Goal: Task Accomplishment & Management: Manage account settings

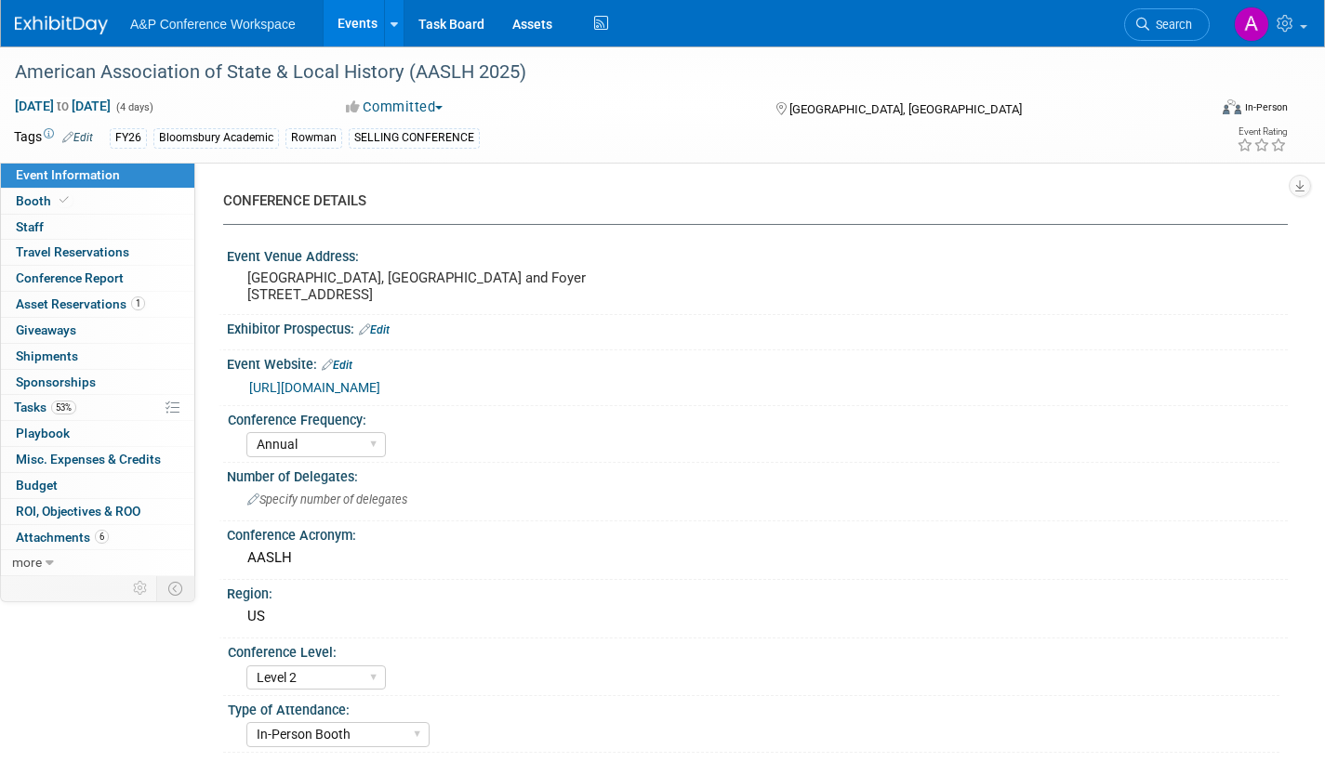
select select "Annual"
select select "Level 2"
select select "In-Person Booth"
select select "Museum Professionals"
select select "Bloomsbury Academic"
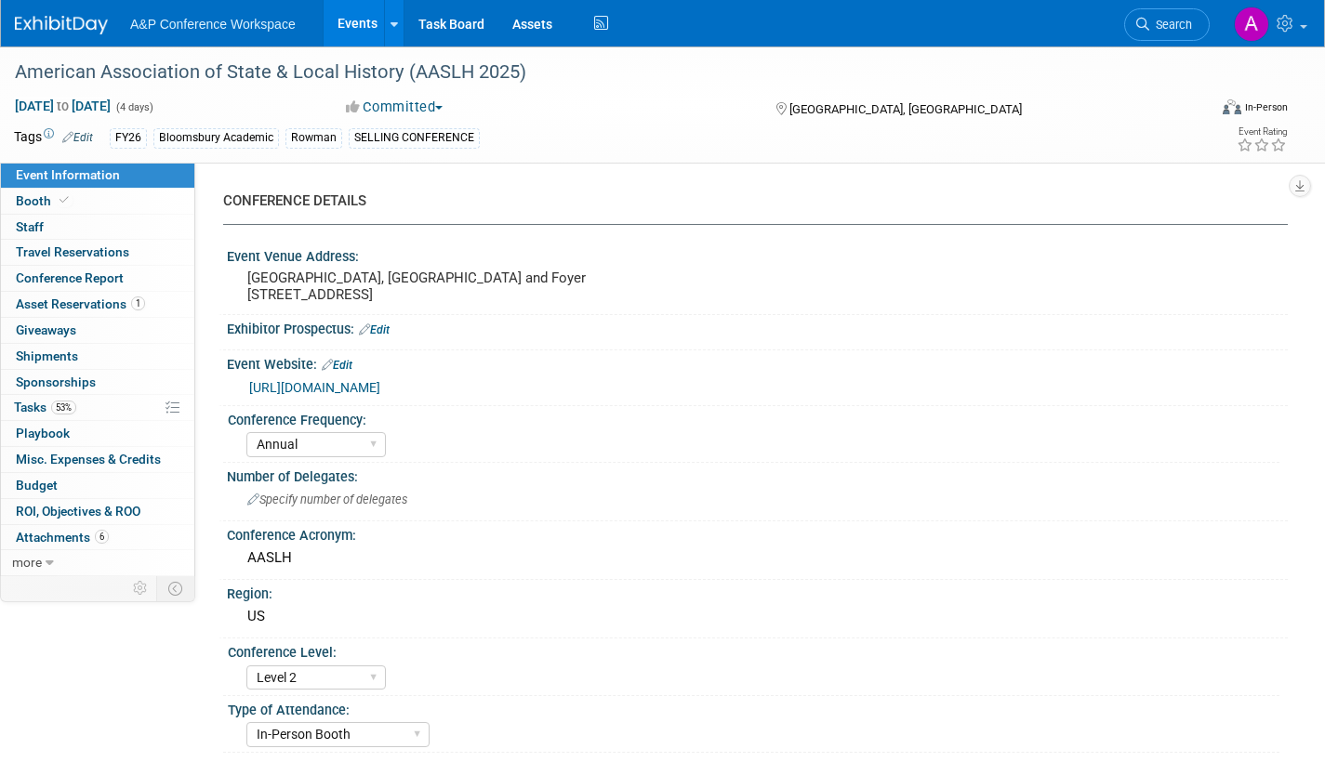
select select "[PERSON_NAME]"
select select "Brand/Subject Presence​"
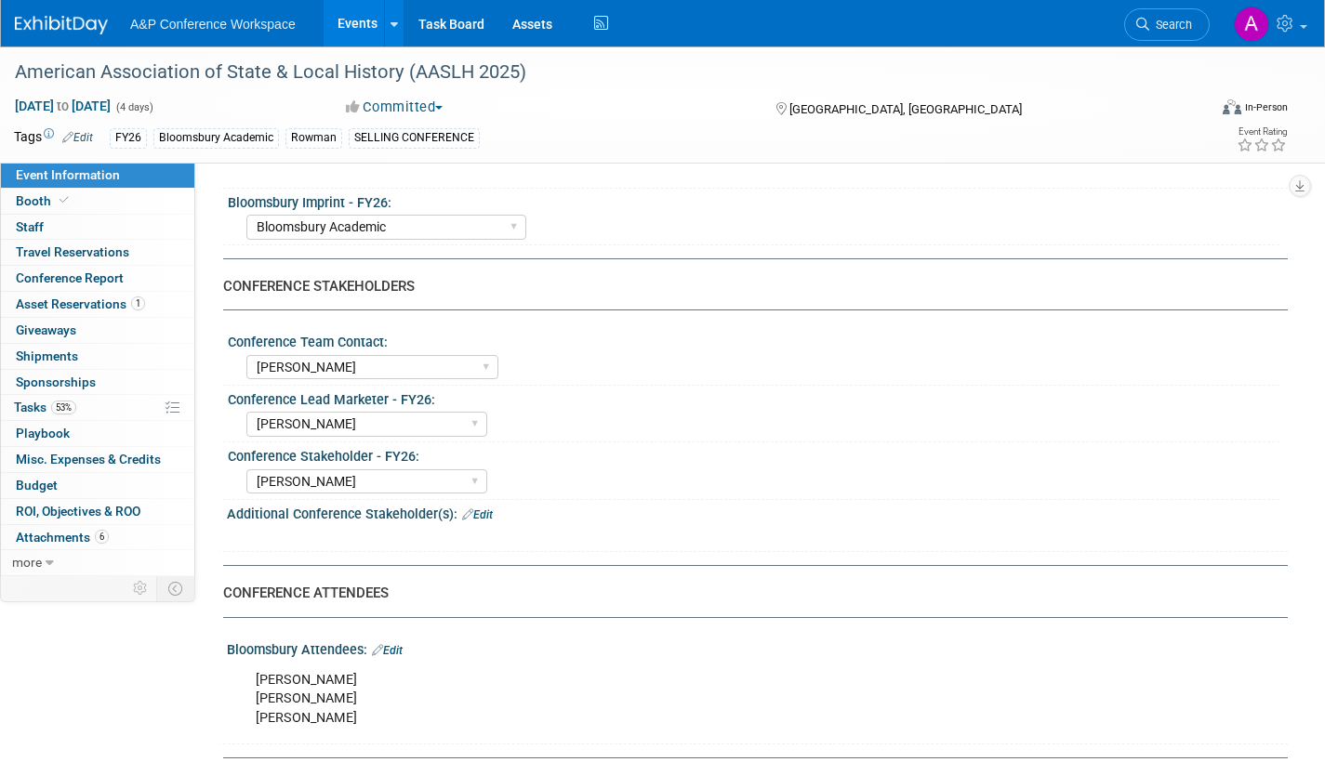
scroll to position [1023, 0]
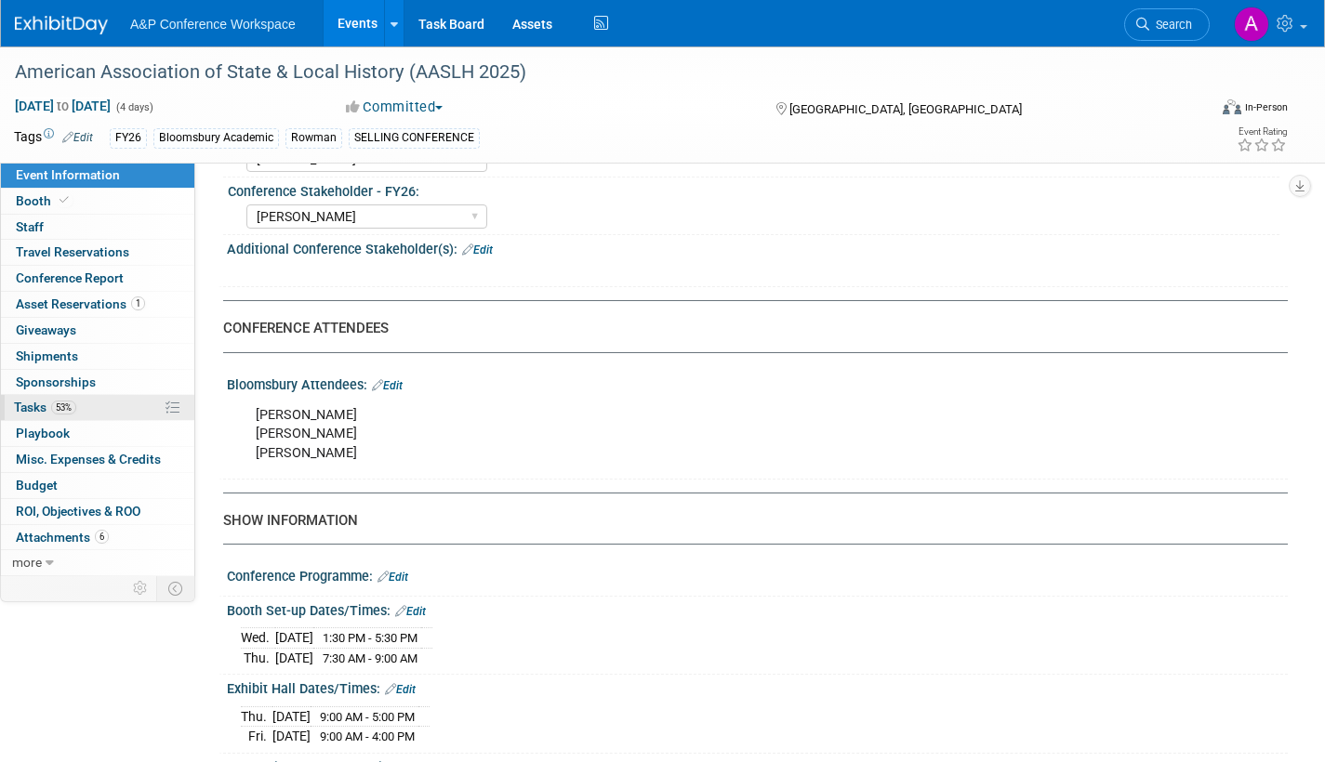
click at [23, 403] on span "Tasks 53%" at bounding box center [45, 407] width 62 height 15
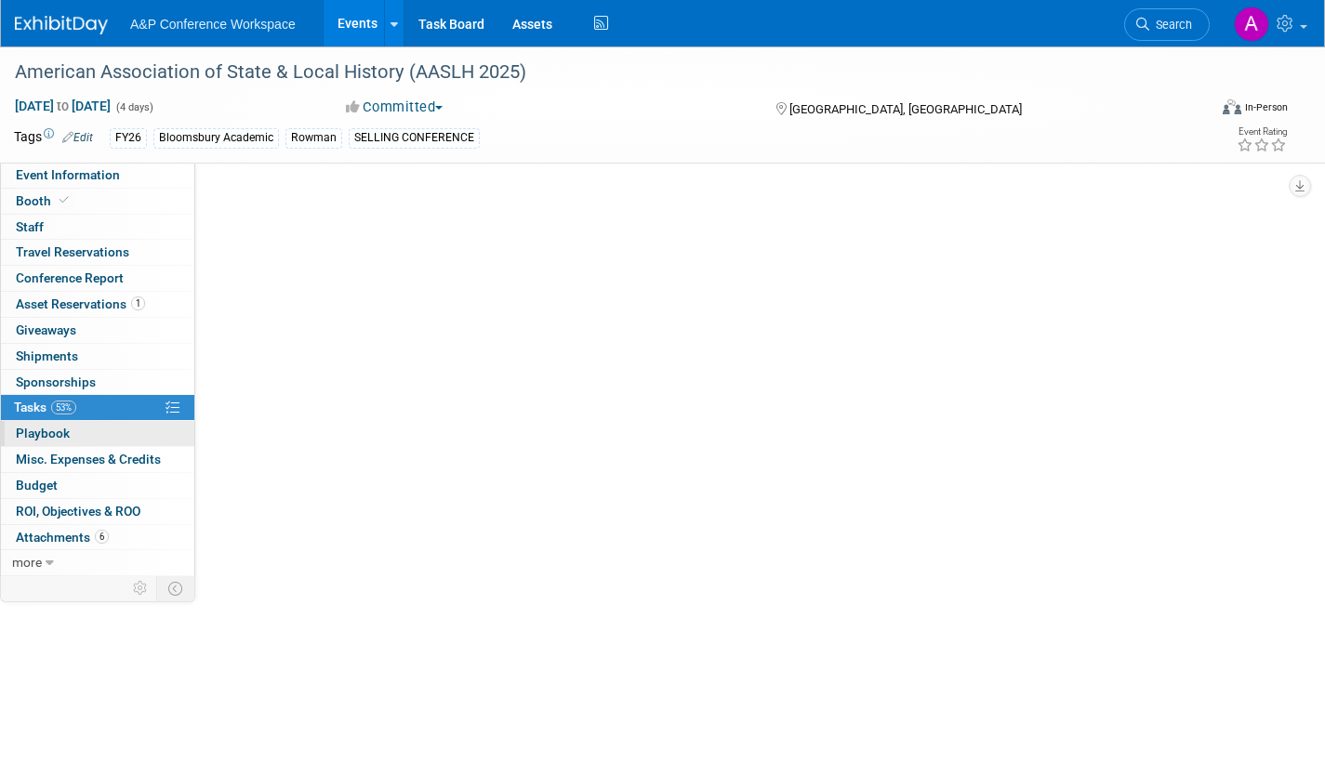
scroll to position [0, 0]
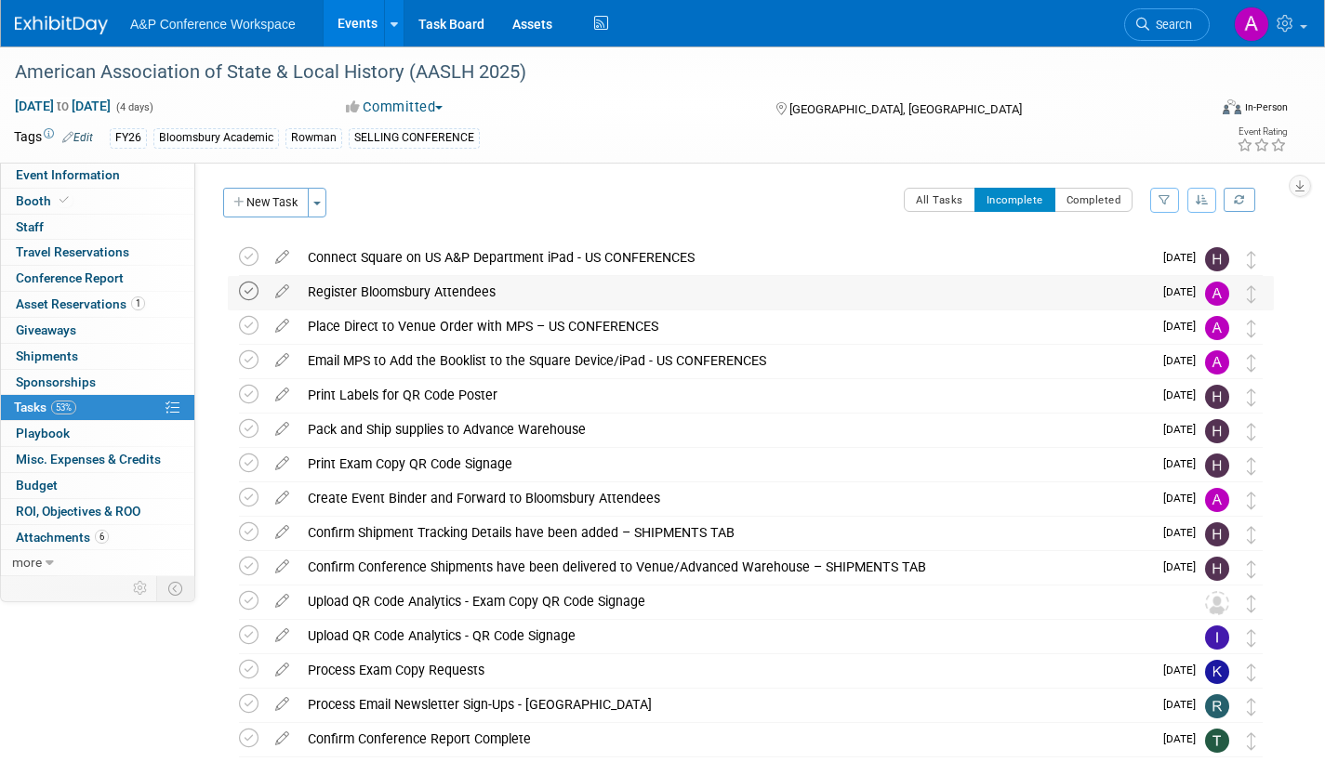
click at [245, 289] on icon at bounding box center [249, 292] width 20 height 20
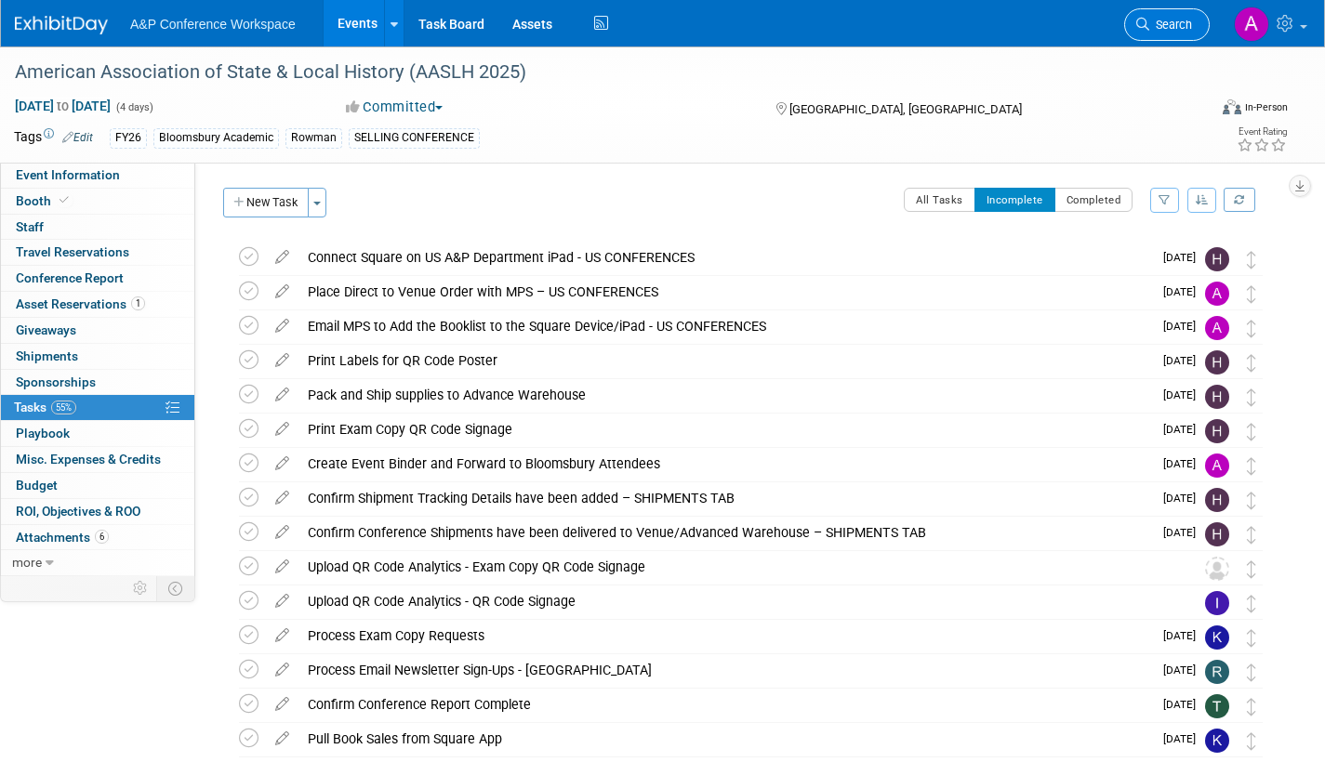
click at [1164, 29] on span "Search" at bounding box center [1170, 25] width 43 height 14
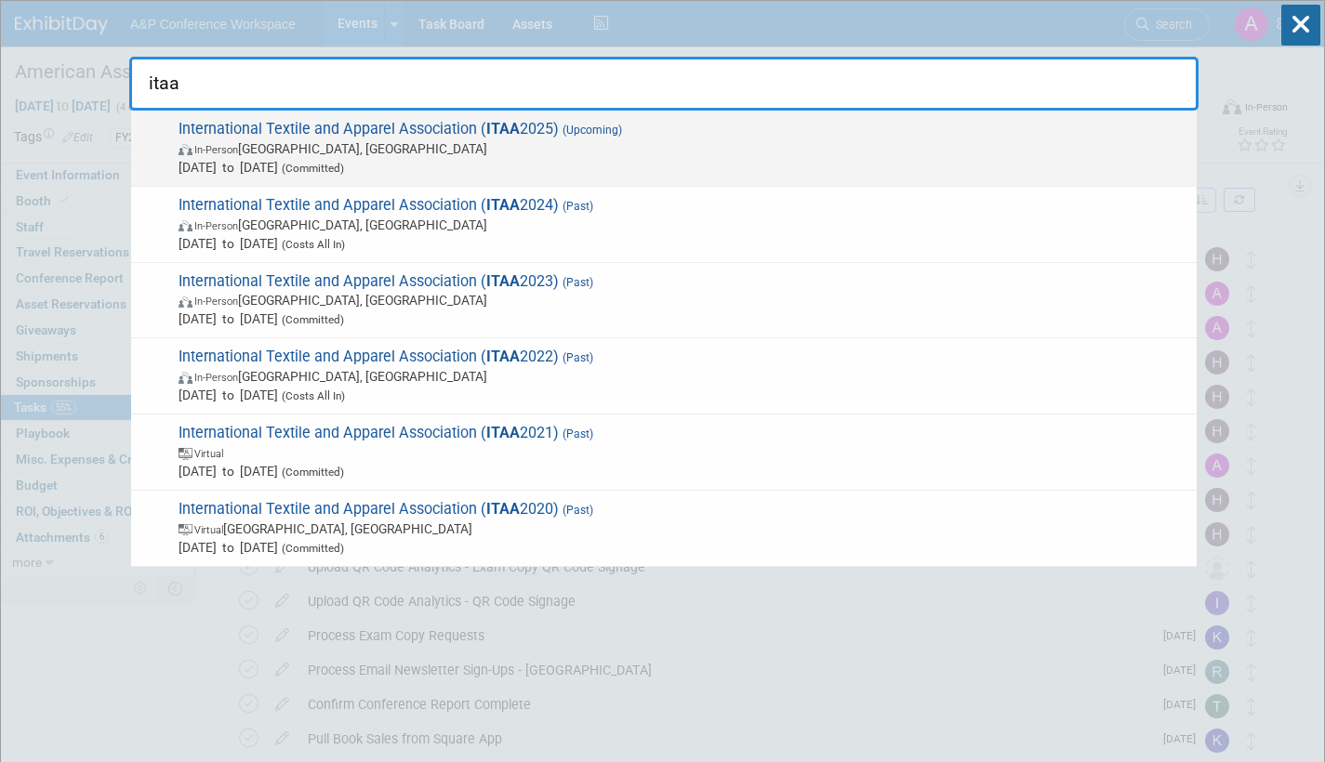
type input "itaa"
click at [584, 152] on span "In-Person St. Louis, MO" at bounding box center [682, 148] width 1009 height 19
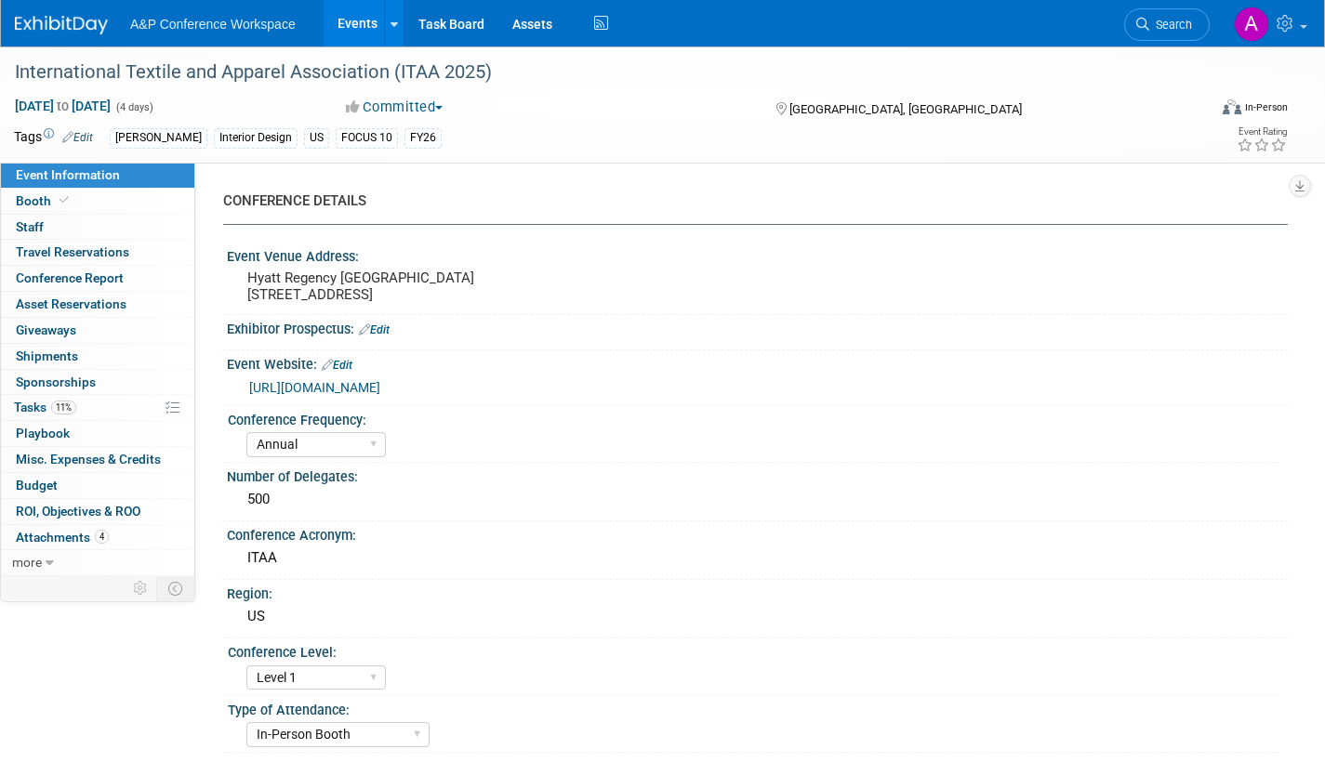
select select "Annual"
select select "Level 1"
select select "In-Person Booth"
select select "Fashion"
select select "[PERSON_NAME] Books"
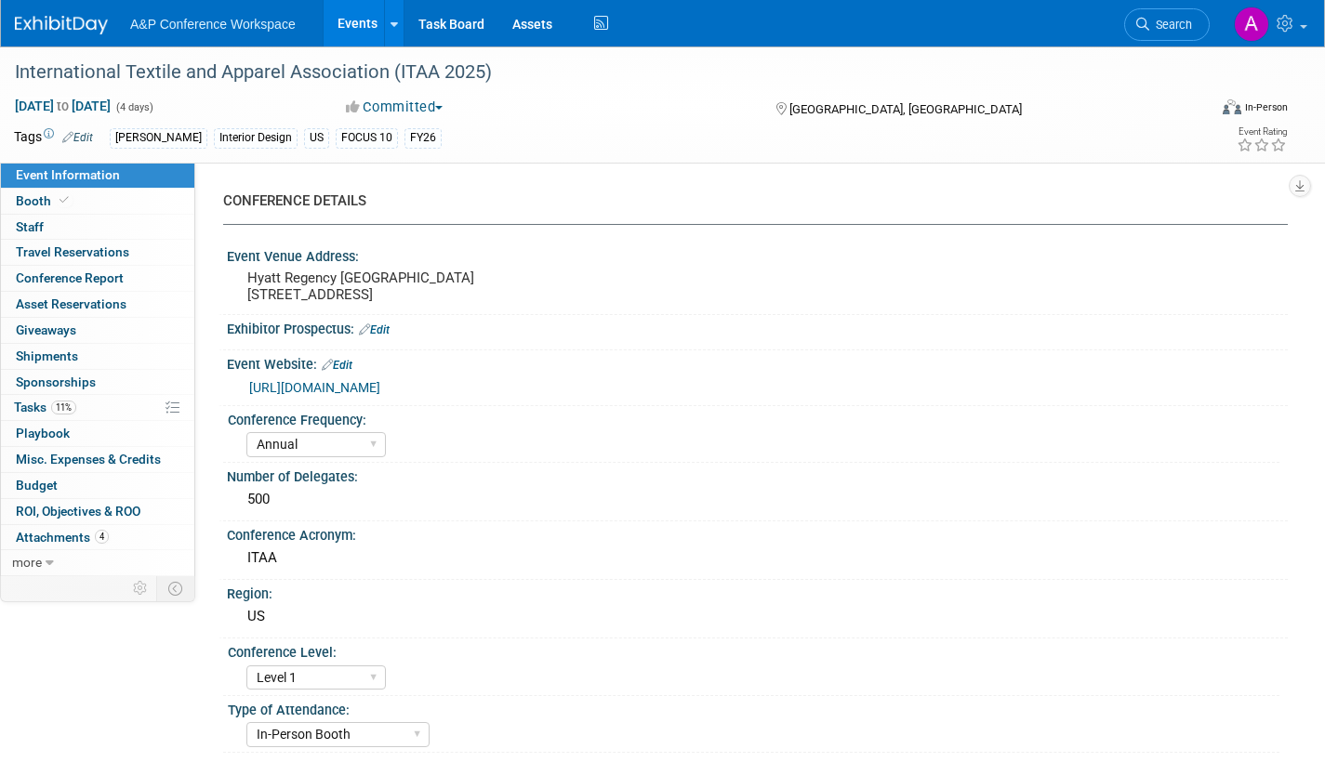
select select "[PERSON_NAME]"
select select "Brand/Subject Presence​"
click at [42, 199] on span "Booth" at bounding box center [44, 200] width 57 height 15
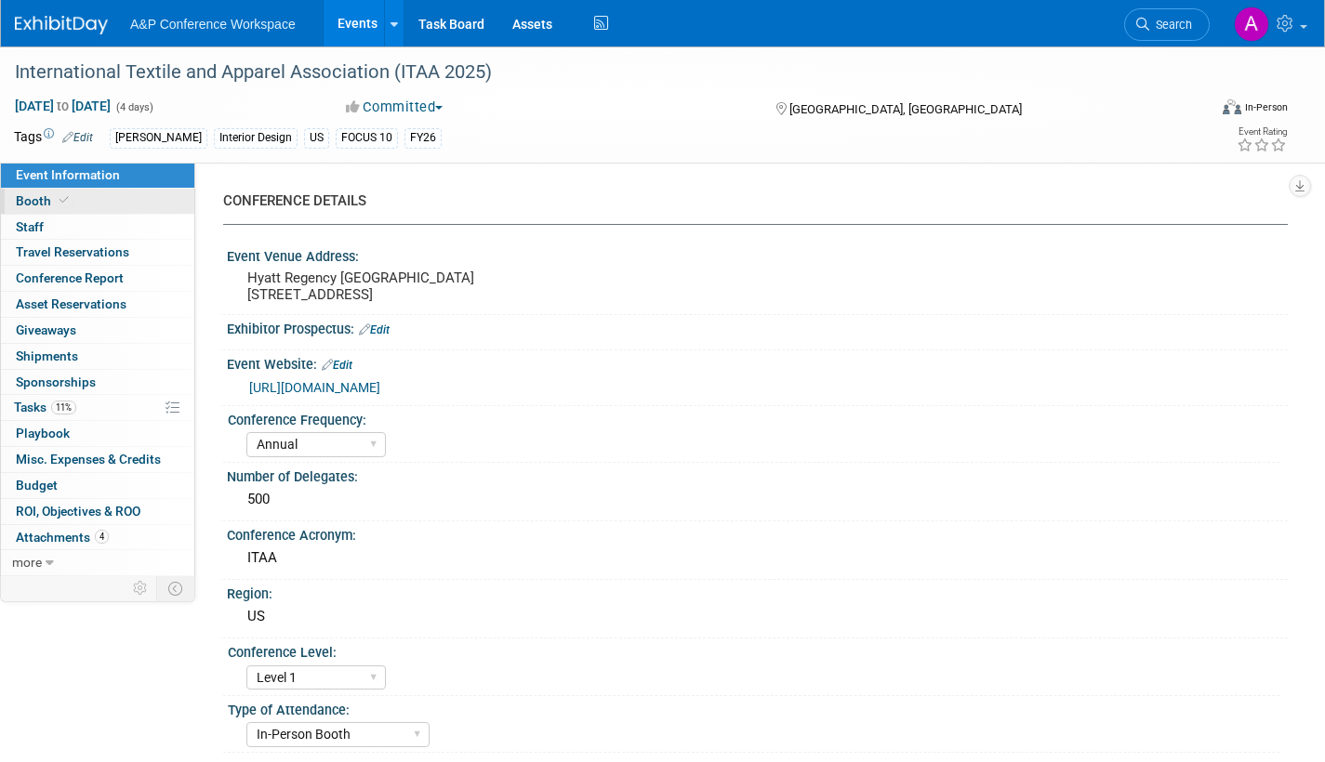
select select "FBAP"
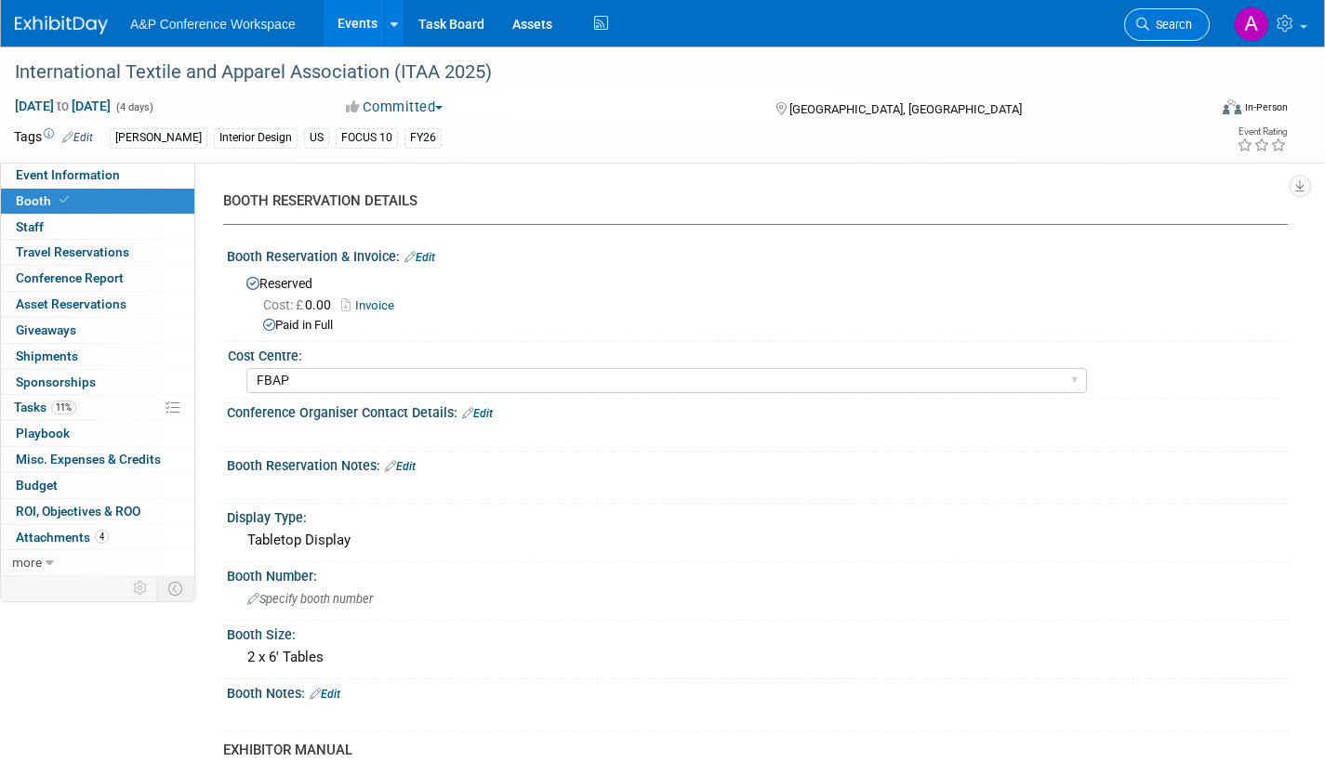
click at [1156, 33] on link "Search" at bounding box center [1167, 24] width 86 height 33
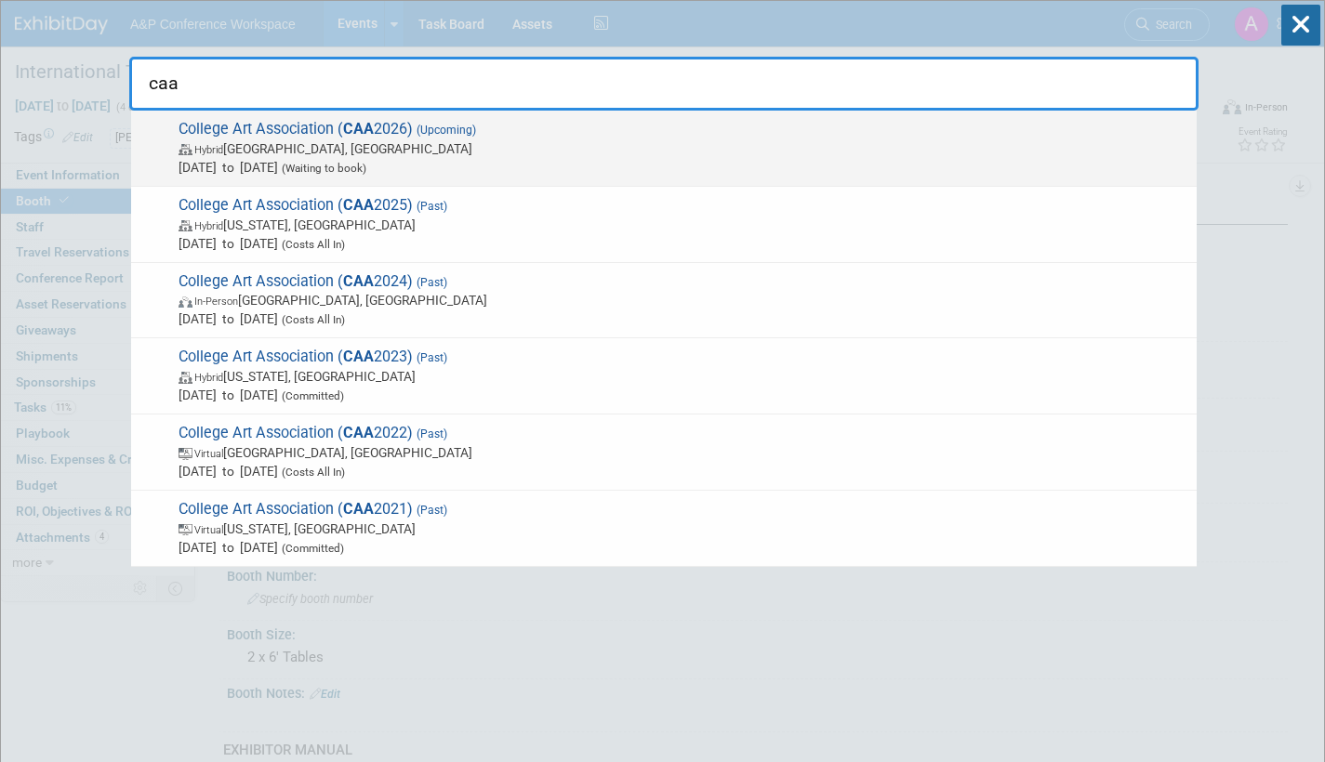
type input "caa"
click at [521, 151] on span "Hybrid Chicago, IL" at bounding box center [682, 148] width 1009 height 19
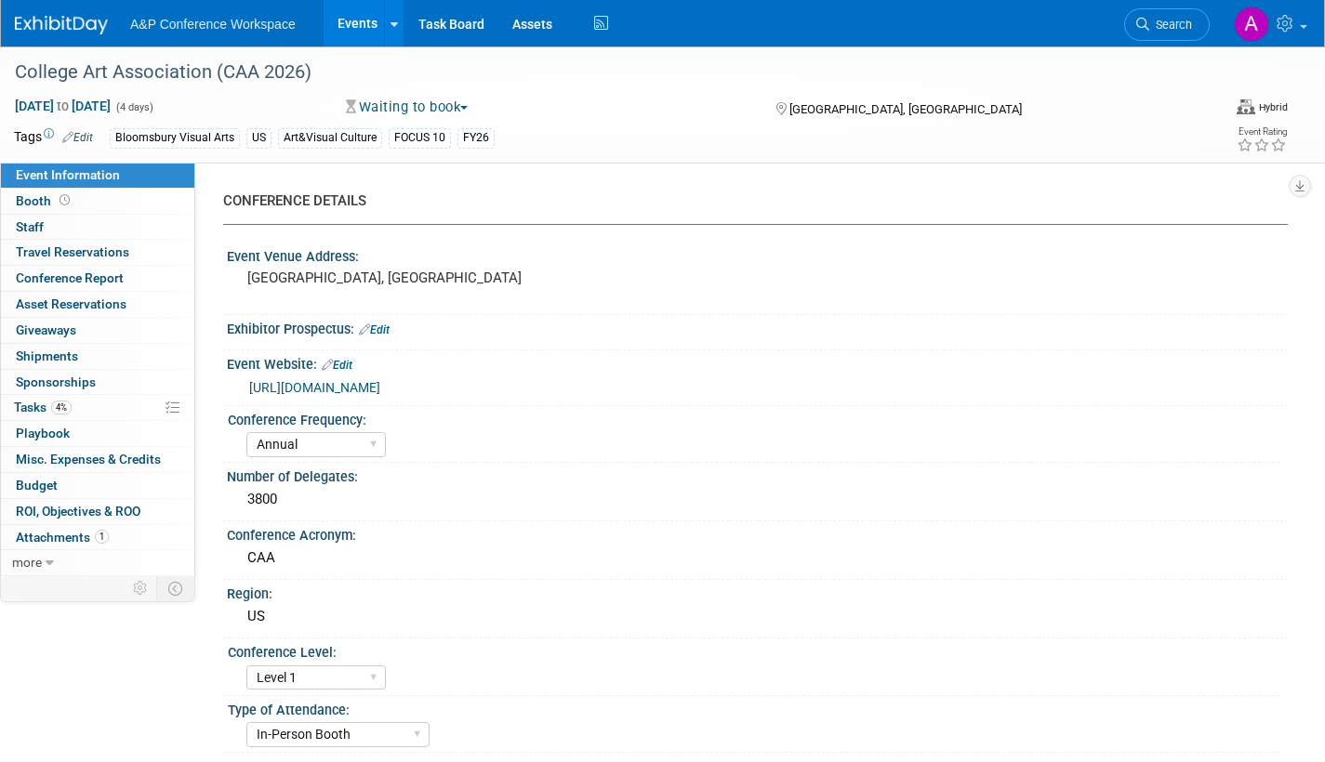
select select "Annual"
select select "Level 1"
select select "In-Person Booth"
select select "Art & Visual Culture"
select select "Bloomsbury Visual Arts"
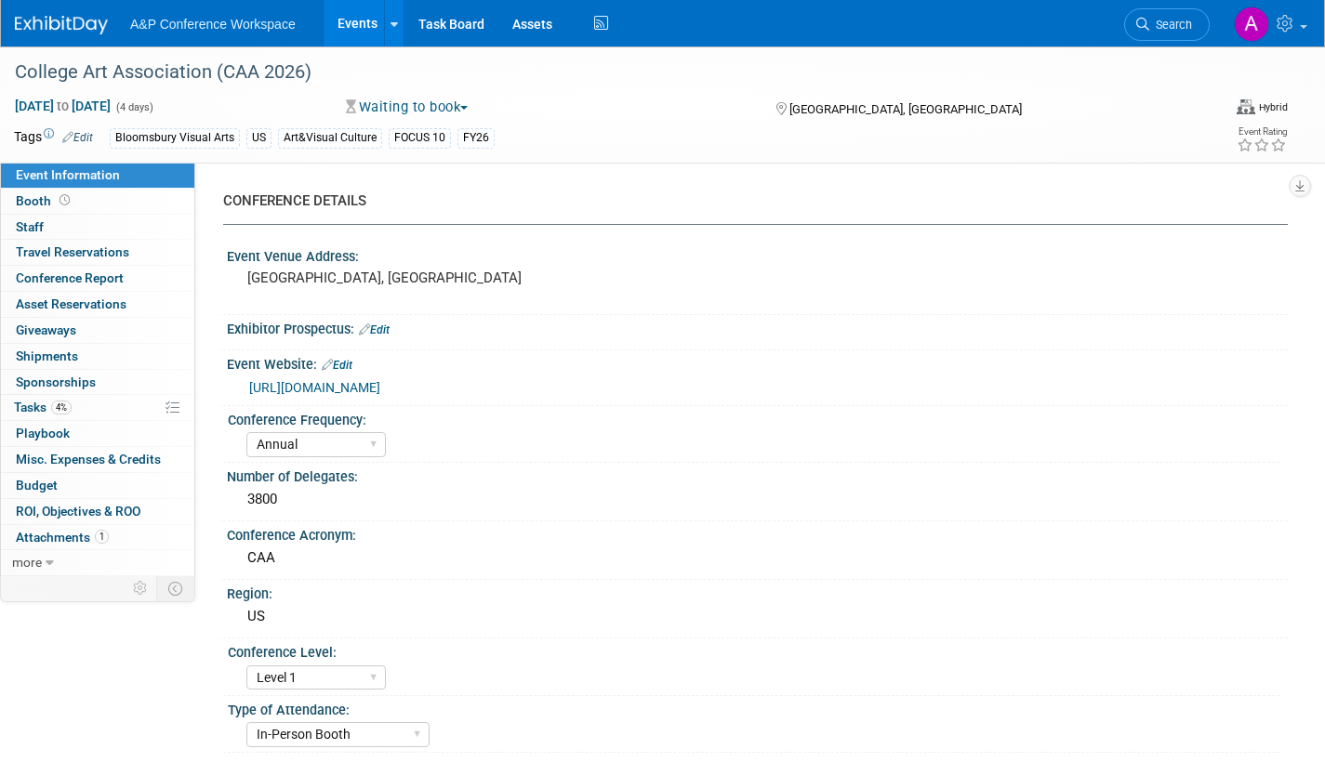
select select "[PERSON_NAME]"
click at [1173, 17] on link "Search" at bounding box center [1167, 24] width 86 height 33
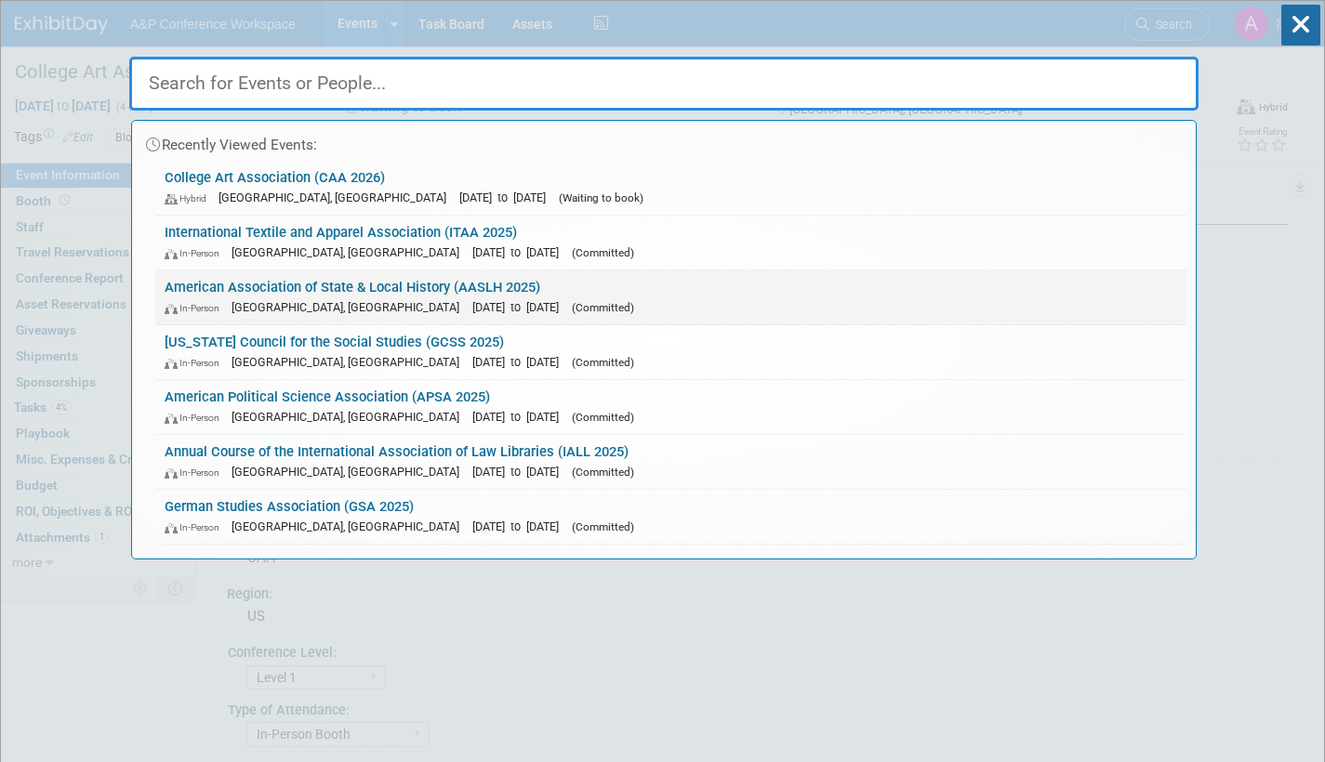
click at [383, 290] on link "American Association of State & Local History (AASLH 2025) In-Person [GEOGRAPHI…" at bounding box center [670, 298] width 1031 height 54
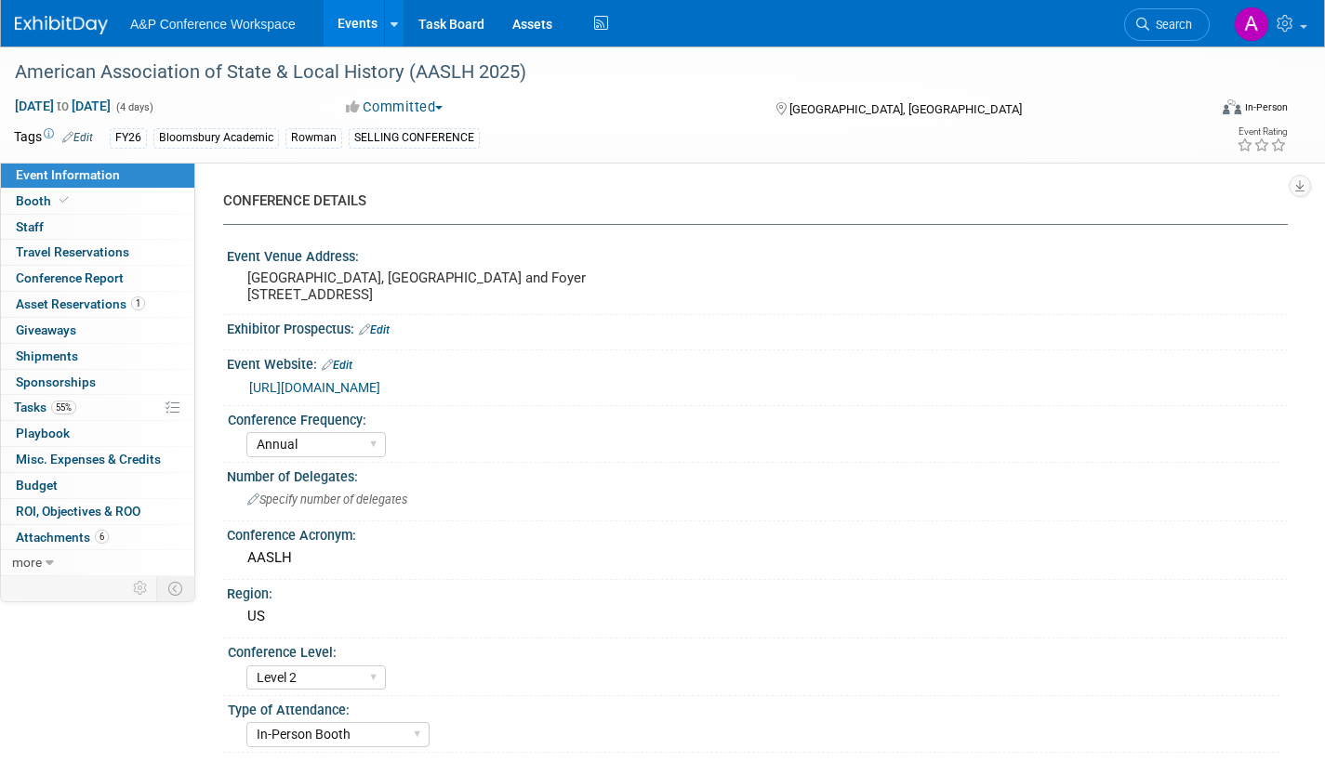
select select "Annual"
select select "Level 2"
select select "In-Person Booth"
select select "Museum Professionals"
select select "Bloomsbury Academic"
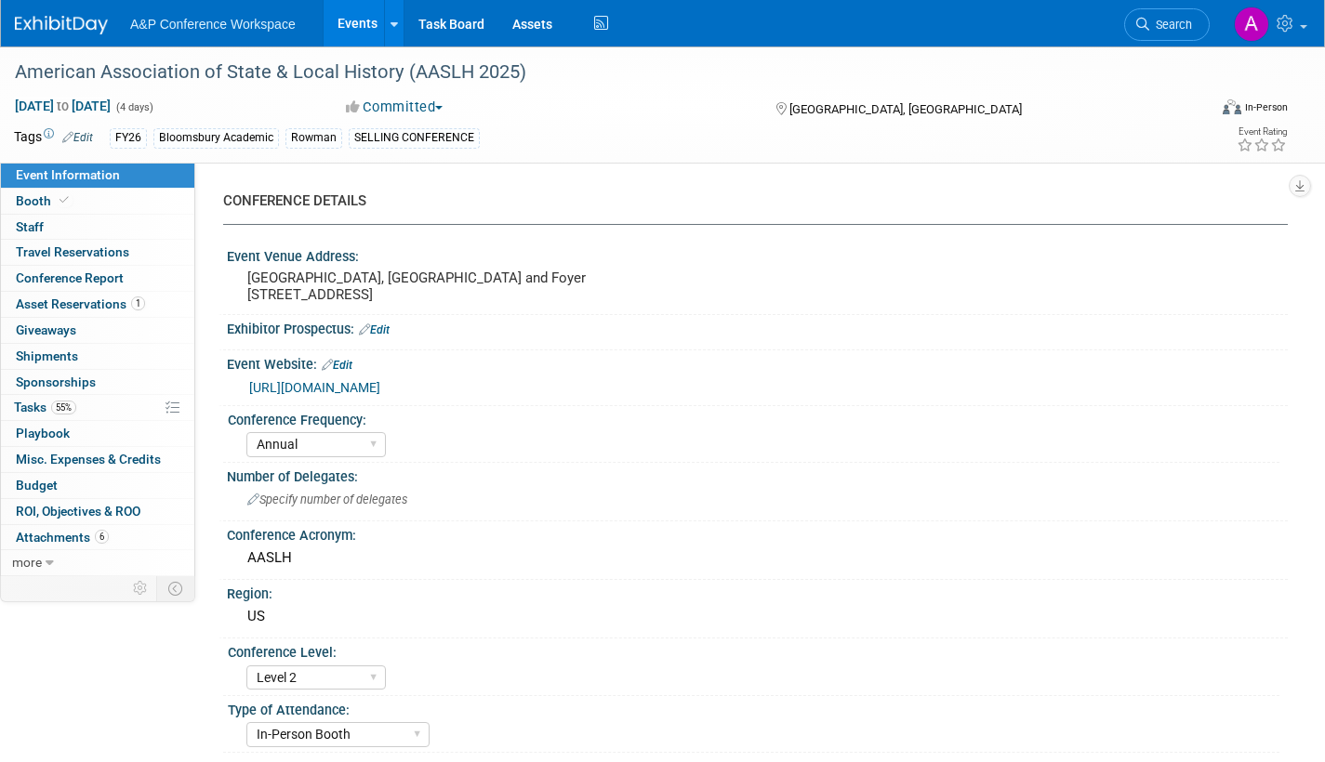
select select "[PERSON_NAME]"
select select "Brand/Subject Presence​"
click at [1151, 28] on span "Search" at bounding box center [1170, 25] width 43 height 14
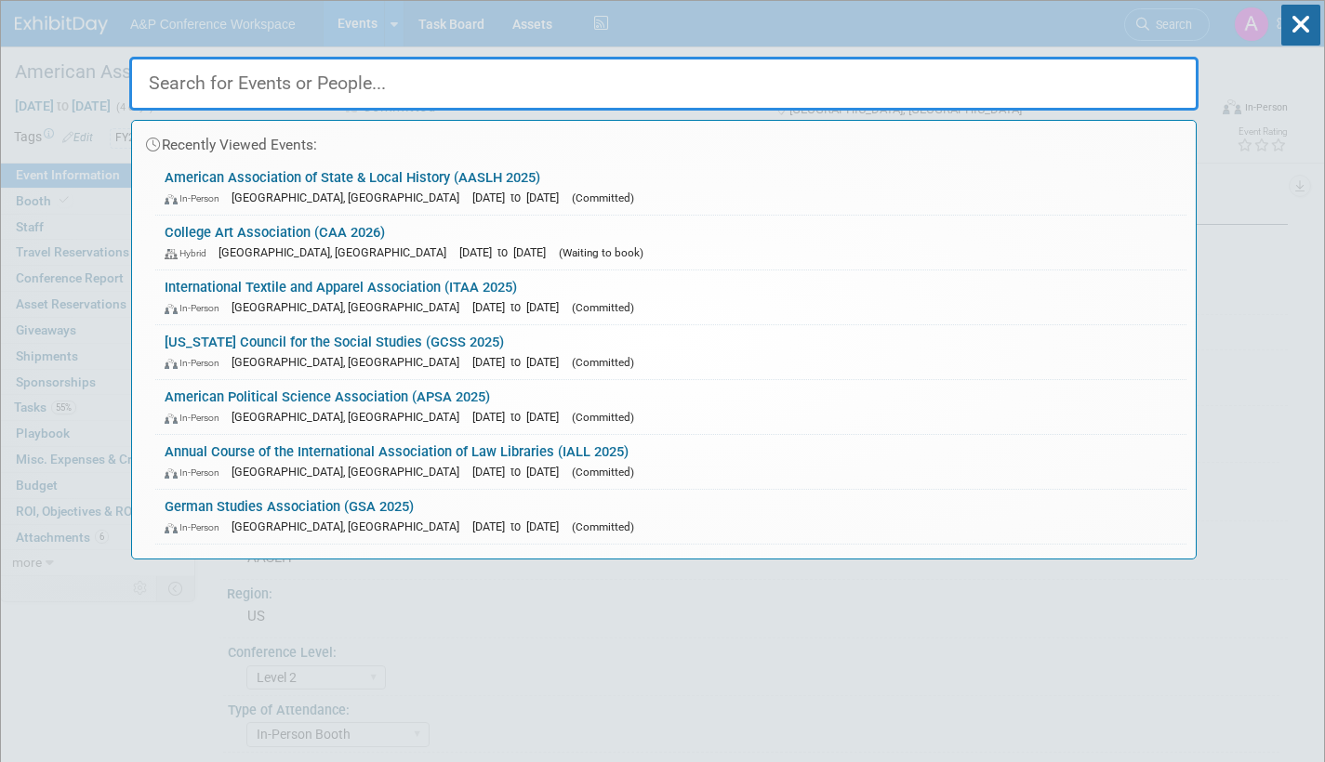
click at [652, 292] on link "International Textile and Apparel Association (ITAA 2025) In-Person St. Louis, …" at bounding box center [670, 298] width 1031 height 54
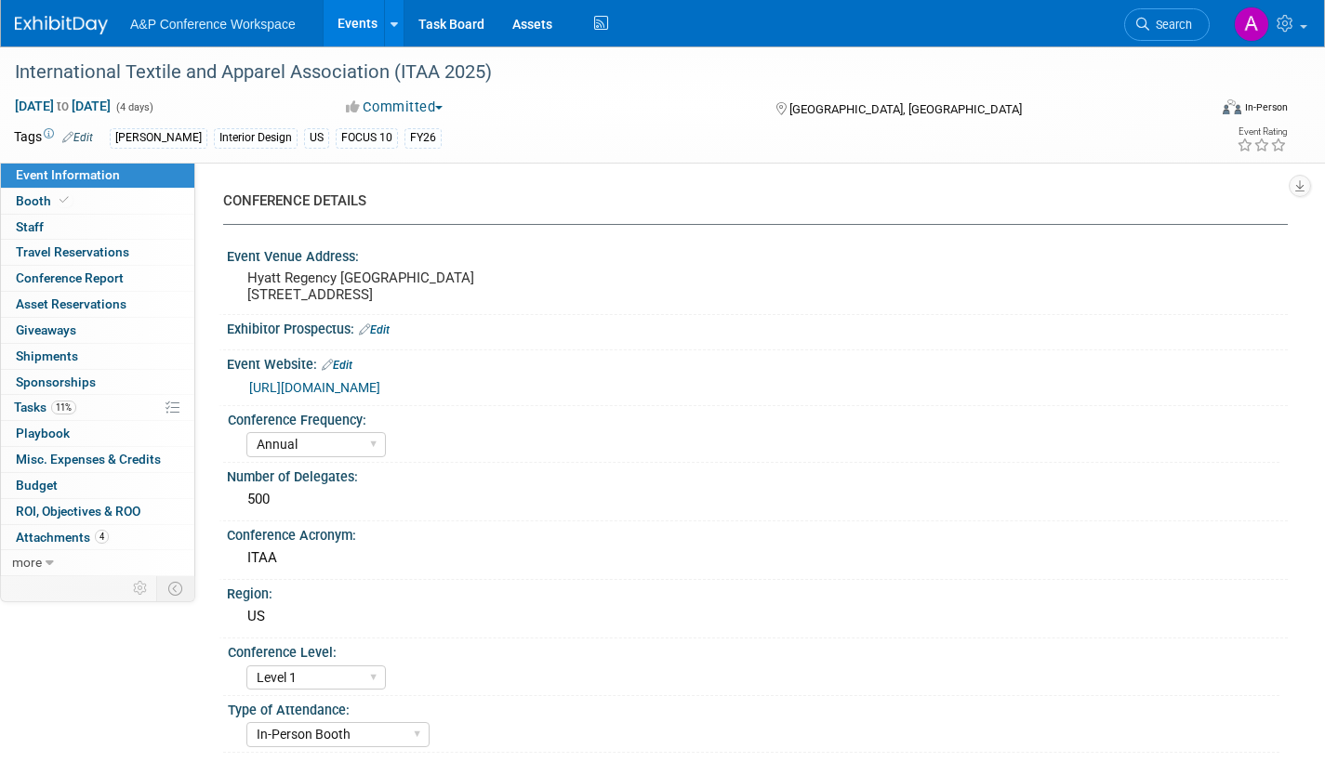
select select "Annual"
select select "Level 1"
select select "In-Person Booth"
select select "Fashion"
select select "[PERSON_NAME] Books"
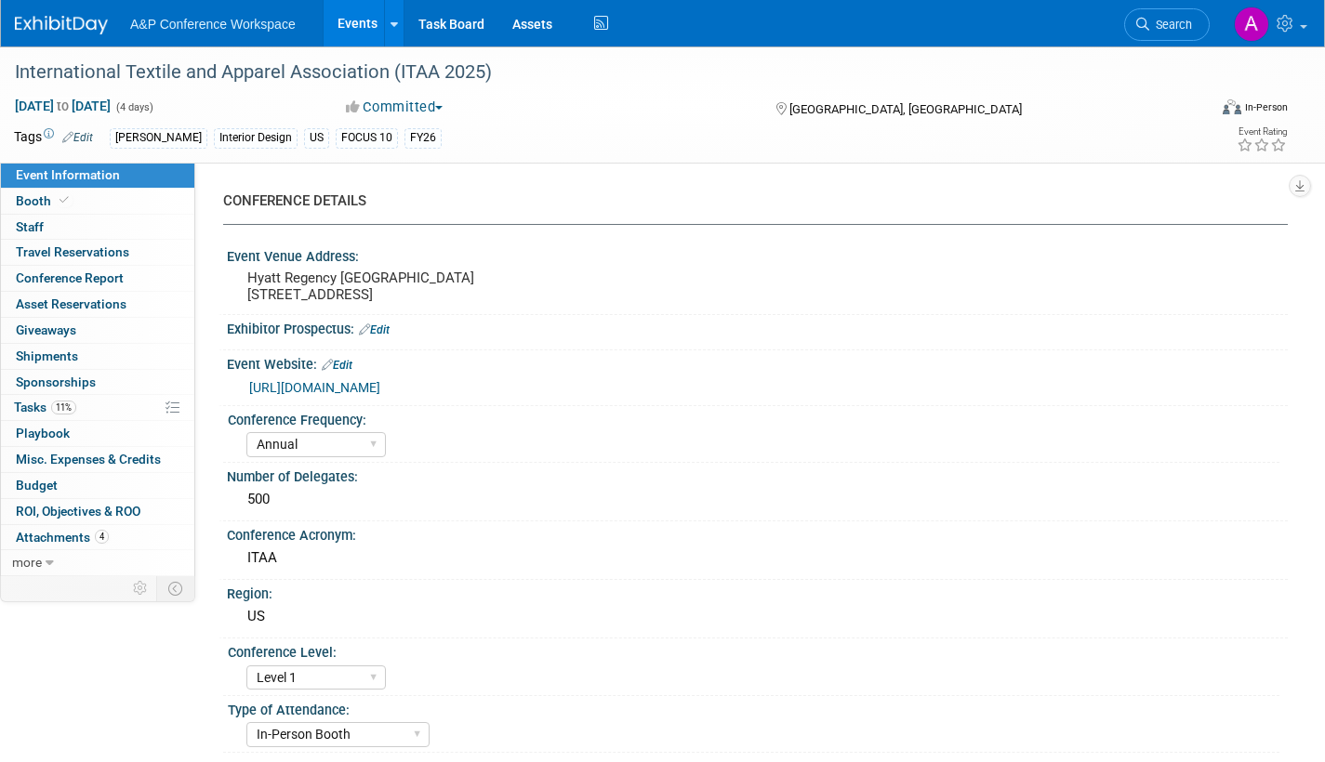
select select "[PERSON_NAME]"
select select "Brand/Subject Presence​"
click at [29, 407] on span "Tasks 11%" at bounding box center [45, 407] width 62 height 15
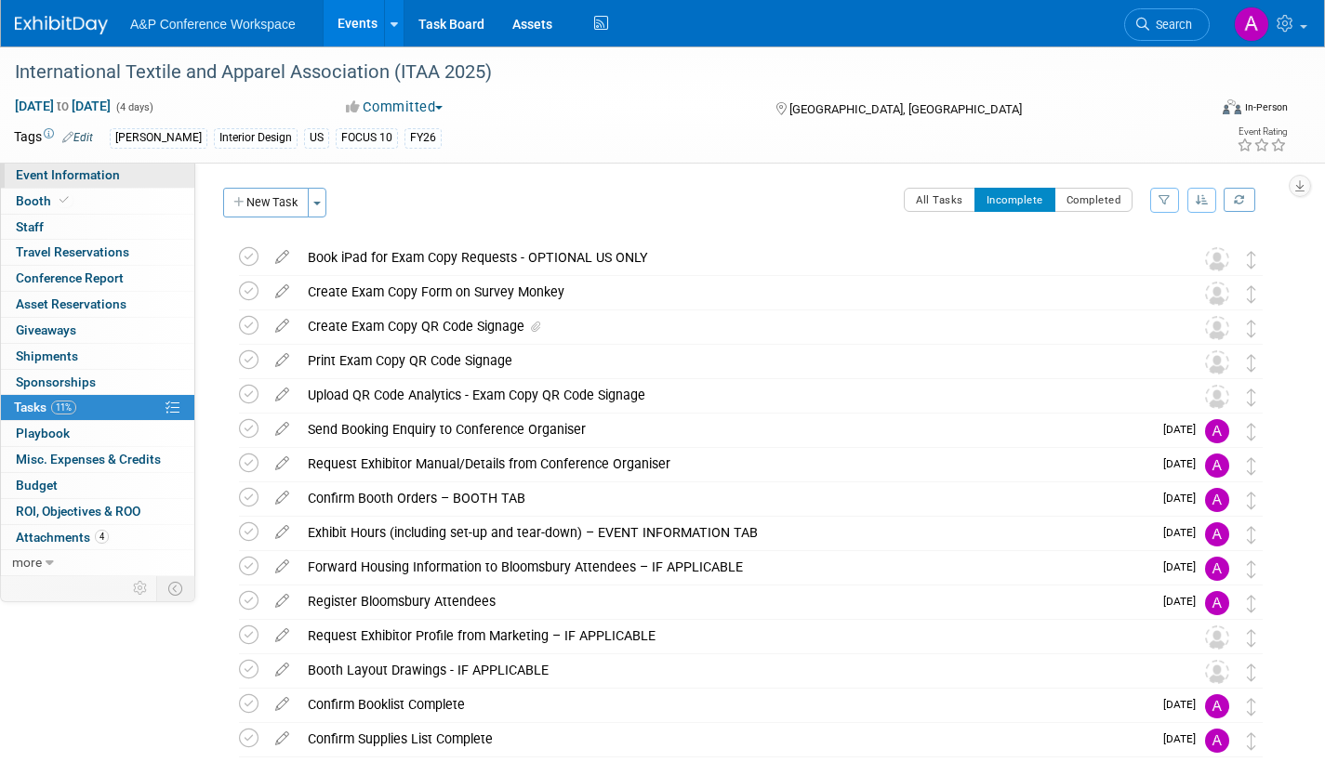
click at [92, 178] on span "Event Information" at bounding box center [68, 174] width 104 height 15
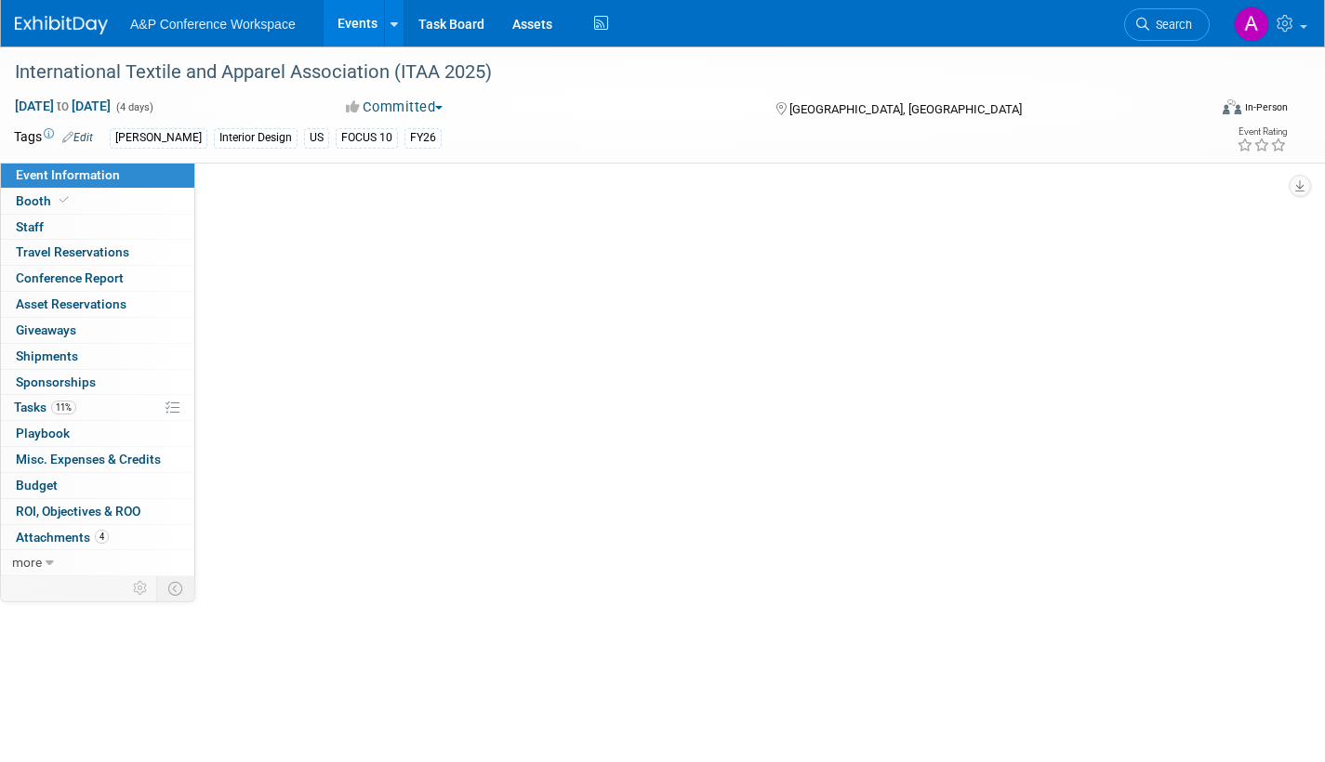
select select "Annual"
select select "Level 1"
select select "In-Person Booth"
select select "Fashion"
select select "[PERSON_NAME] Books"
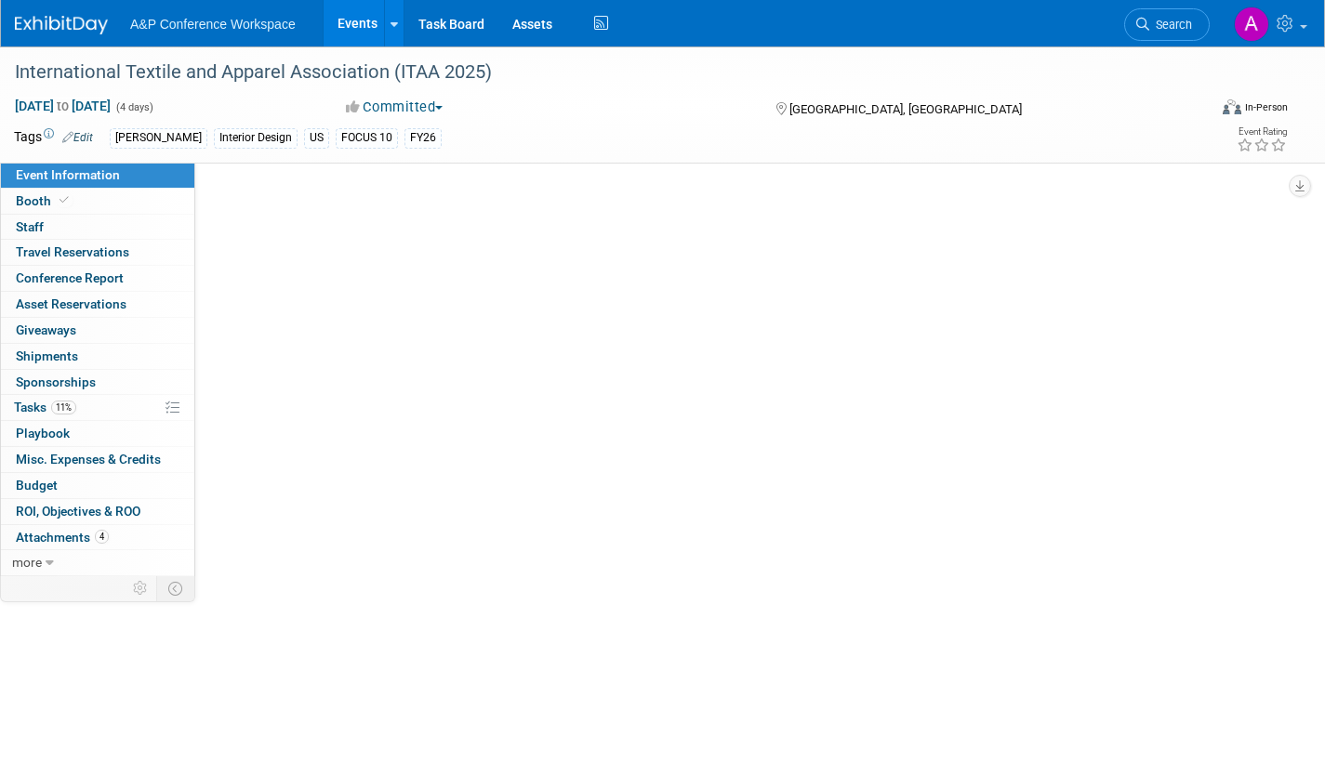
select select "[PERSON_NAME]"
select select "Brand/Subject Presence​"
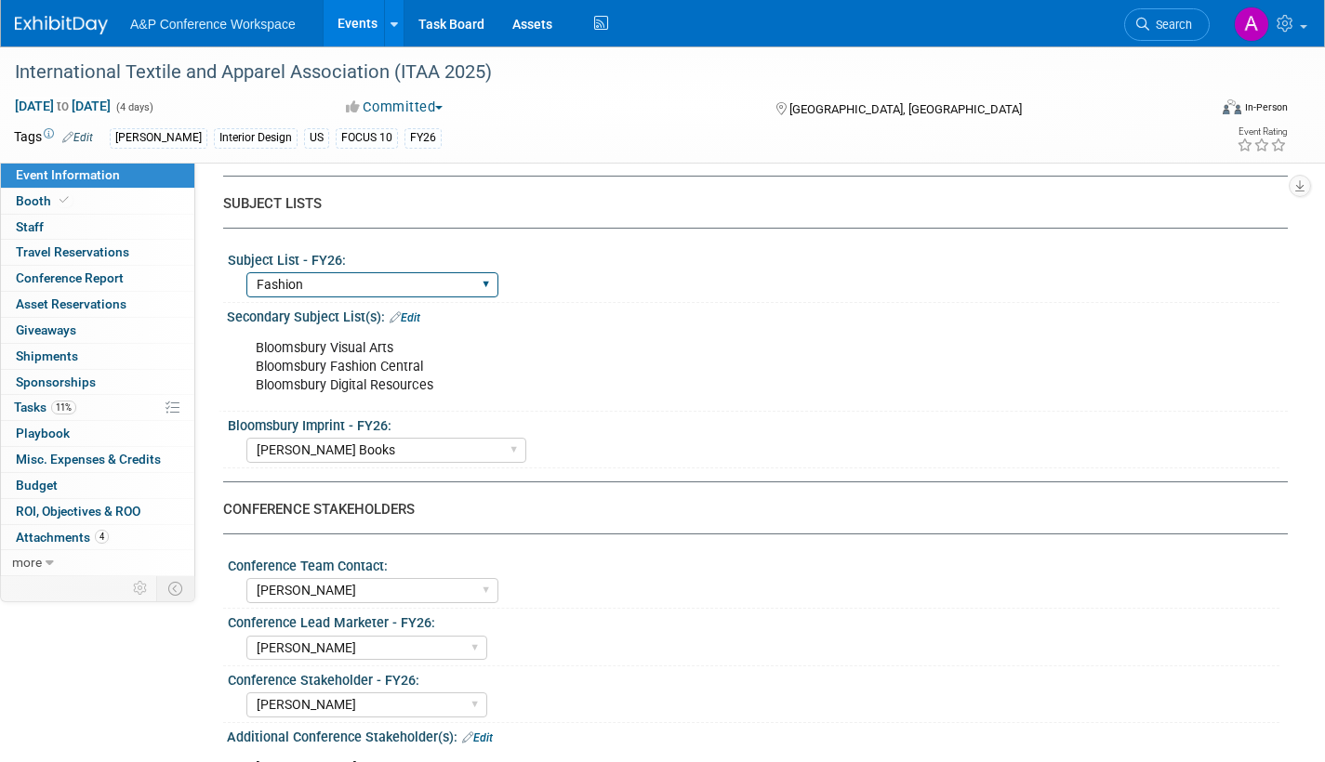
scroll to position [744, 0]
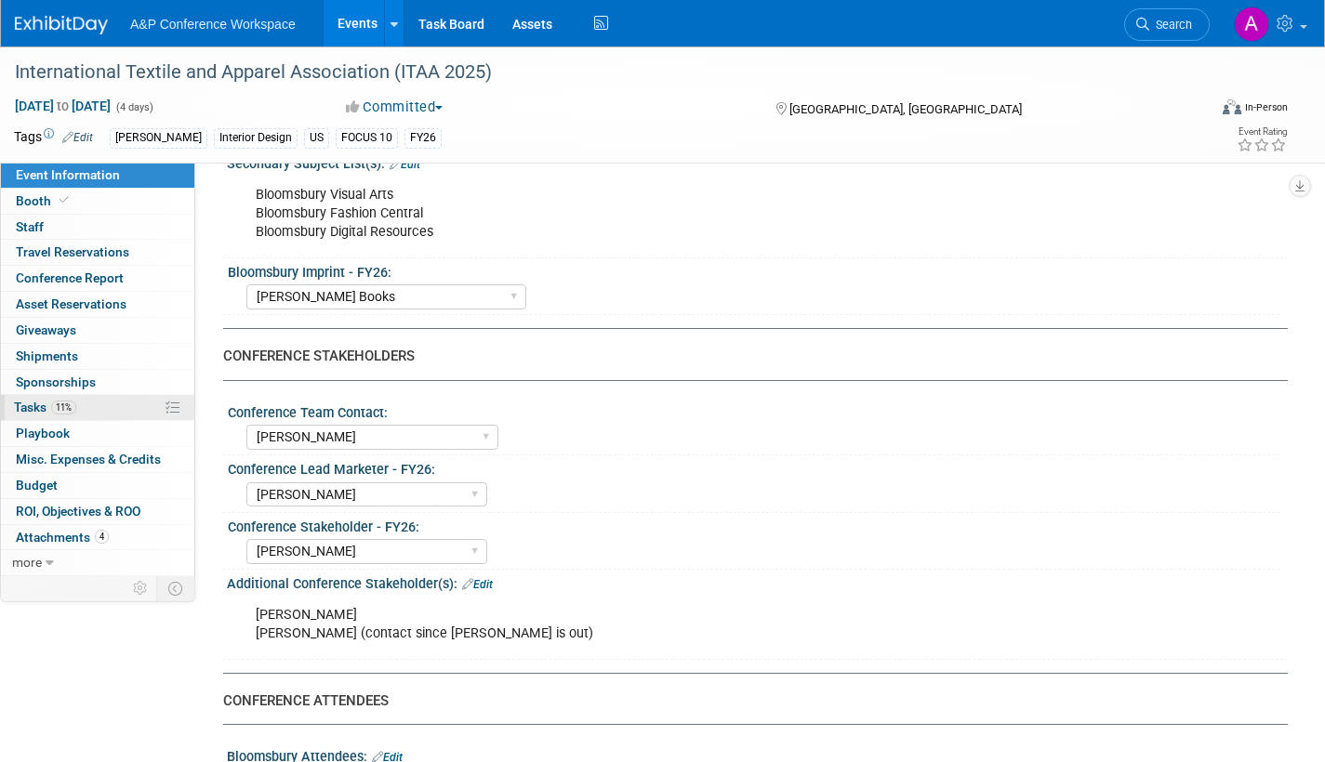
click at [29, 407] on span "Tasks 11%" at bounding box center [45, 407] width 62 height 15
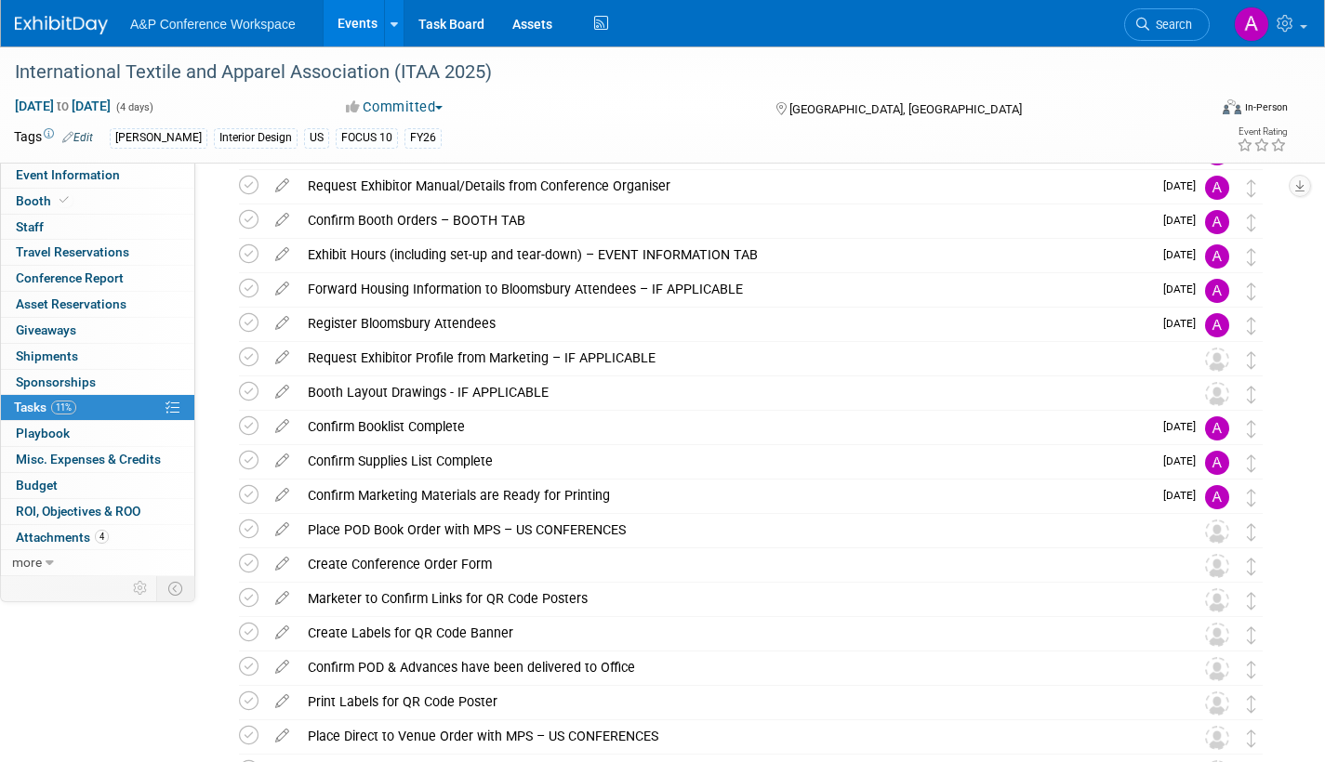
scroll to position [279, 0]
click at [284, 417] on icon at bounding box center [282, 421] width 33 height 23
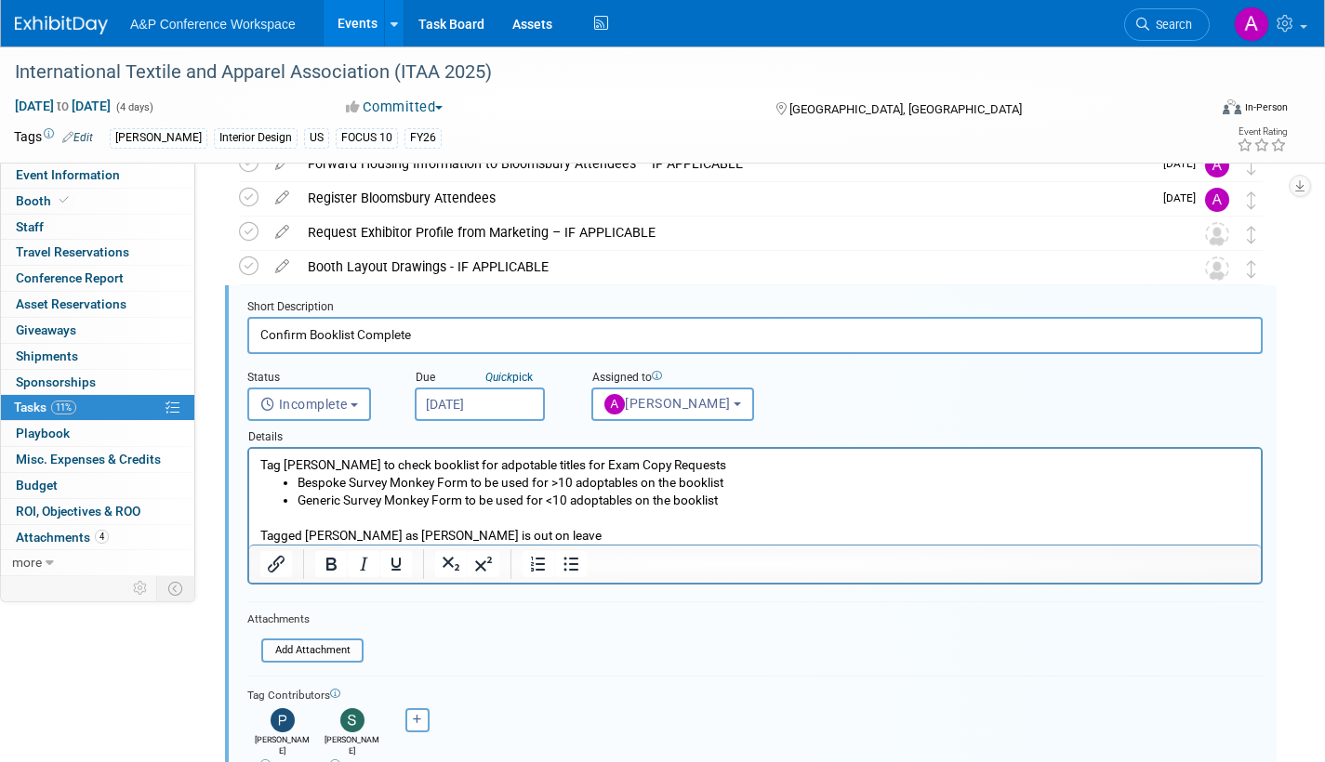
scroll to position [0, 0]
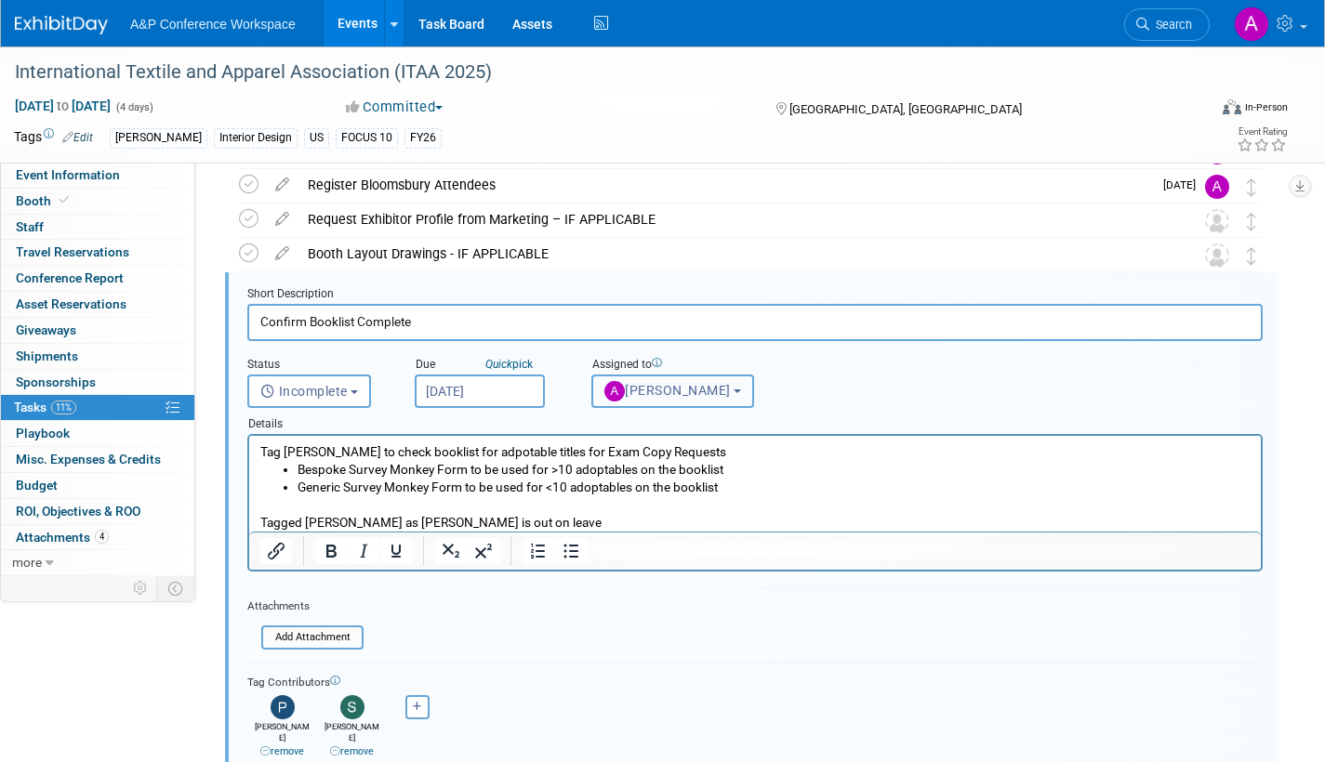
click at [707, 396] on button "[PERSON_NAME]" at bounding box center [672, 391] width 163 height 33
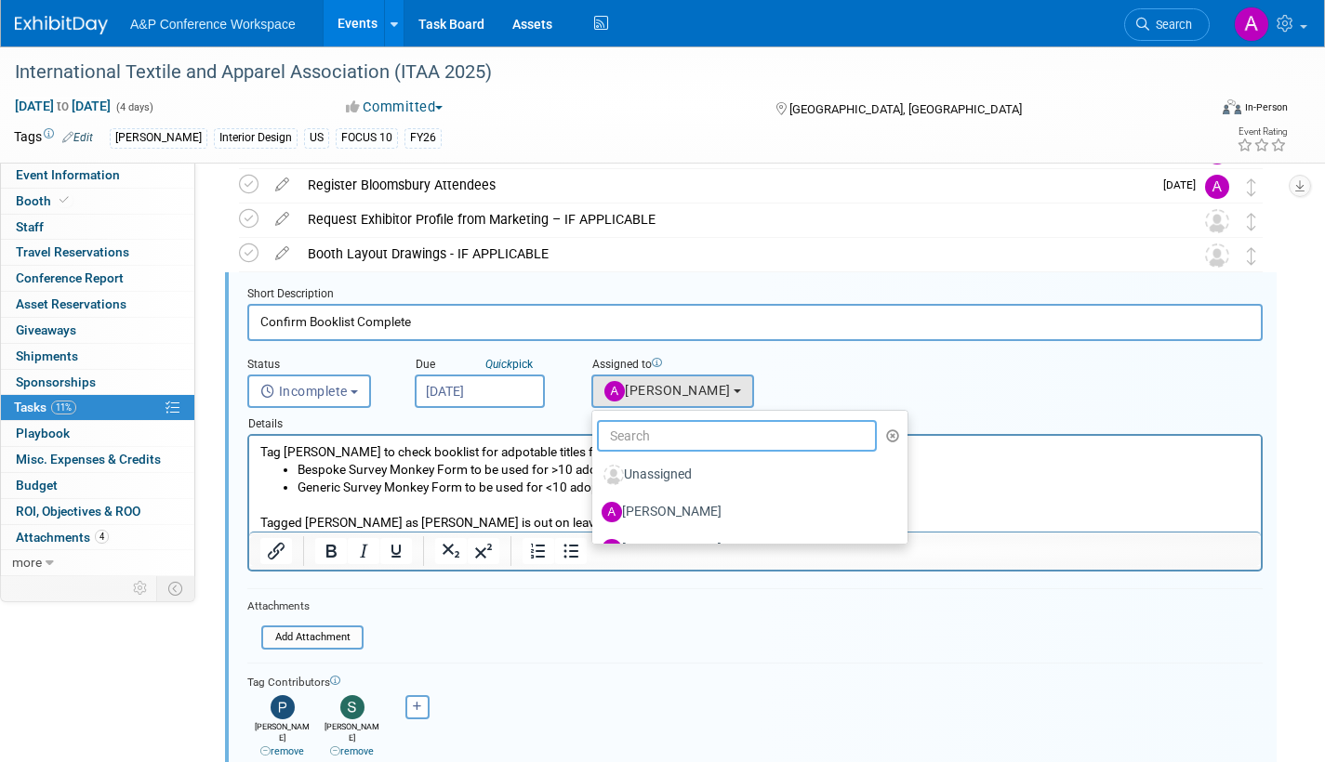
click at [705, 430] on input "text" at bounding box center [737, 436] width 280 height 32
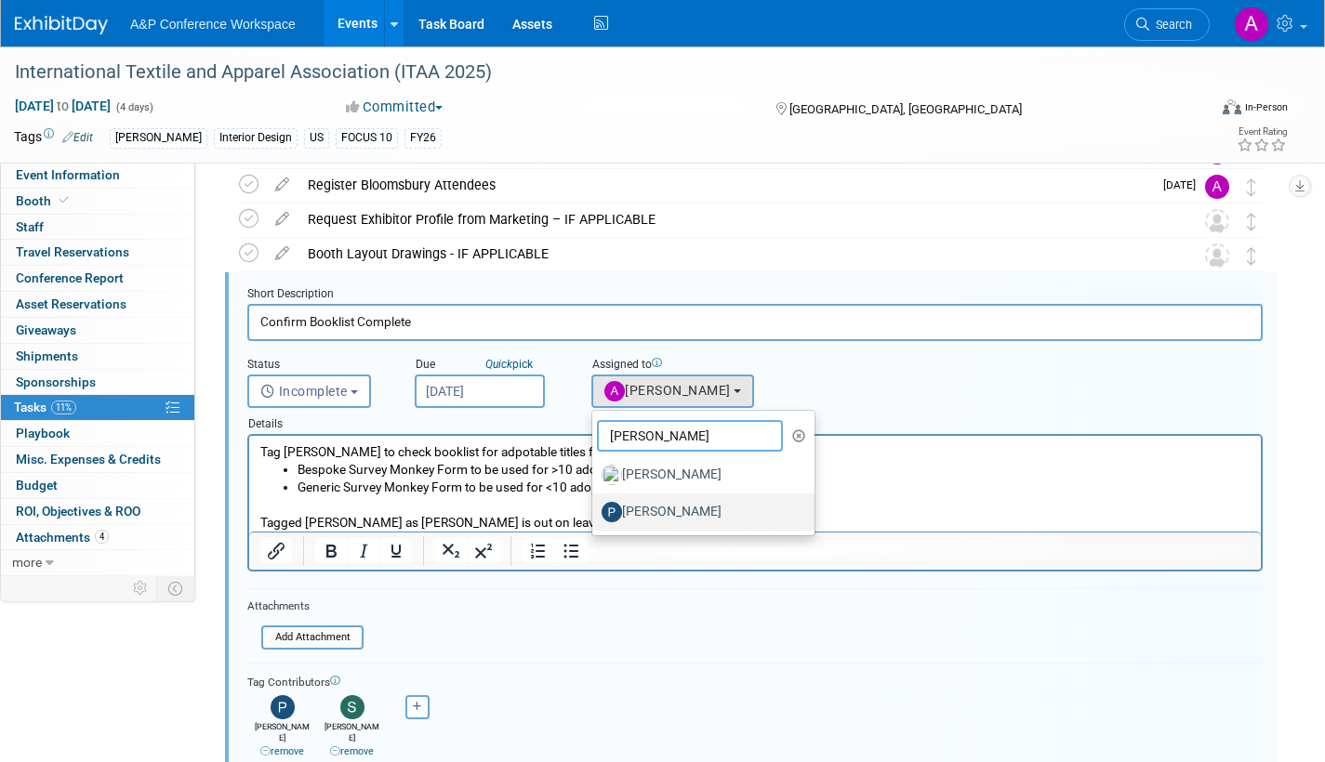
type input "paige"
click at [700, 512] on label "[PERSON_NAME]" at bounding box center [698, 512] width 194 height 30
click at [595, 512] on input "[PERSON_NAME]" at bounding box center [589, 510] width 12 height 12
select select "6cbbb403-c4cb-4691-9596-7ba0b45cfbd6"
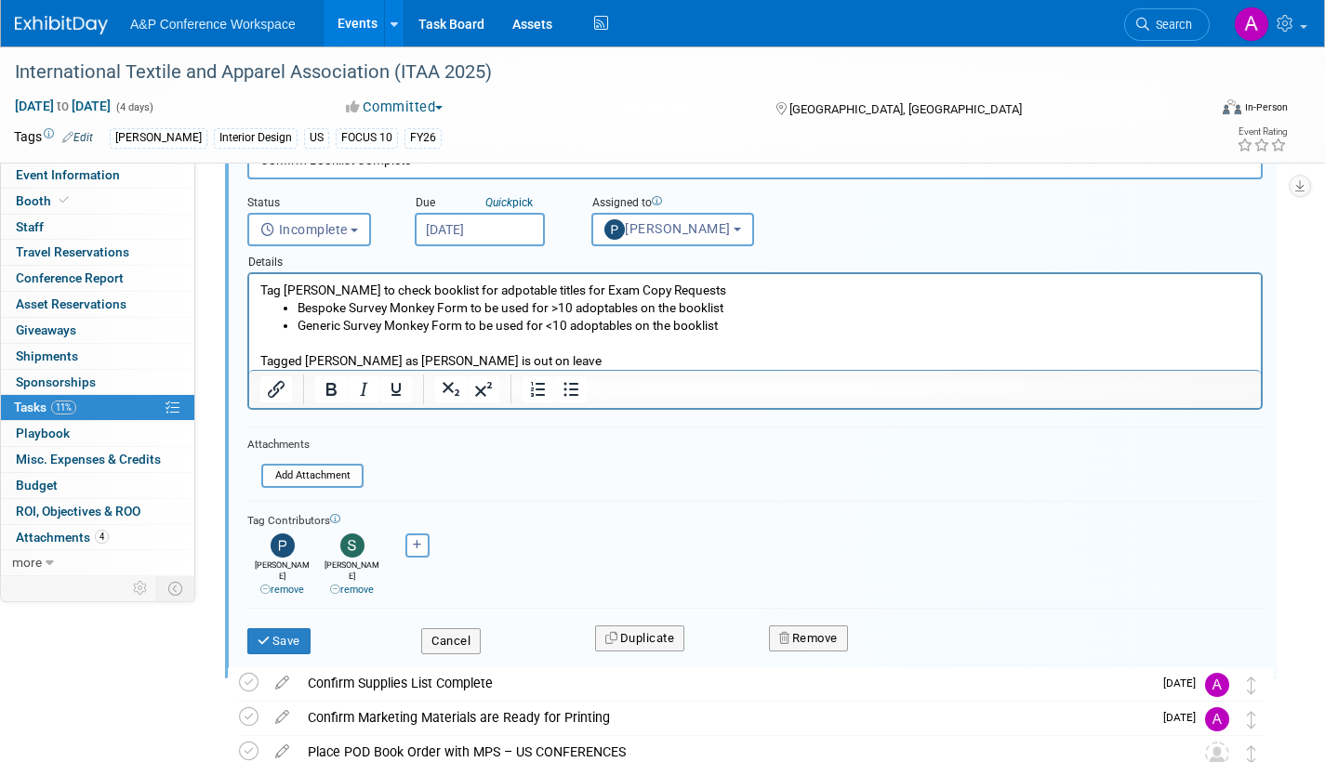
scroll to position [602, 0]
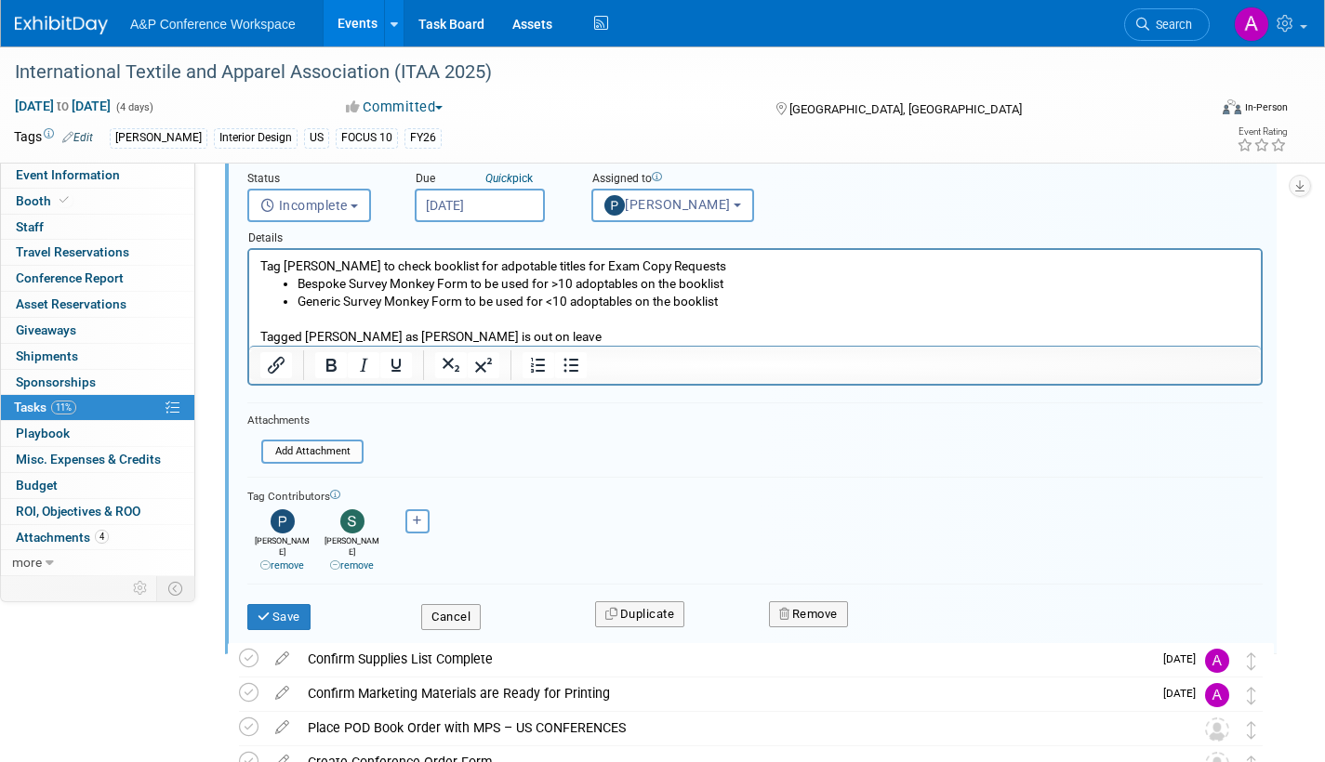
click at [292, 560] on link "remove" at bounding box center [282, 566] width 44 height 12
click at [280, 605] on button "Save" at bounding box center [278, 617] width 63 height 26
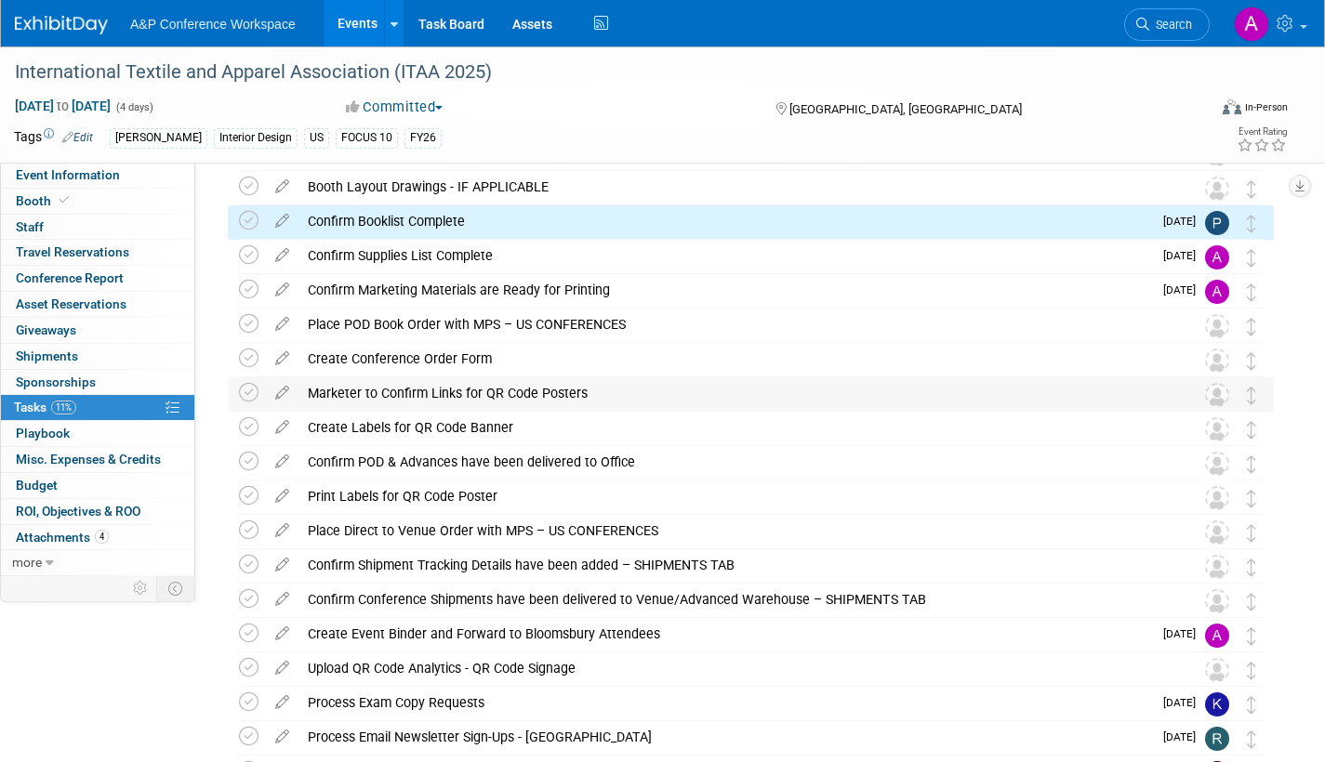
scroll to position [231, 0]
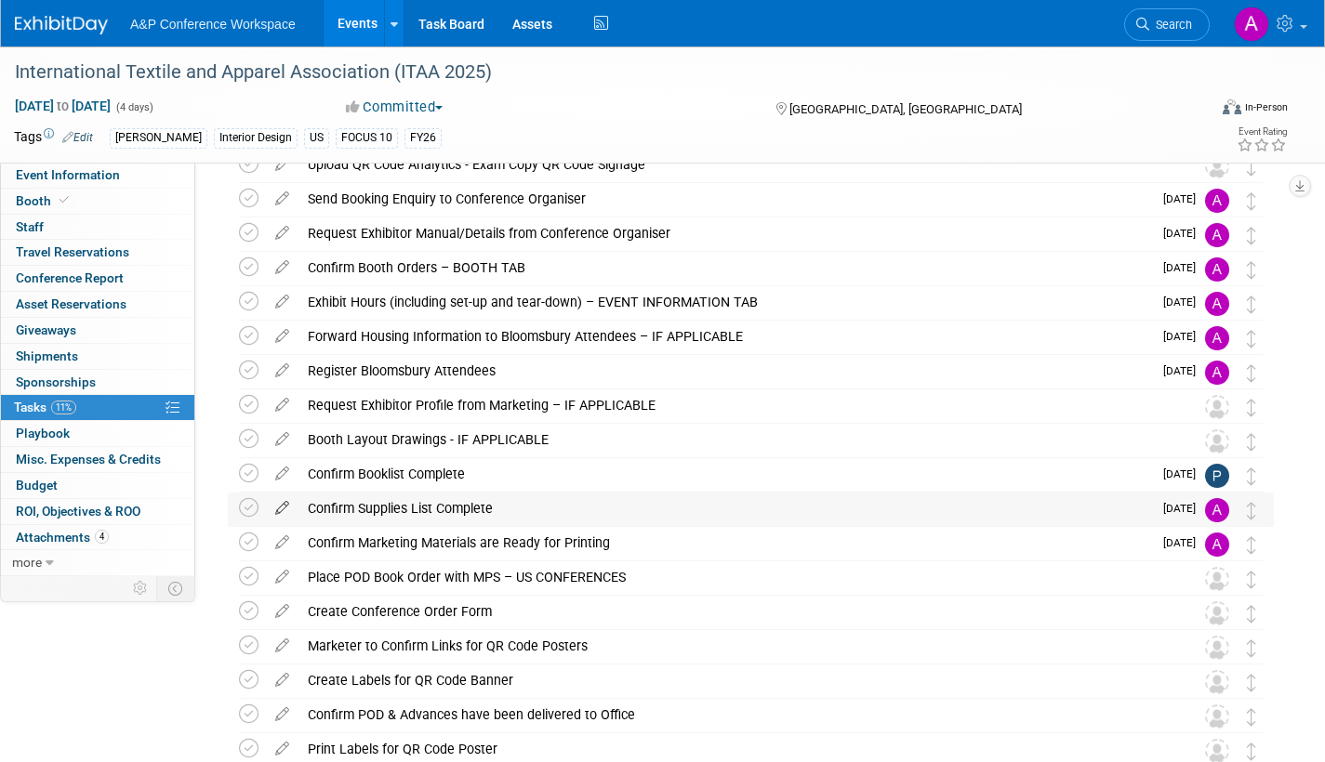
click at [284, 506] on icon at bounding box center [282, 504] width 33 height 23
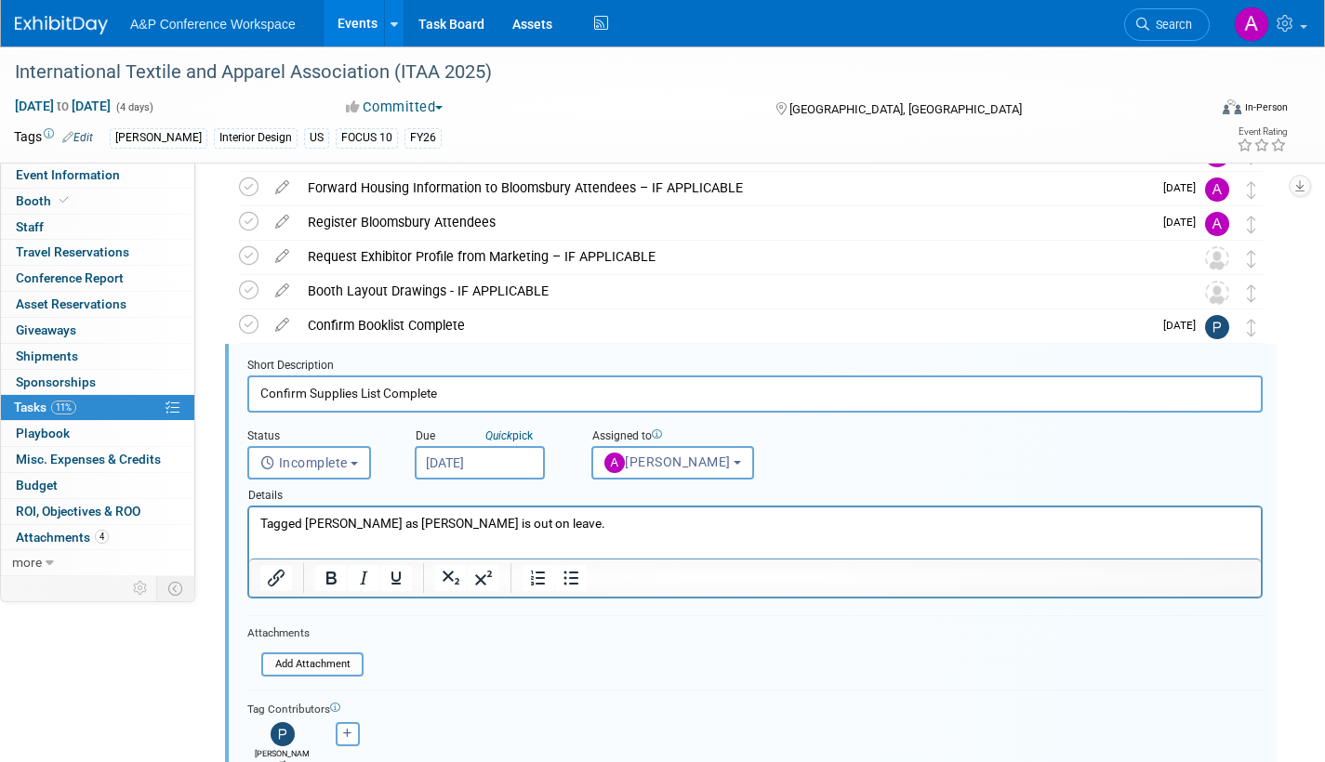
scroll to position [451, 0]
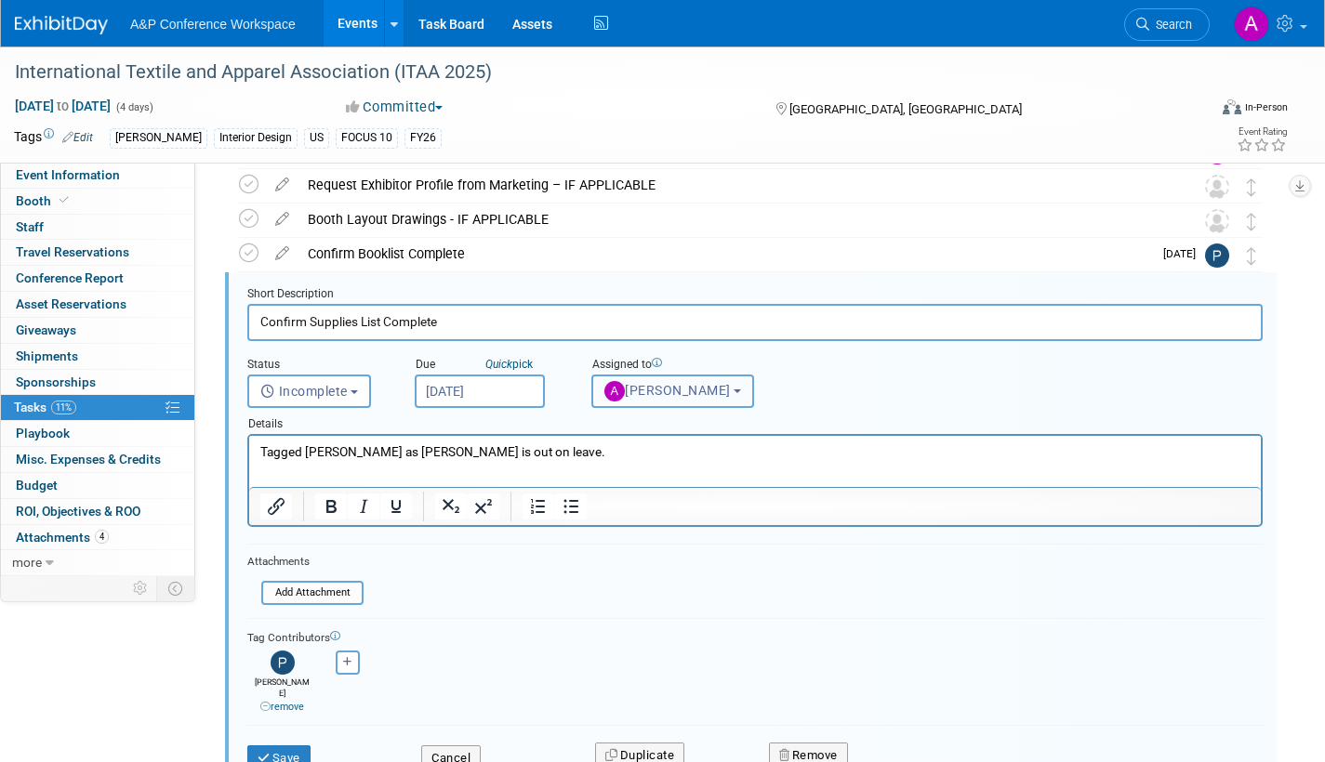
click at [680, 403] on button "[PERSON_NAME]" at bounding box center [672, 391] width 163 height 33
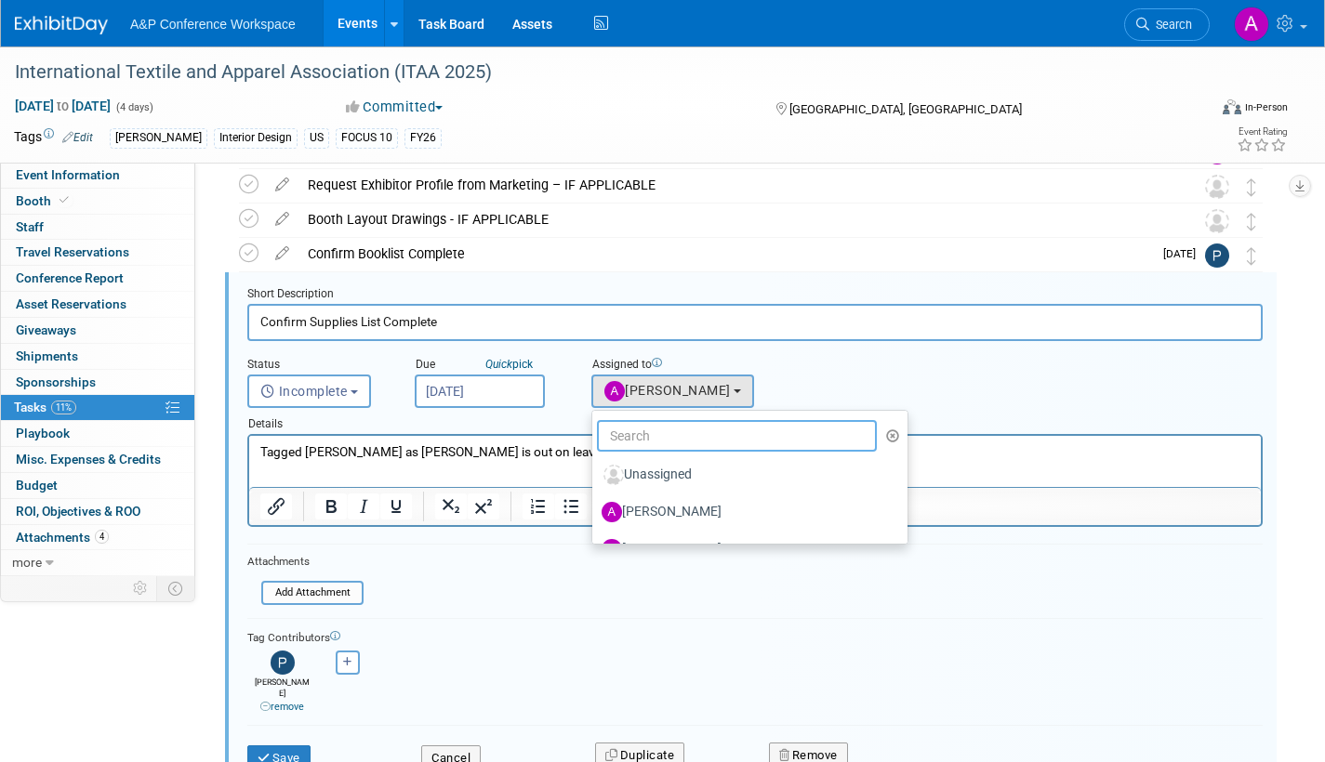
click at [677, 441] on input "text" at bounding box center [737, 436] width 280 height 32
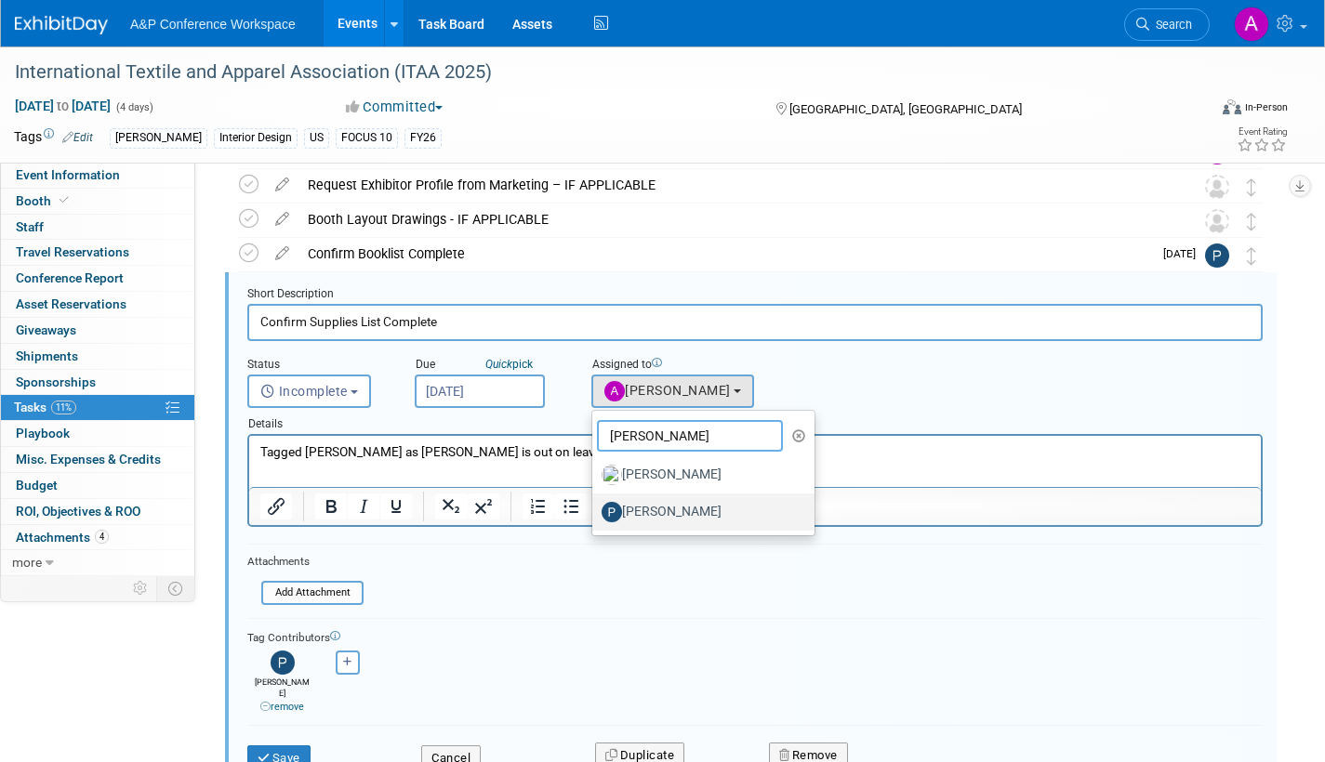
type input "paige"
click at [671, 512] on label "[PERSON_NAME]" at bounding box center [698, 512] width 194 height 30
click at [595, 512] on input "[PERSON_NAME]" at bounding box center [589, 510] width 12 height 12
select select "6cbbb403-c4cb-4691-9596-7ba0b45cfbd6"
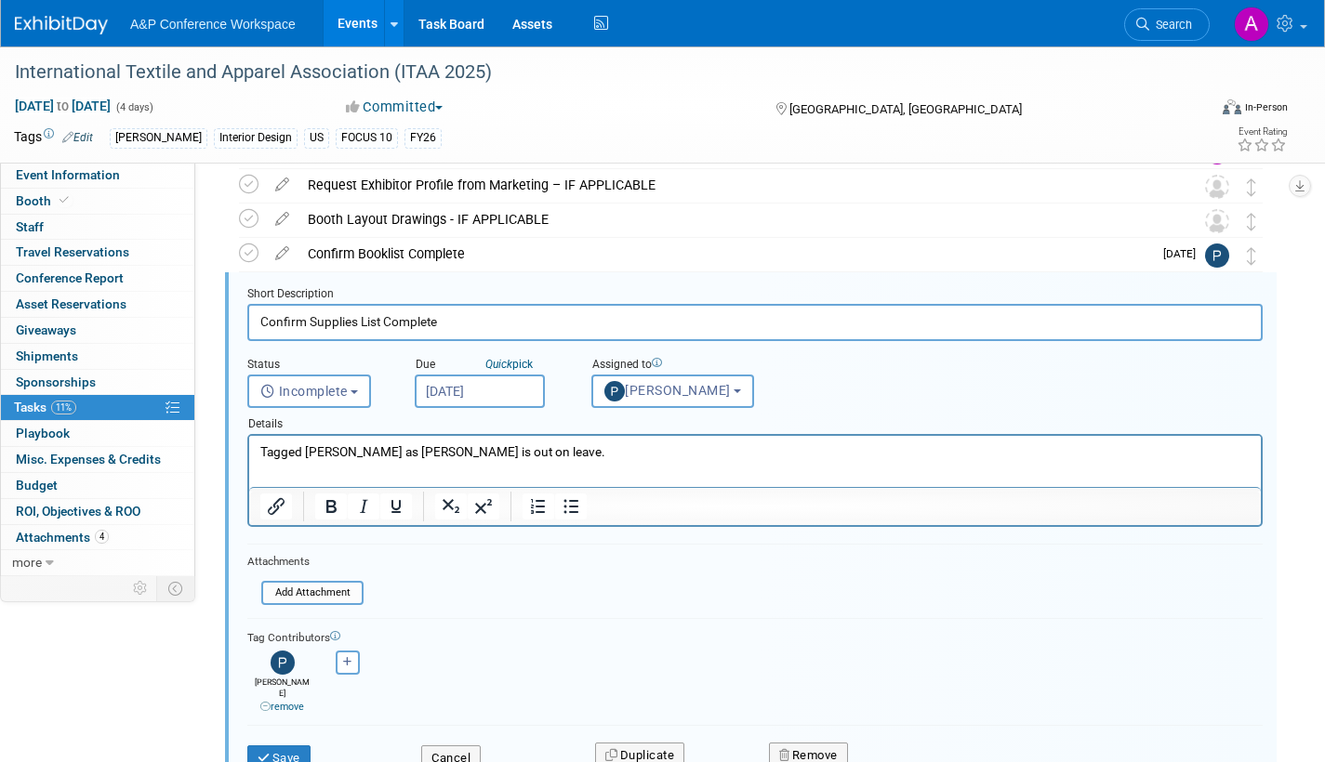
click at [297, 701] on link "remove" at bounding box center [282, 707] width 44 height 12
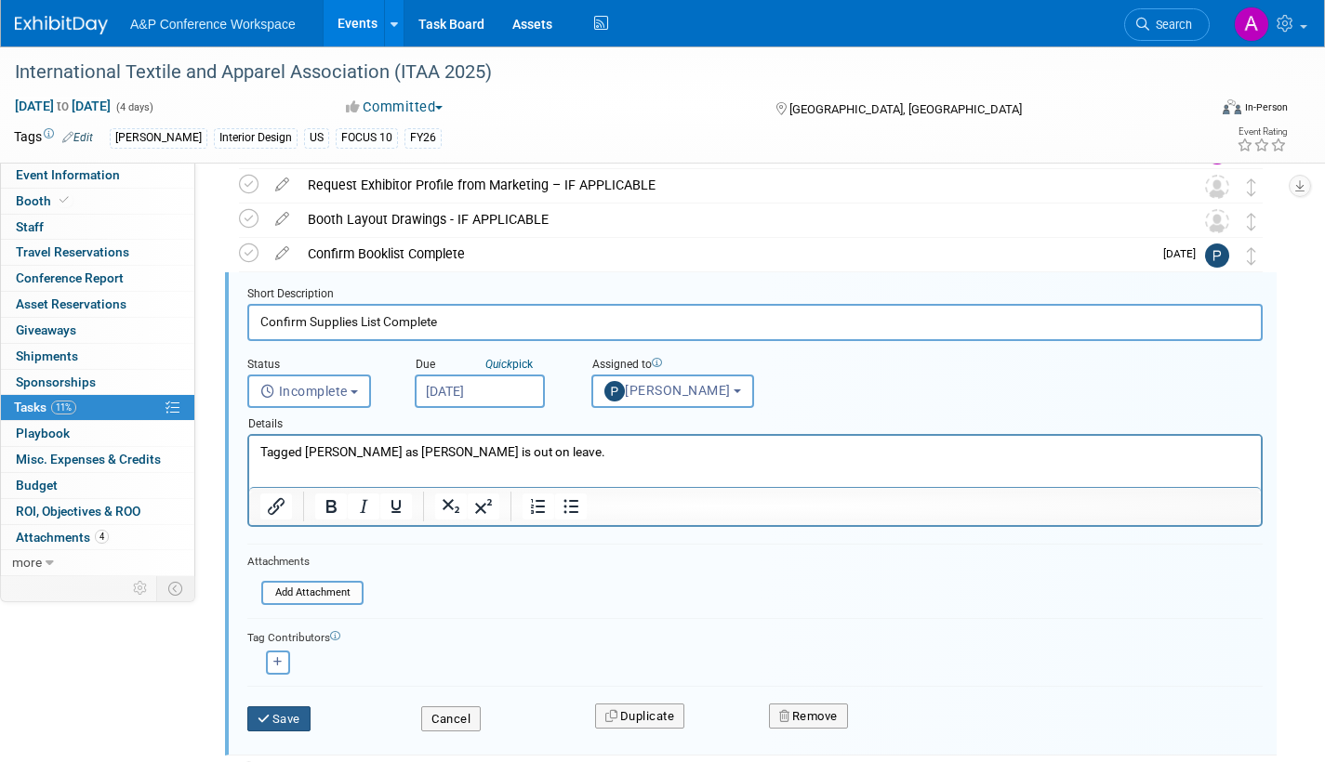
click at [297, 713] on button "Save" at bounding box center [278, 720] width 63 height 26
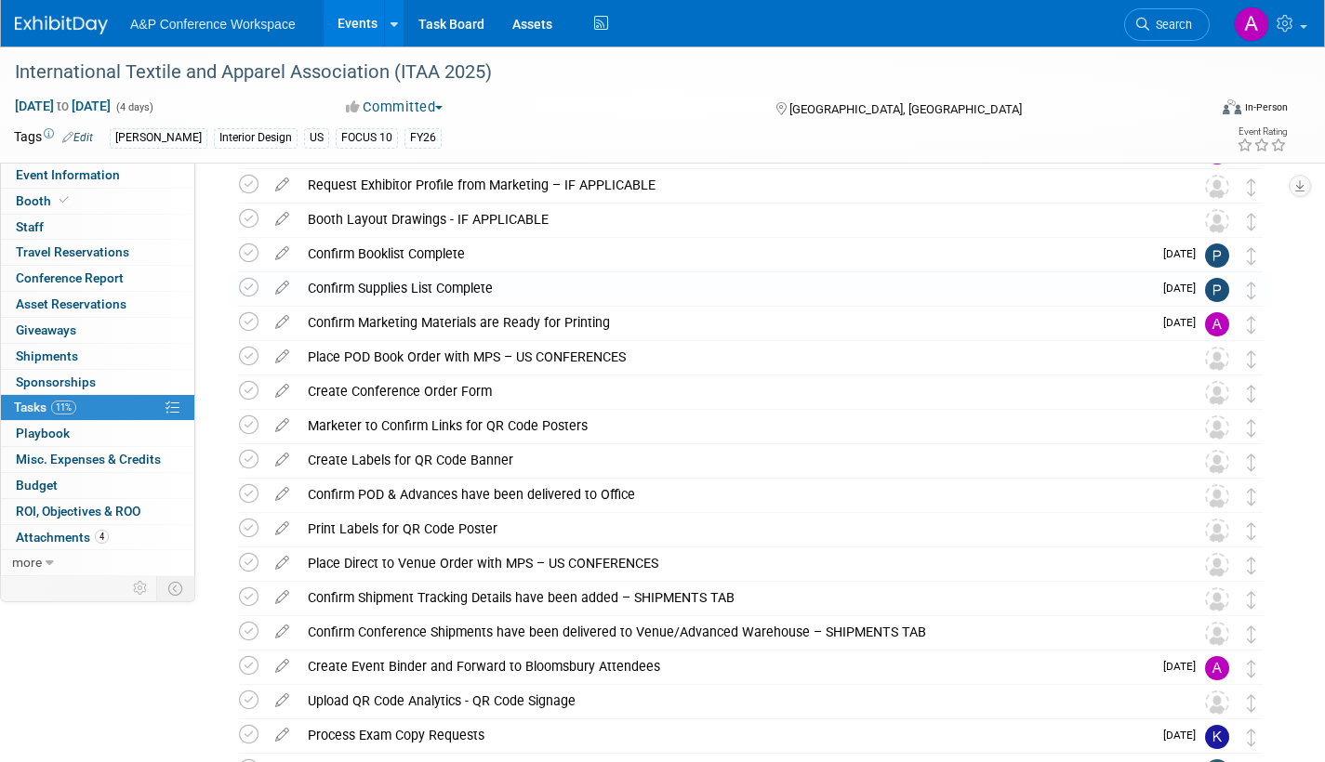
click at [278, 317] on icon at bounding box center [282, 318] width 33 height 23
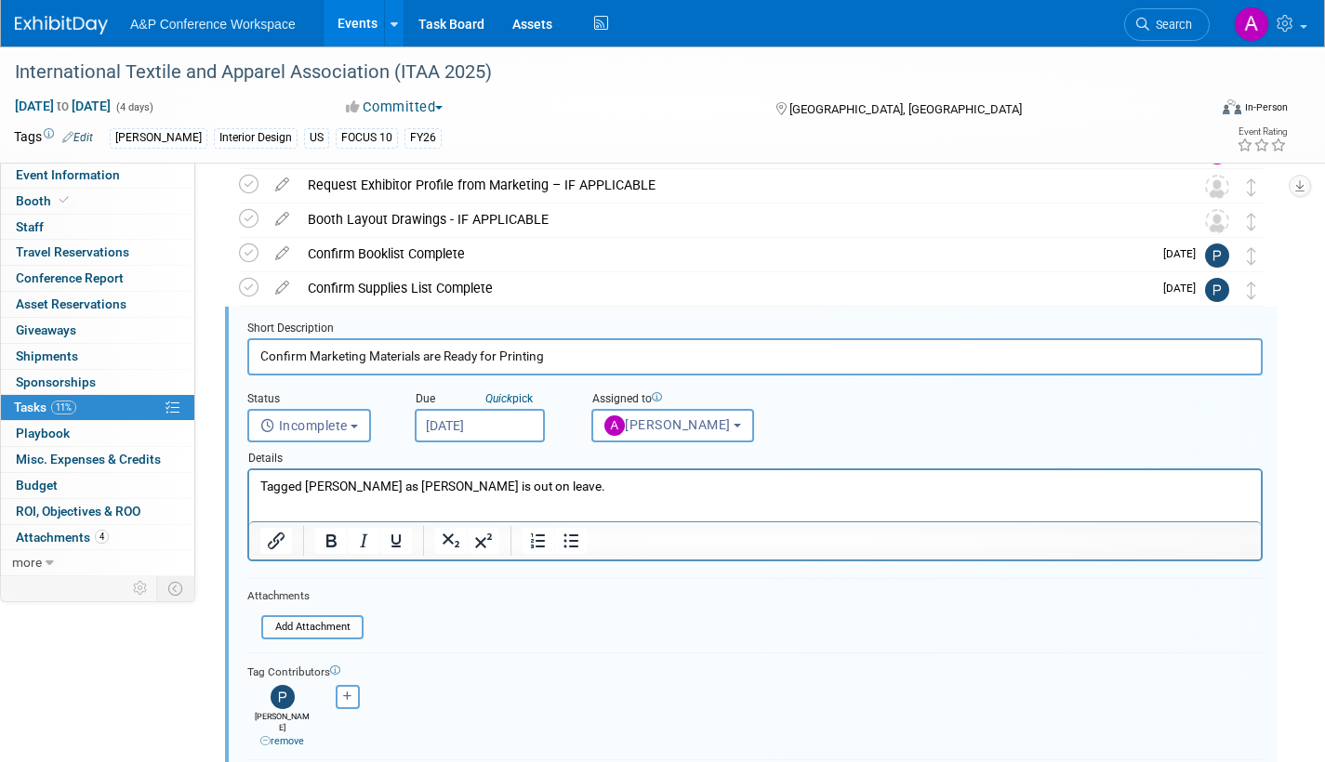
scroll to position [485, 0]
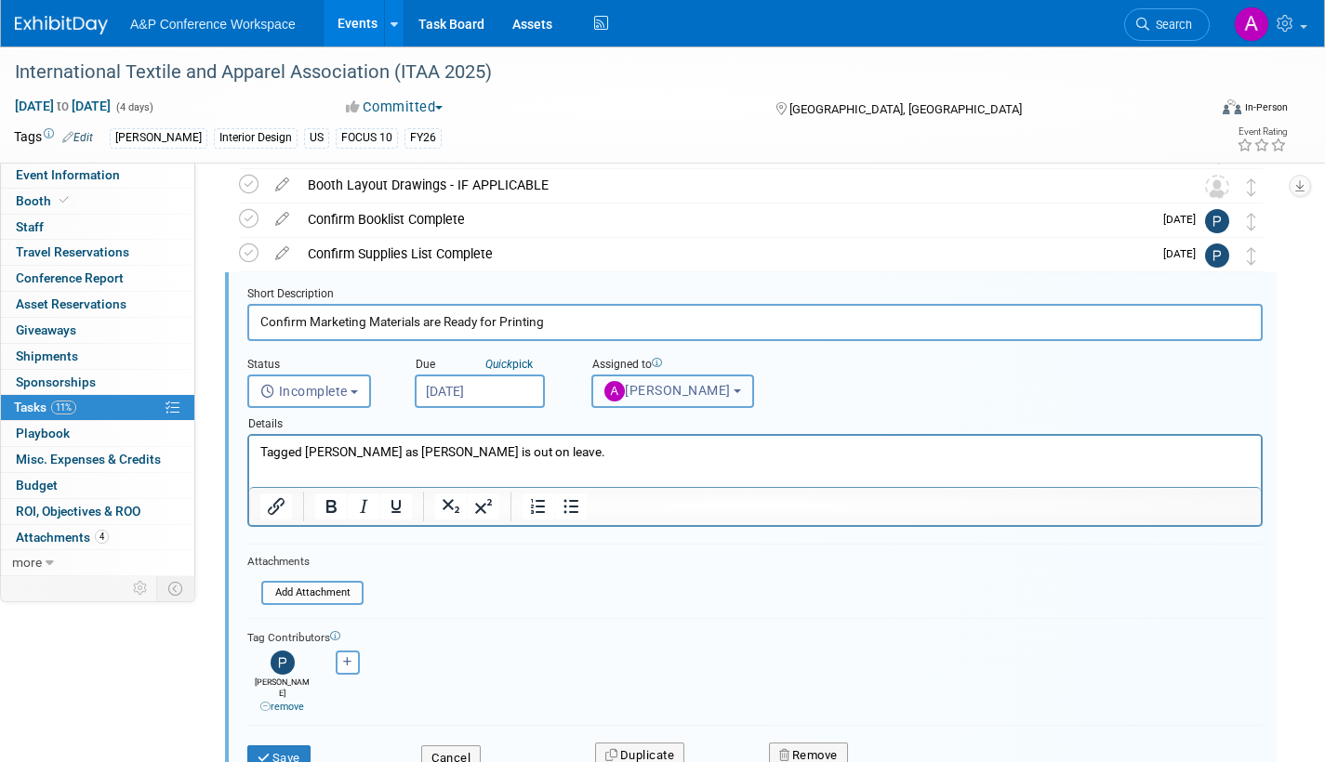
click at [664, 394] on span "[PERSON_NAME]" at bounding box center [667, 390] width 126 height 15
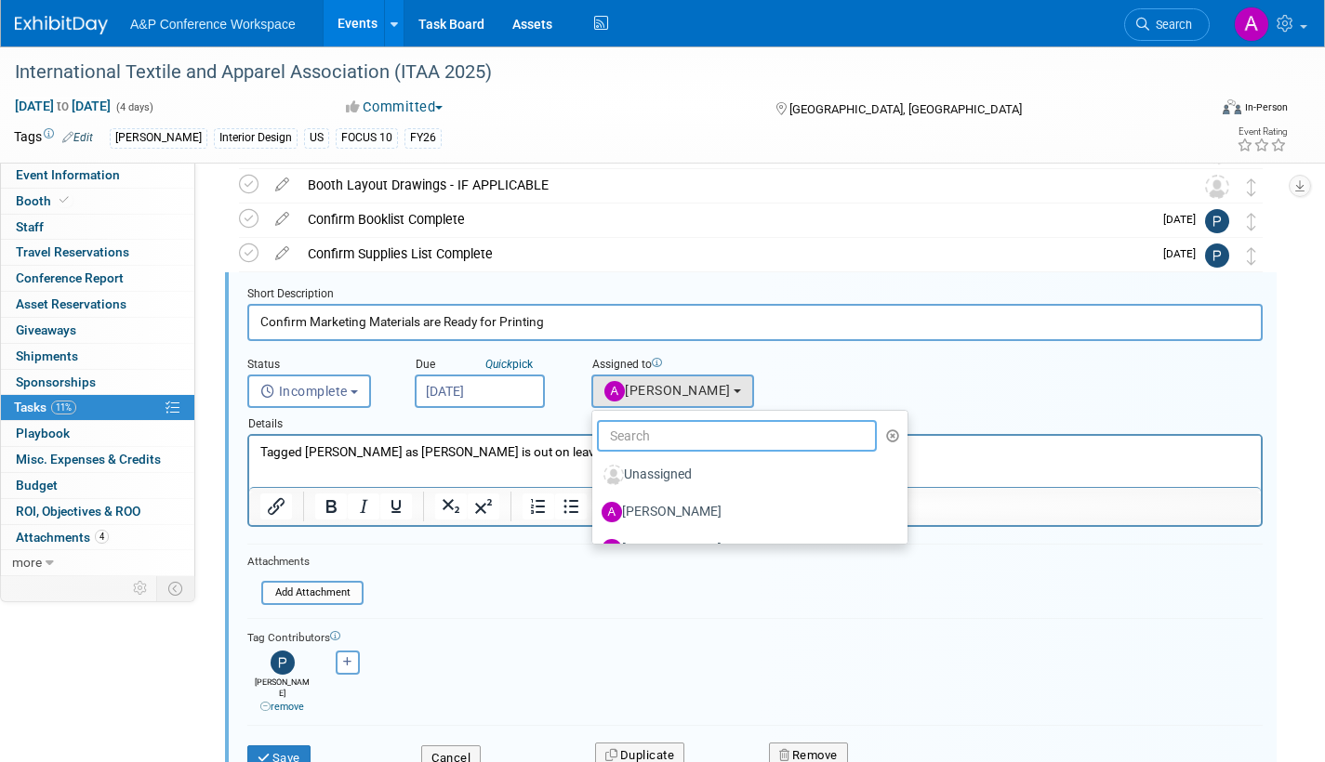
click at [659, 442] on input "text" at bounding box center [737, 436] width 280 height 32
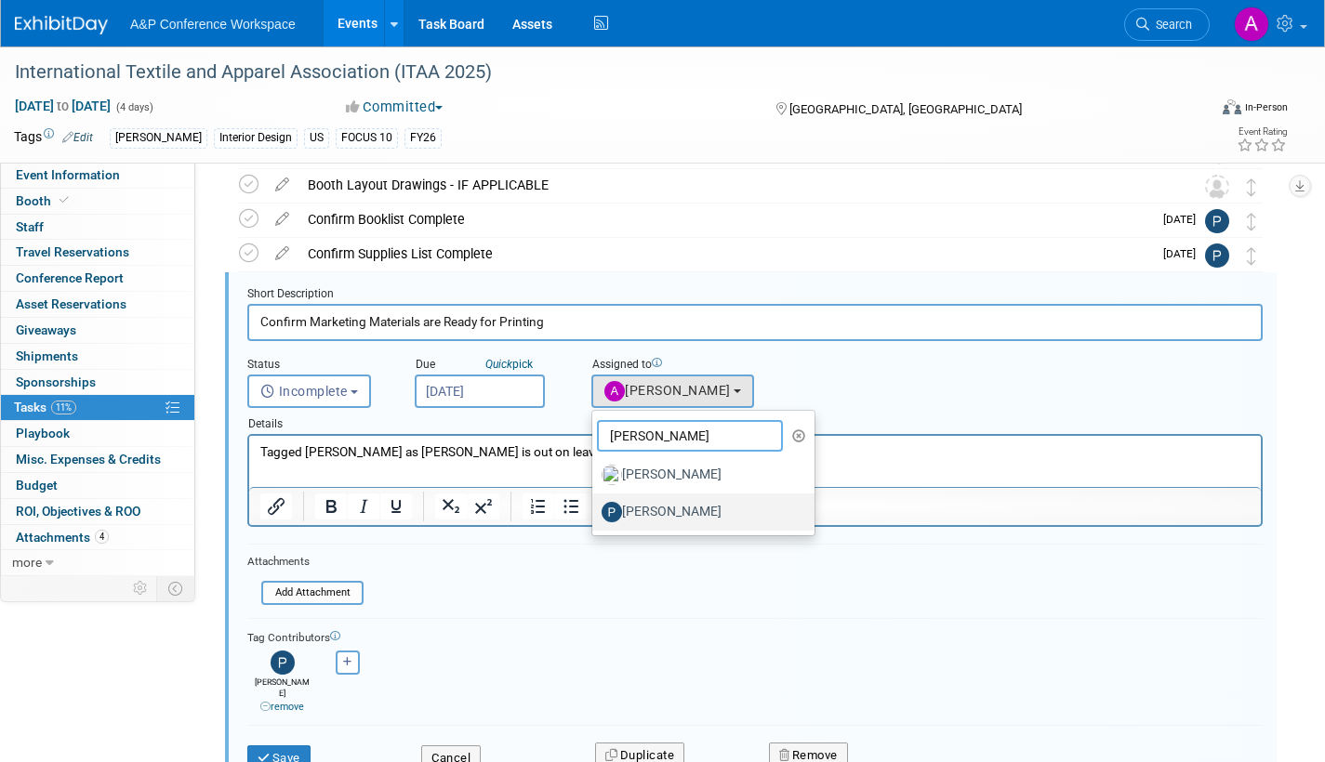
type input "paige"
click at [680, 514] on label "[PERSON_NAME]" at bounding box center [698, 512] width 194 height 30
click at [595, 514] on input "[PERSON_NAME]" at bounding box center [589, 510] width 12 height 12
select select "6cbbb403-c4cb-4691-9596-7ba0b45cfbd6"
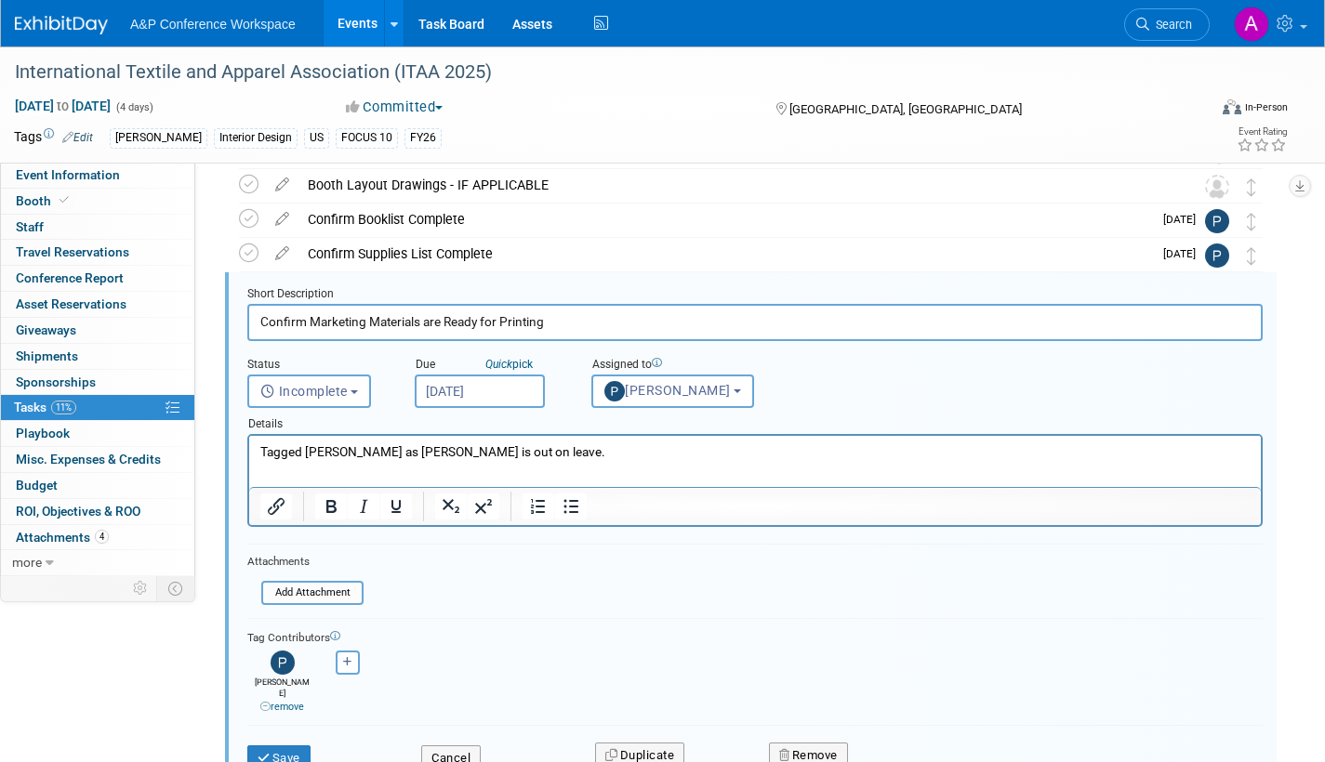
click at [293, 701] on link "remove" at bounding box center [282, 707] width 44 height 12
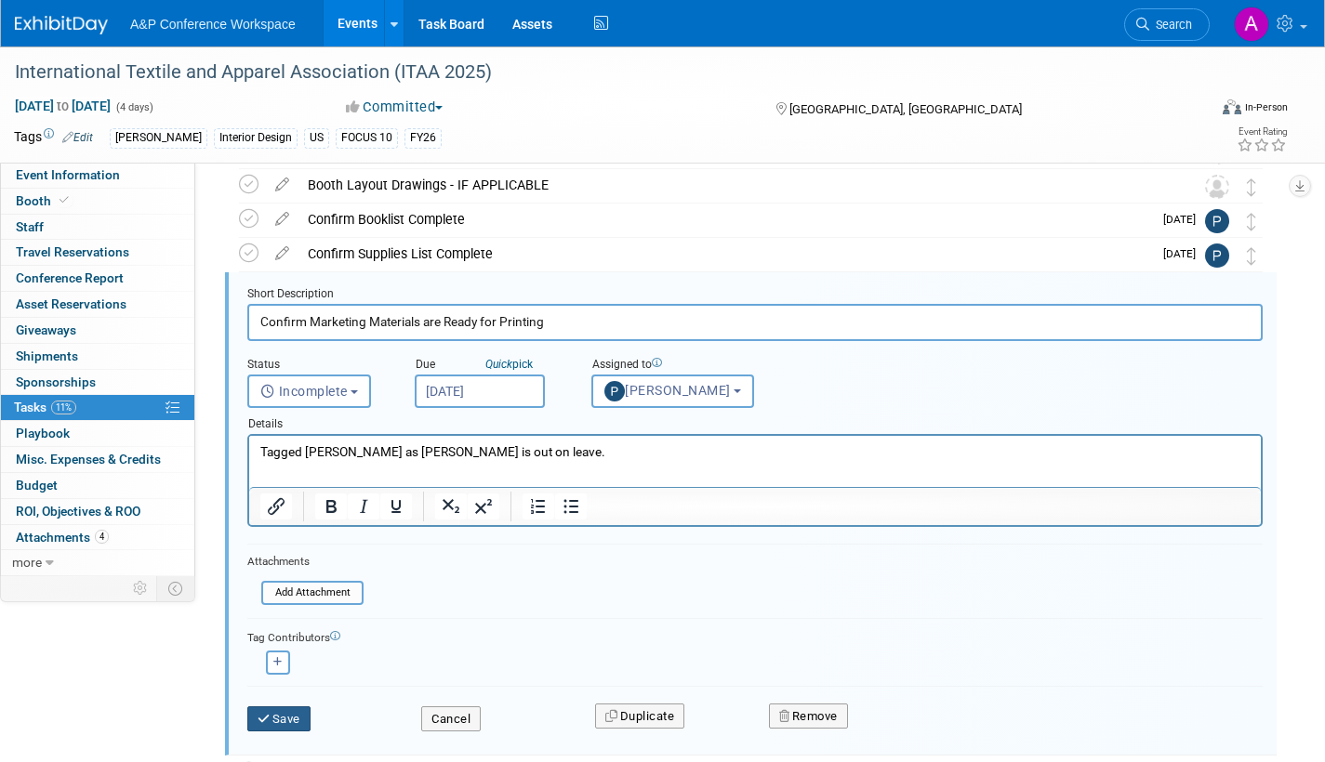
click at [293, 714] on button "Save" at bounding box center [278, 720] width 63 height 26
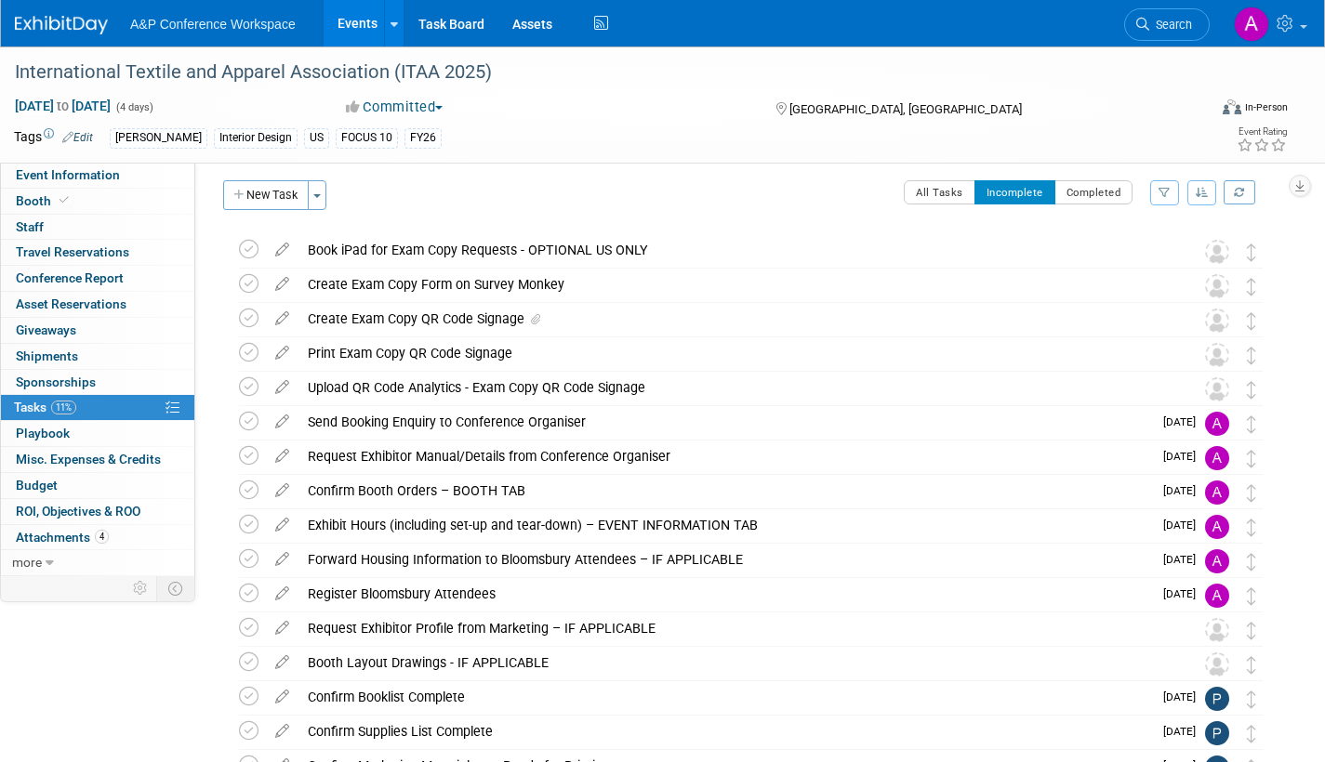
scroll to position [0, 0]
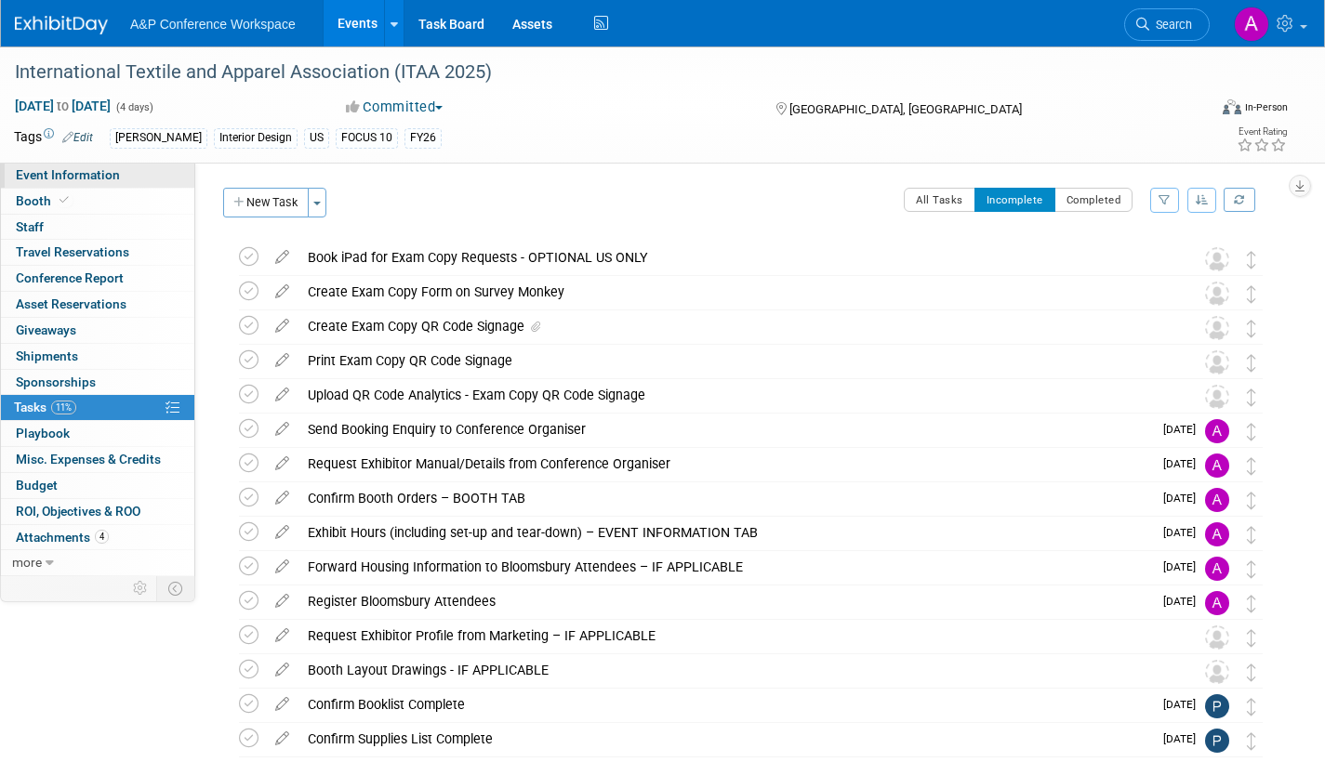
click at [107, 177] on span "Event Information" at bounding box center [68, 174] width 104 height 15
select select "Annual"
select select "Level 1"
select select "In-Person Booth"
select select "Fashion"
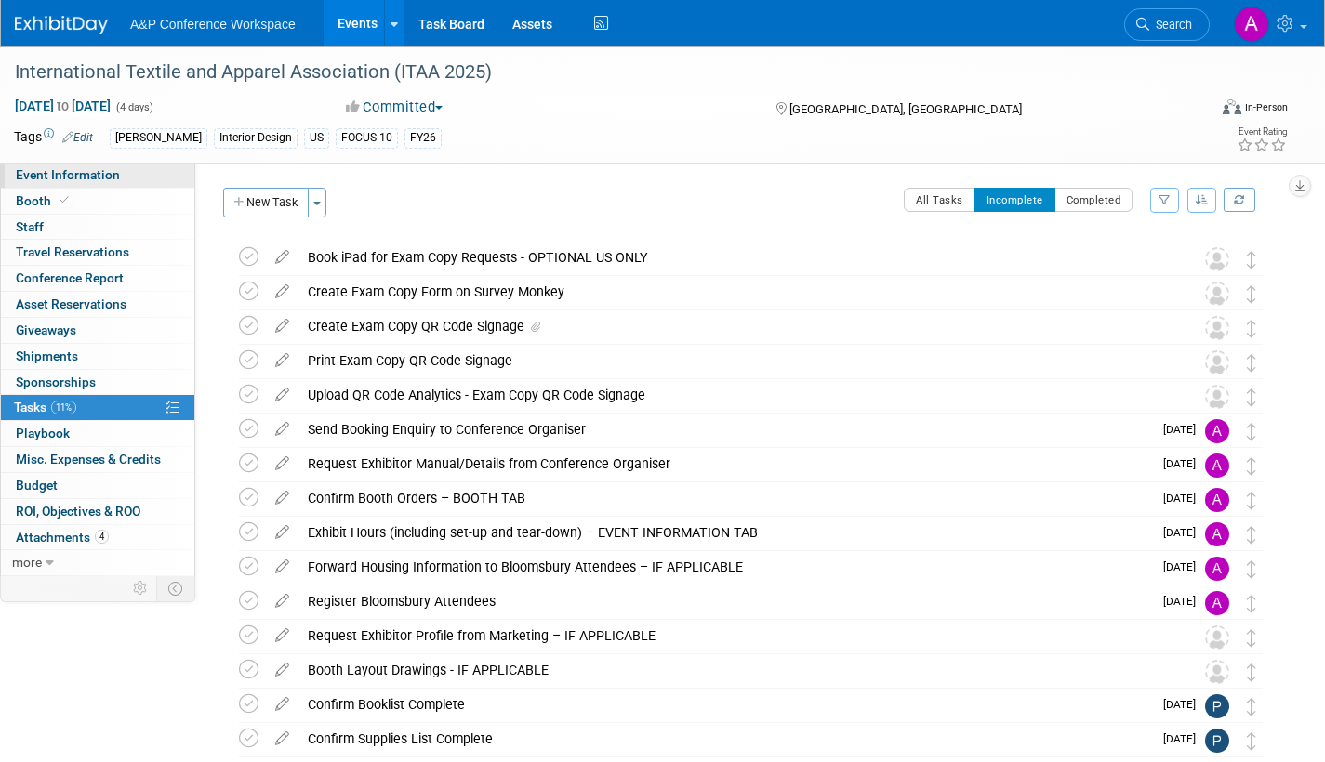
select select "[PERSON_NAME] Books"
select select "[PERSON_NAME]"
select select "Brand/Subject Presence​"
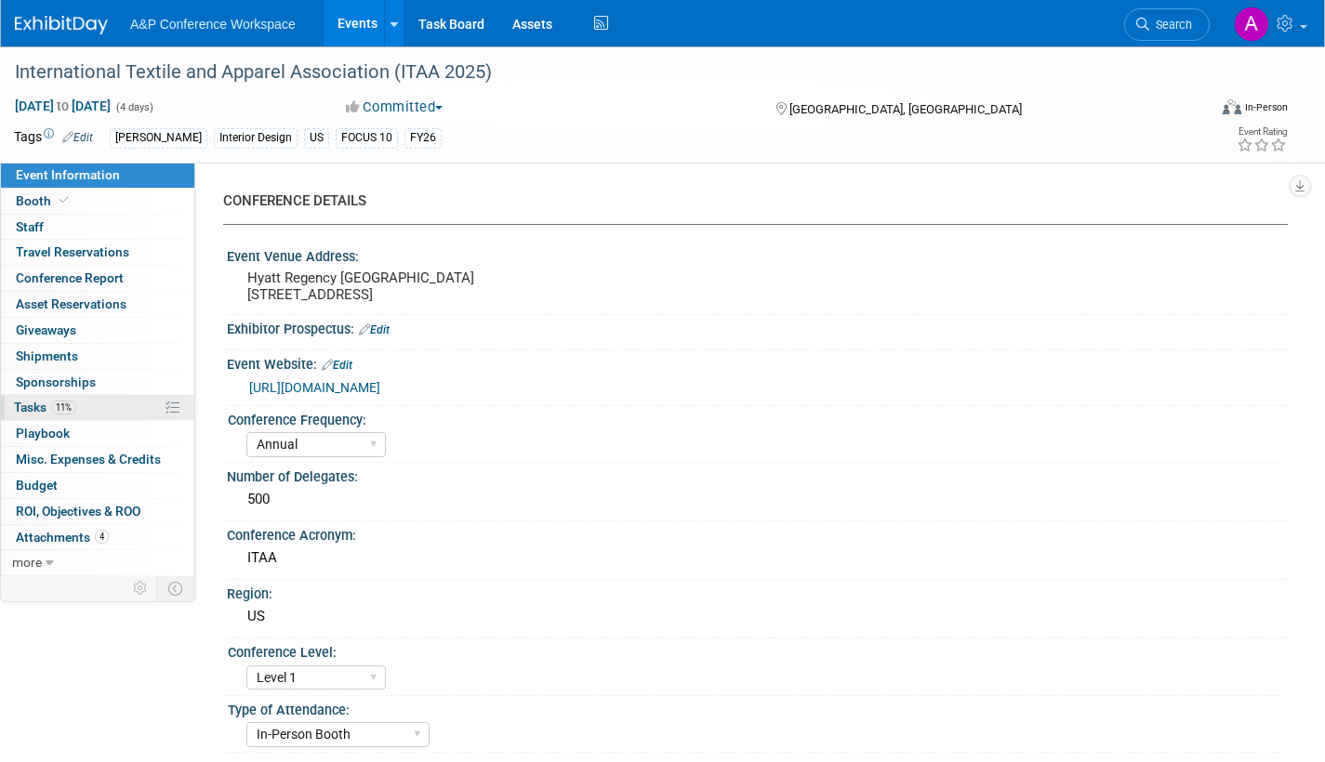
click at [33, 405] on span "Tasks 11%" at bounding box center [45, 407] width 62 height 15
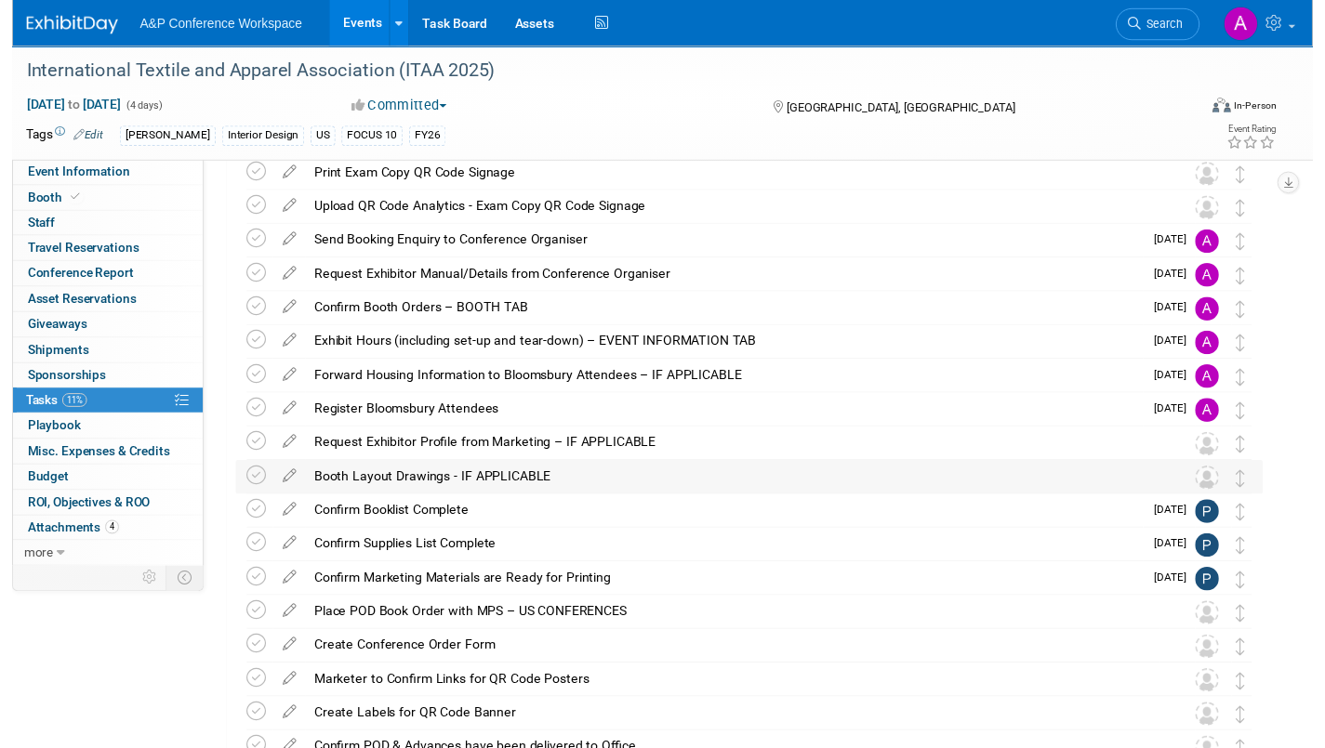
scroll to position [372, 0]
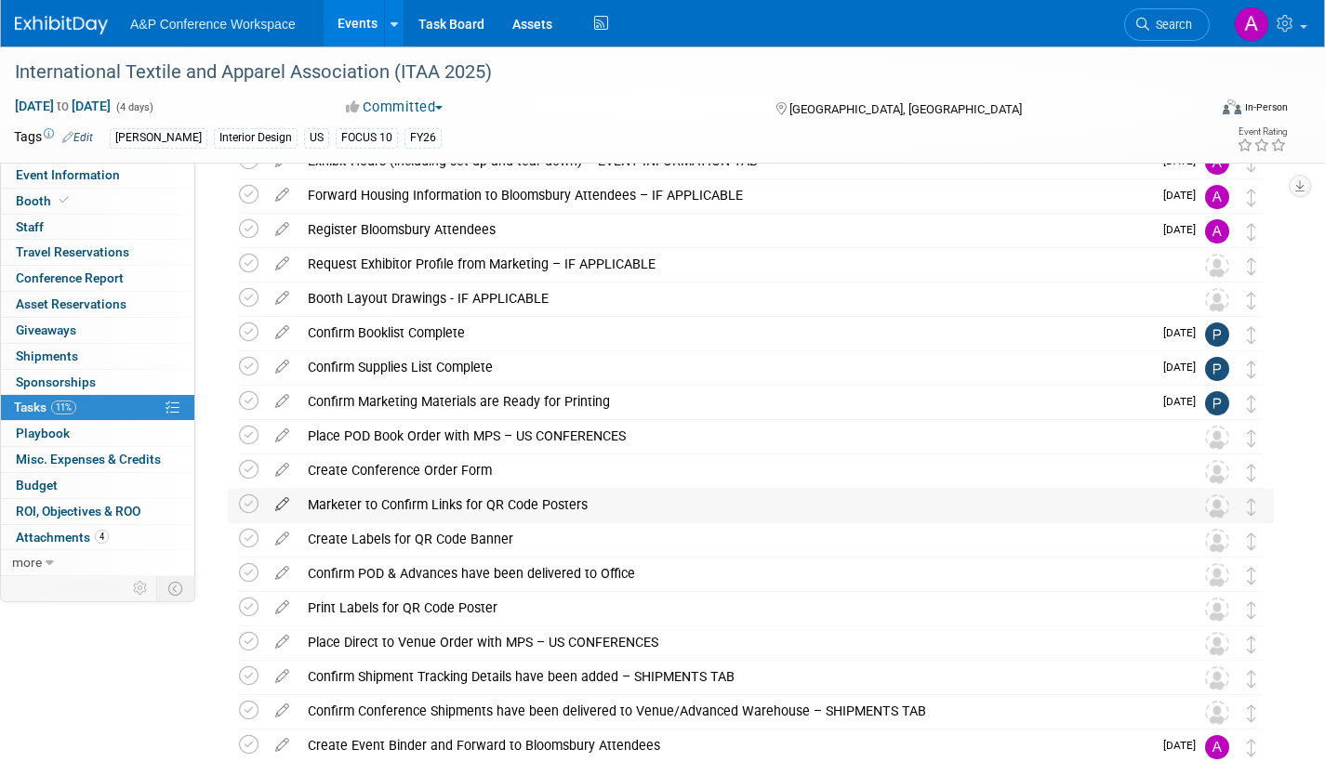
click at [280, 500] on icon at bounding box center [282, 500] width 33 height 23
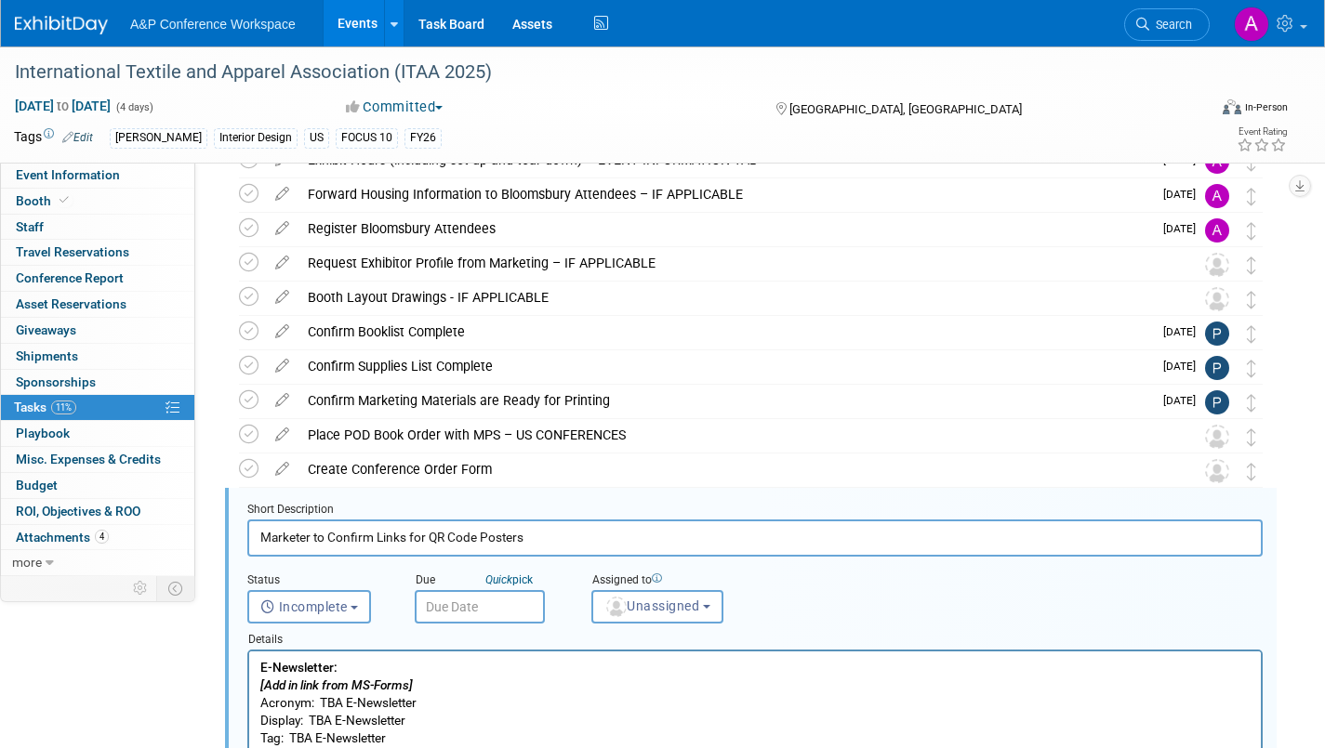
scroll to position [588, 0]
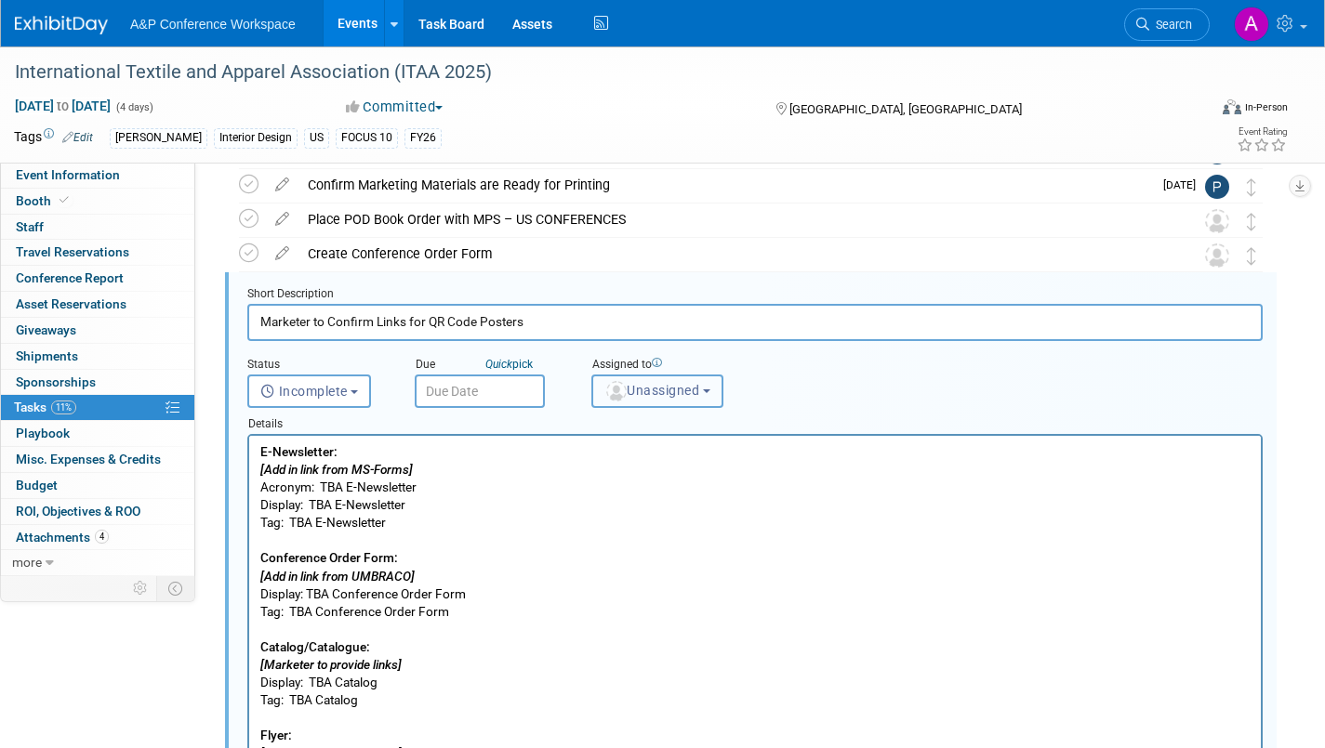
click at [654, 396] on span "Unassigned" at bounding box center [651, 390] width 95 height 15
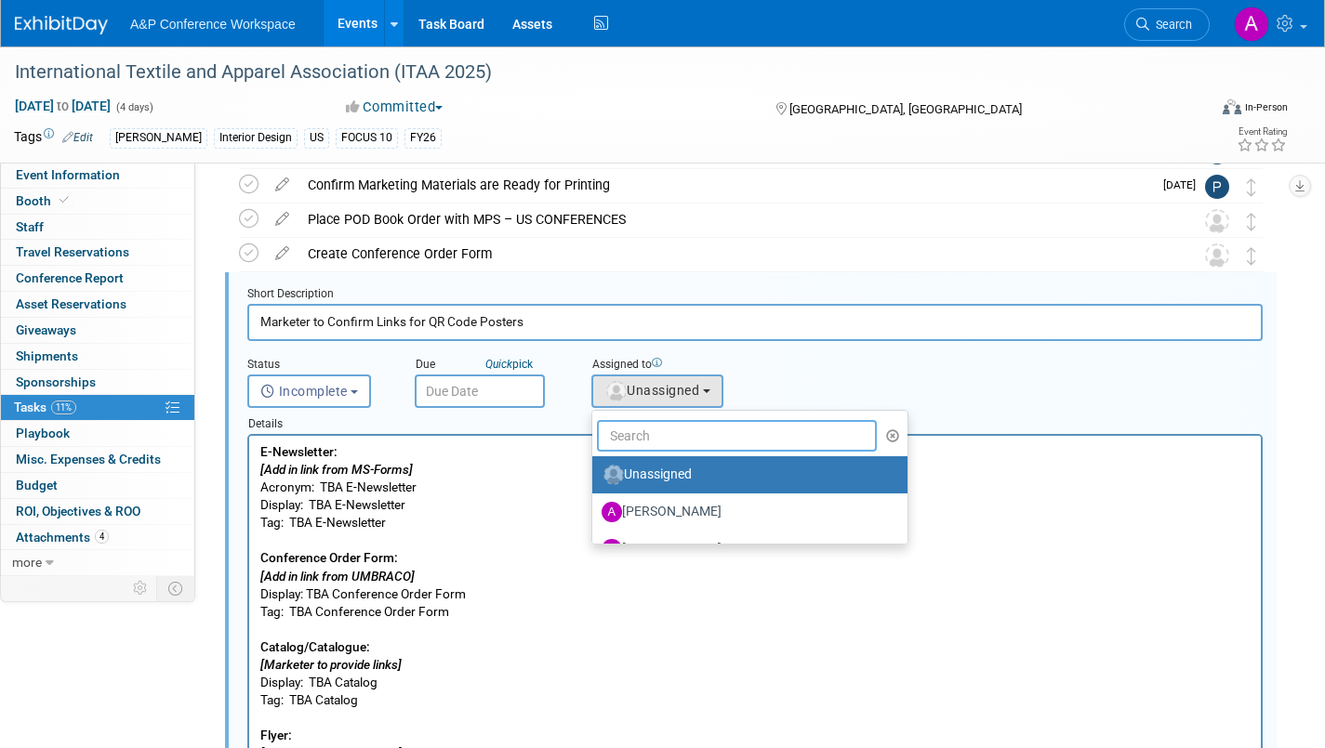
click at [656, 426] on input "text" at bounding box center [737, 436] width 280 height 32
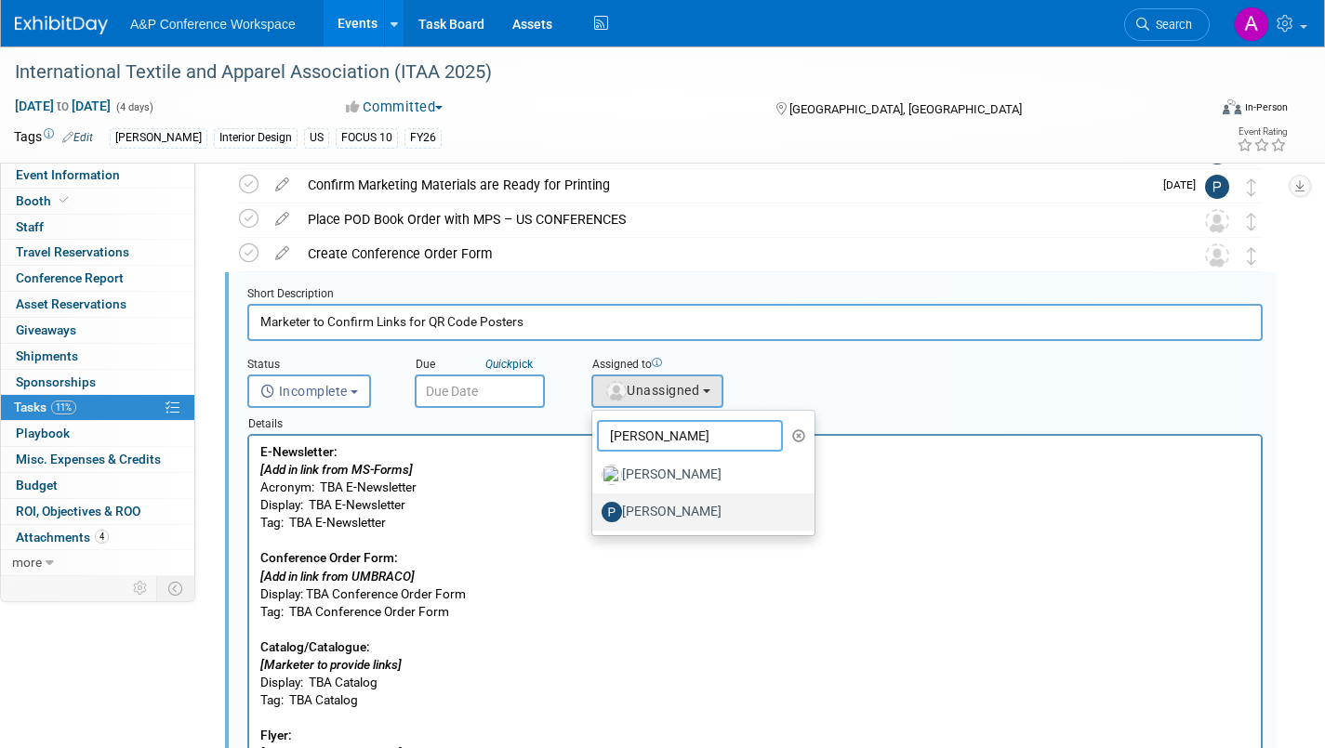
type input "paige"
click at [682, 517] on label "[PERSON_NAME]" at bounding box center [698, 512] width 194 height 30
click at [595, 516] on input "[PERSON_NAME]" at bounding box center [589, 510] width 12 height 12
select select "6cbbb403-c4cb-4691-9596-7ba0b45cfbd6"
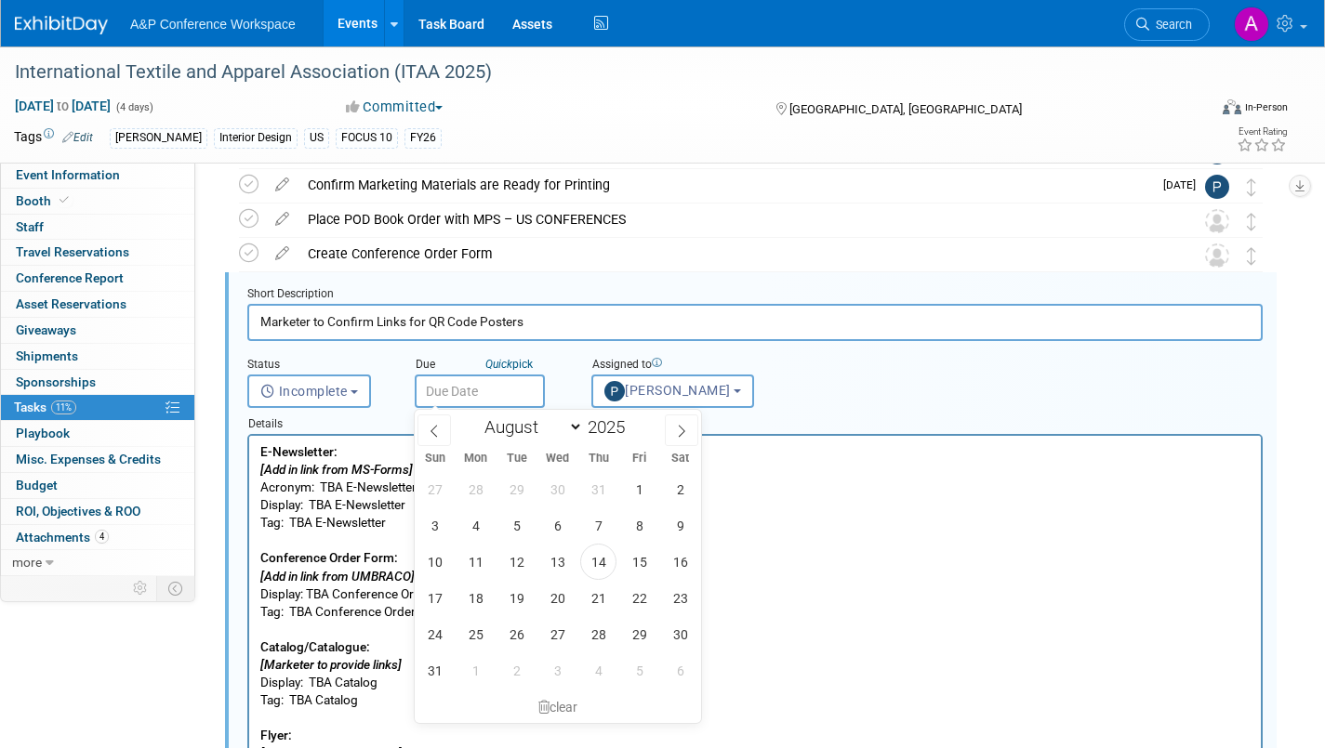
click at [519, 390] on input "text" at bounding box center [480, 391] width 130 height 33
click at [683, 433] on icon at bounding box center [681, 431] width 13 height 13
select select "8"
click at [518, 623] on span "30" at bounding box center [516, 634] width 36 height 36
type input "Sep 30, 2025"
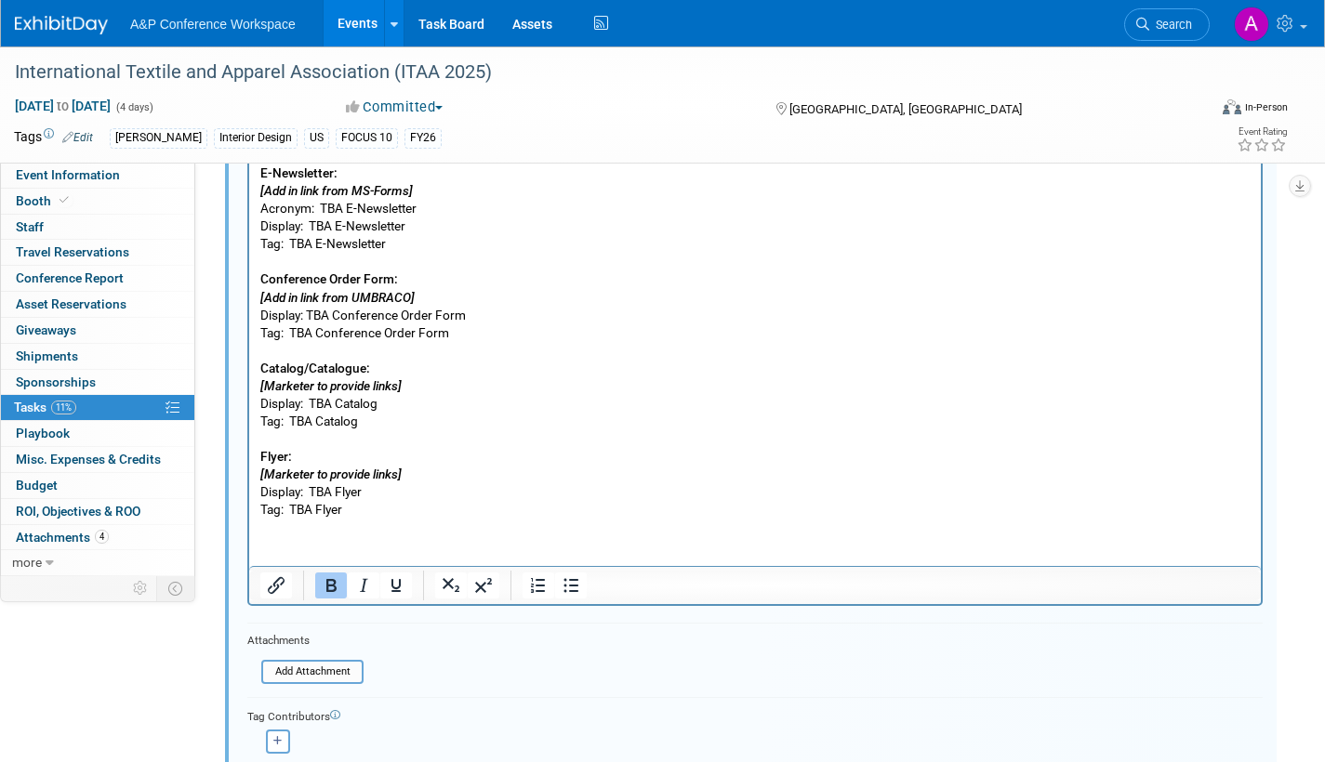
scroll to position [1146, 0]
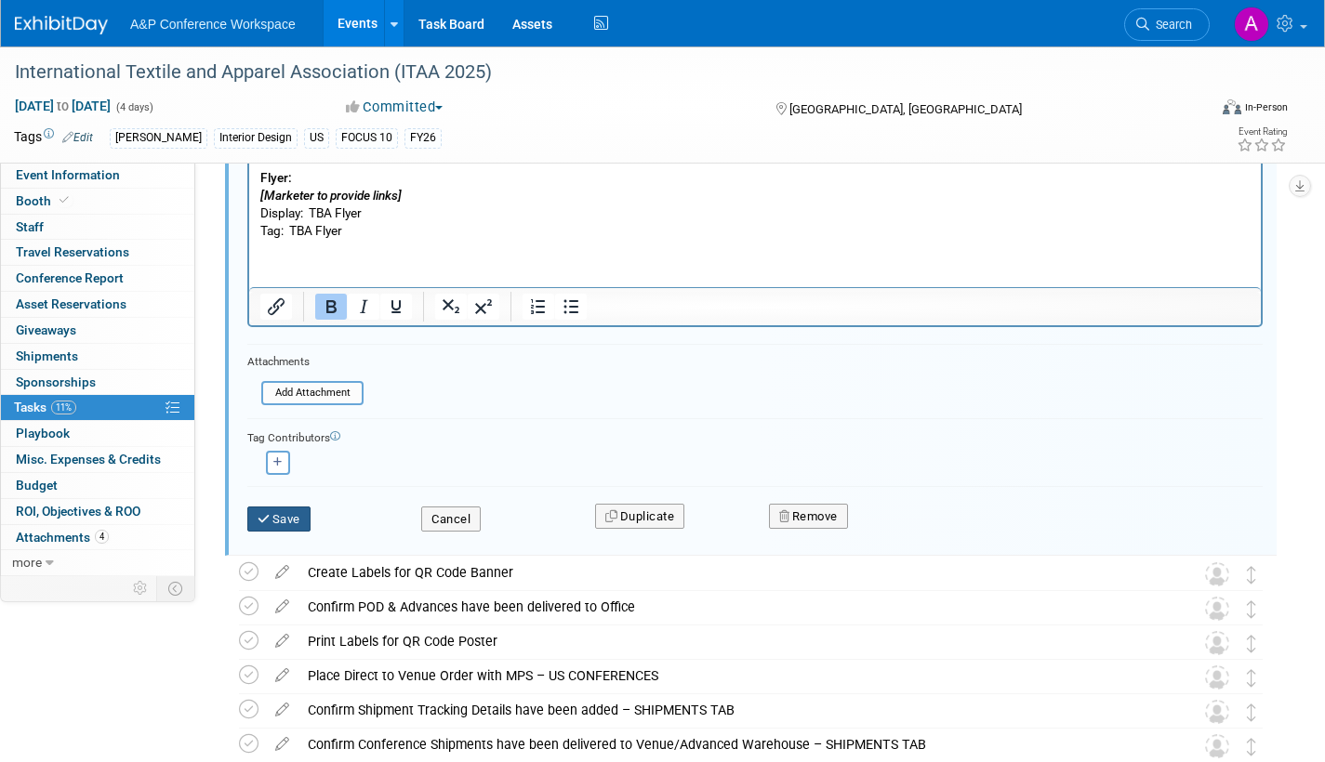
click at [293, 520] on button "Save" at bounding box center [278, 520] width 63 height 26
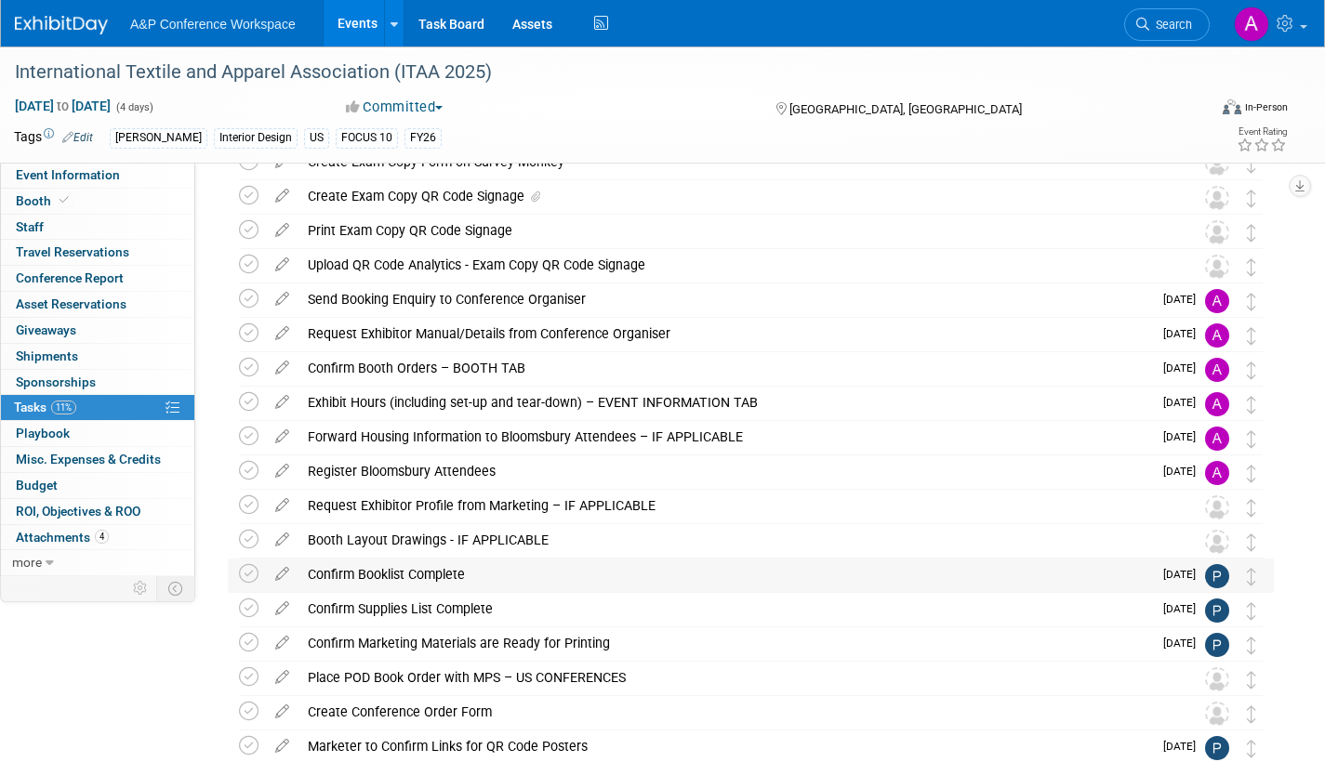
scroll to position [0, 0]
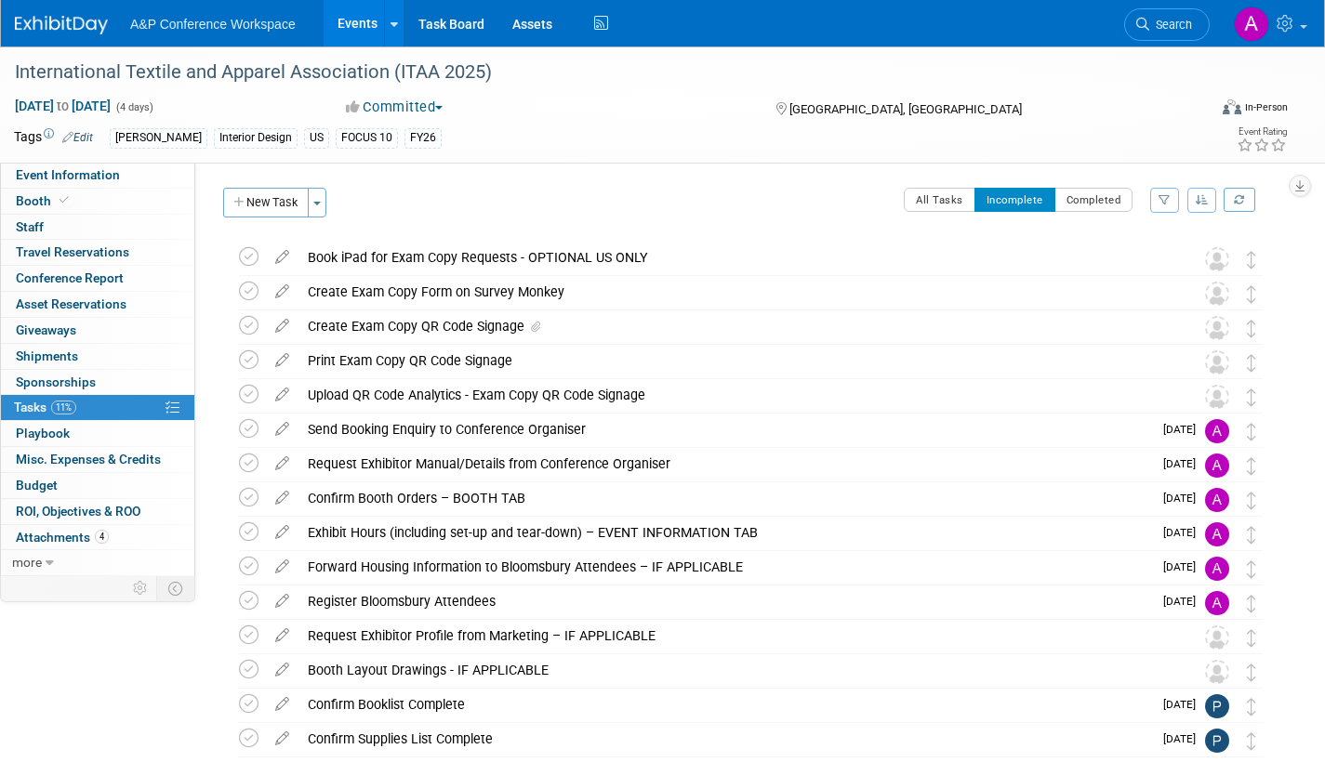
click at [1162, 21] on span "Search" at bounding box center [1170, 25] width 43 height 14
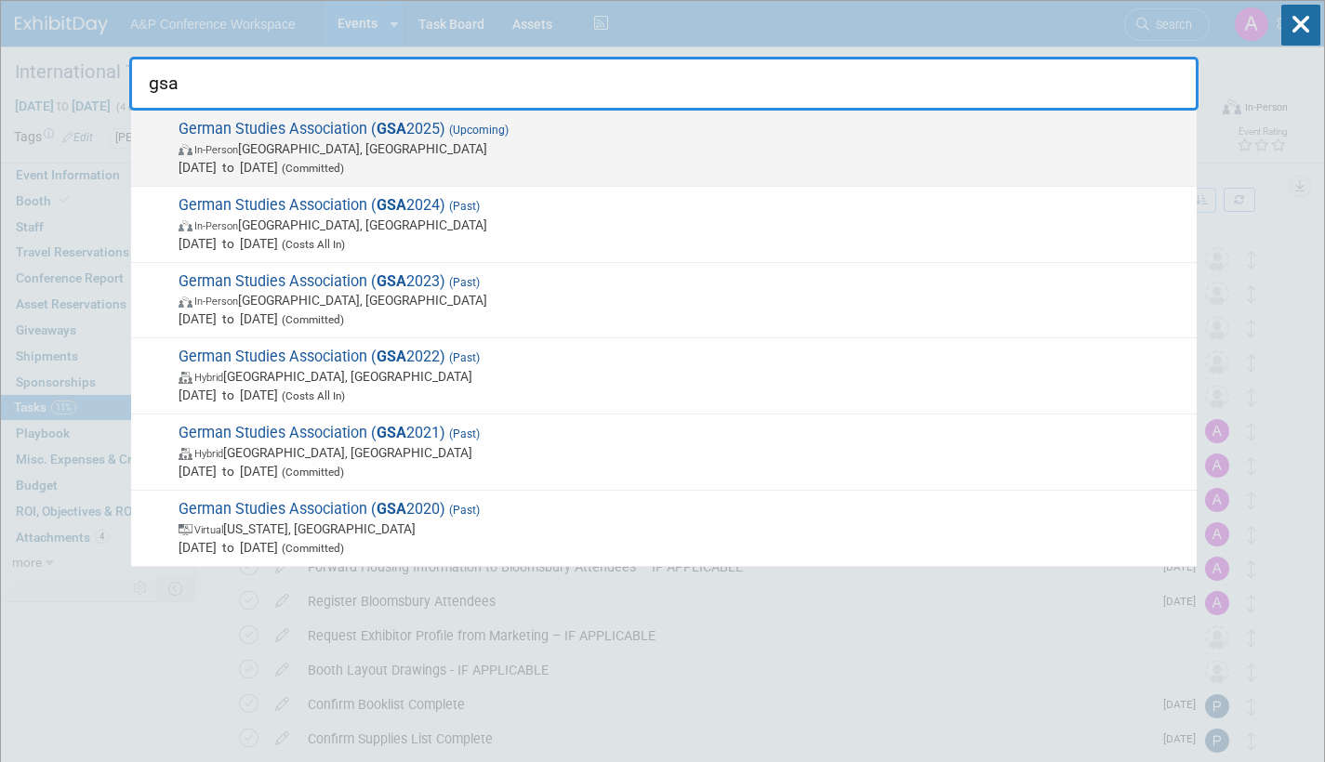
type input "gsa"
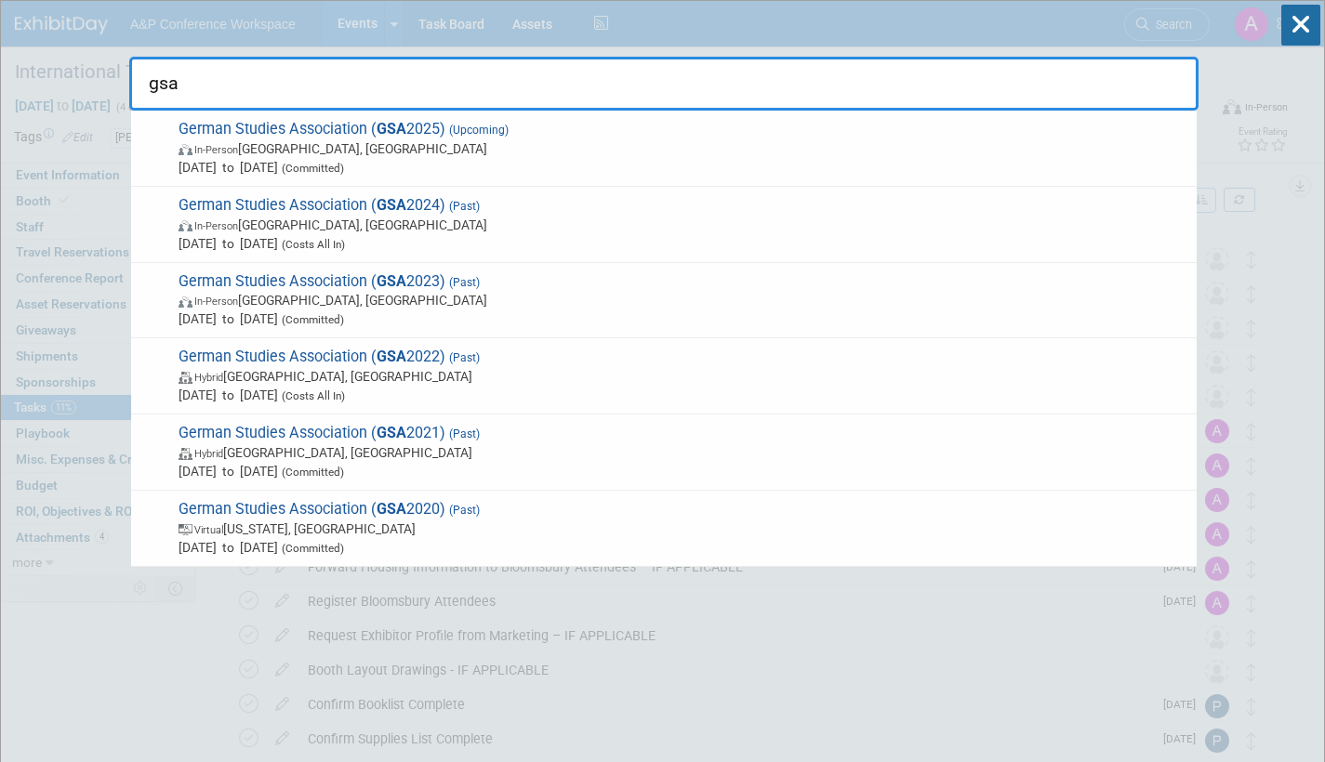
click at [425, 158] on span "Sep 25, 2025 to Sep 28, 2025 (Committed)" at bounding box center [682, 167] width 1009 height 19
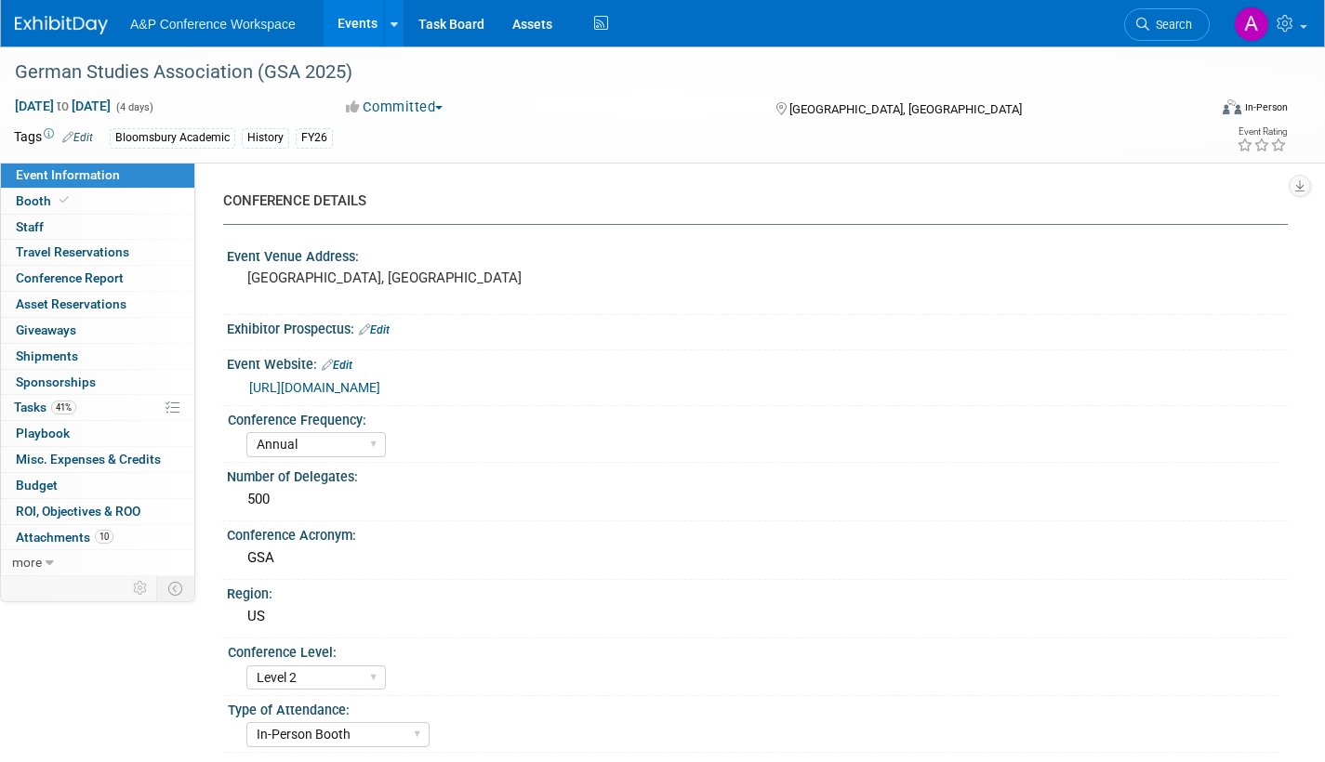
select select "Annual"
select select "Level 2"
select select "In-Person Booth"
select select "History"
select select "Bloomsbury Academic"
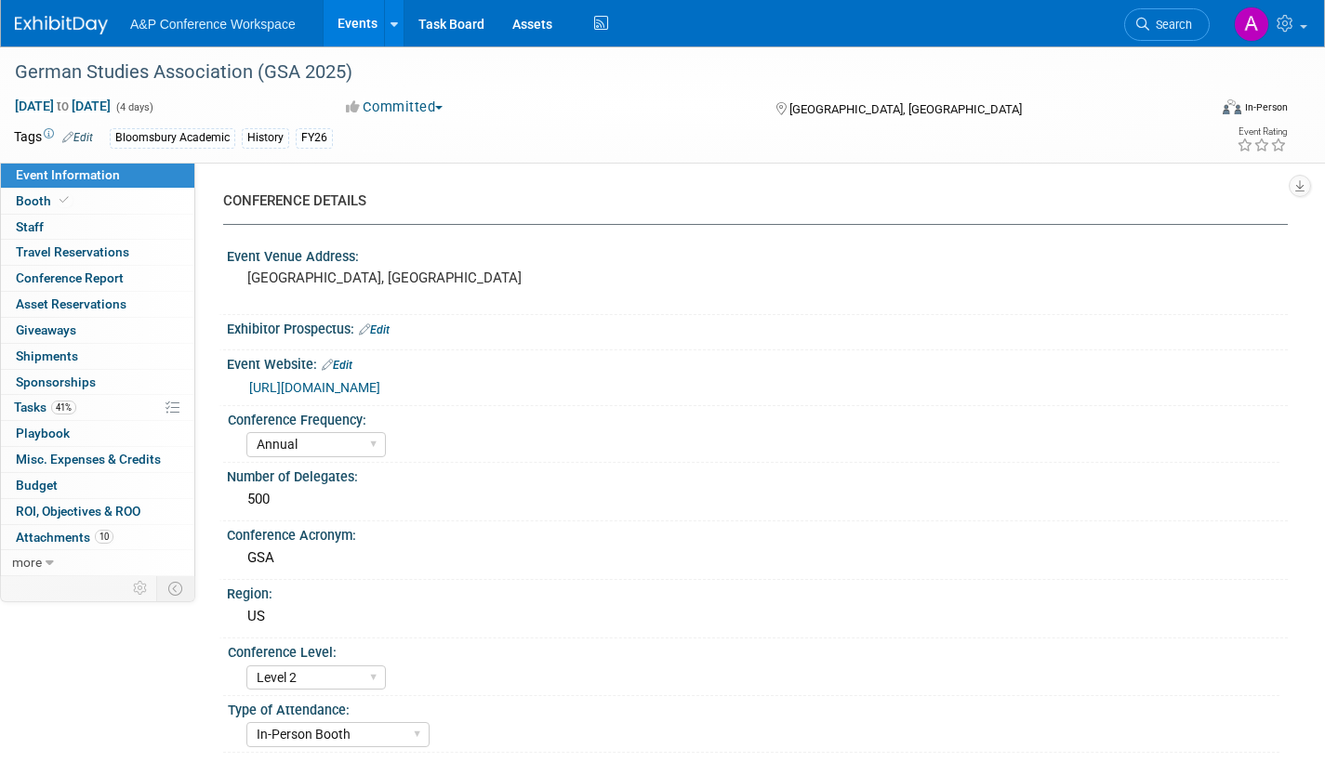
select select "[PERSON_NAME]"
select select "Brand/Subject Presence​"
click at [33, 408] on span "Tasks 41%" at bounding box center [45, 407] width 62 height 15
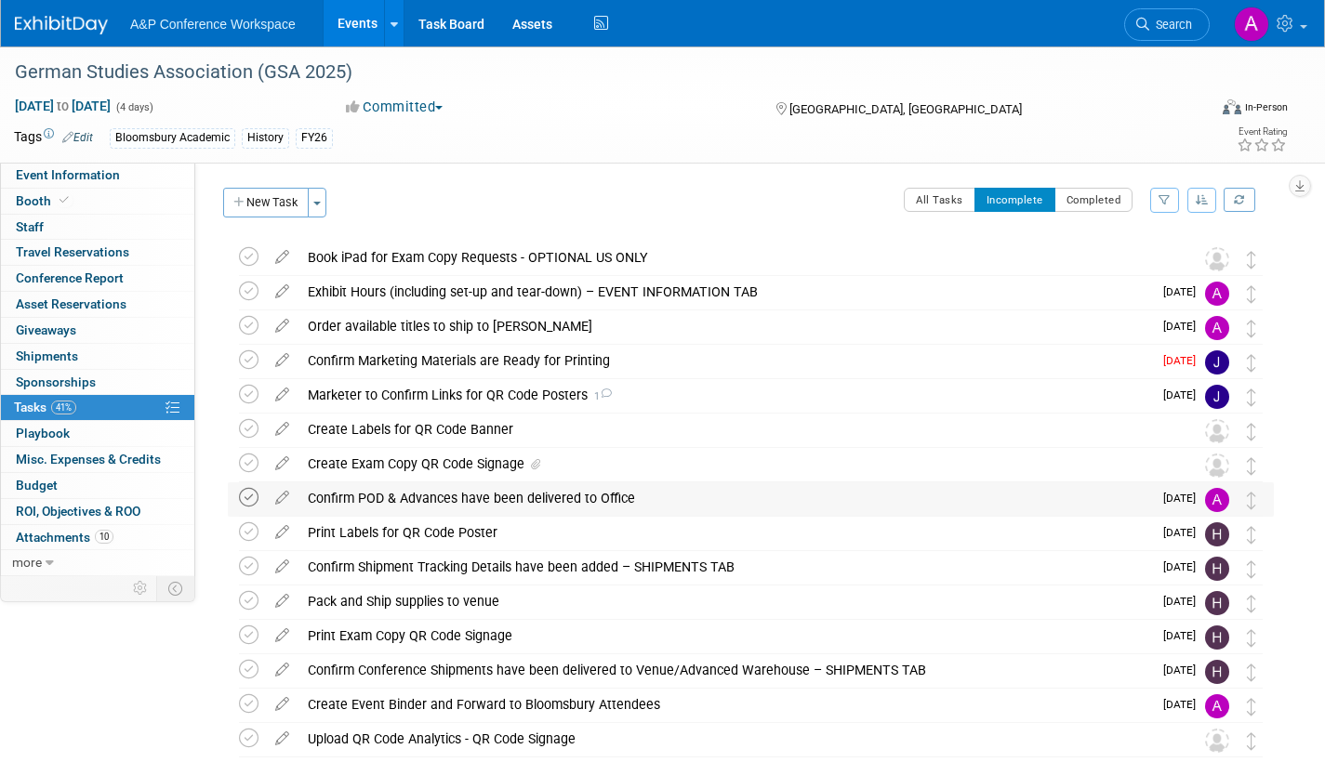
click at [249, 500] on icon at bounding box center [249, 498] width 20 height 20
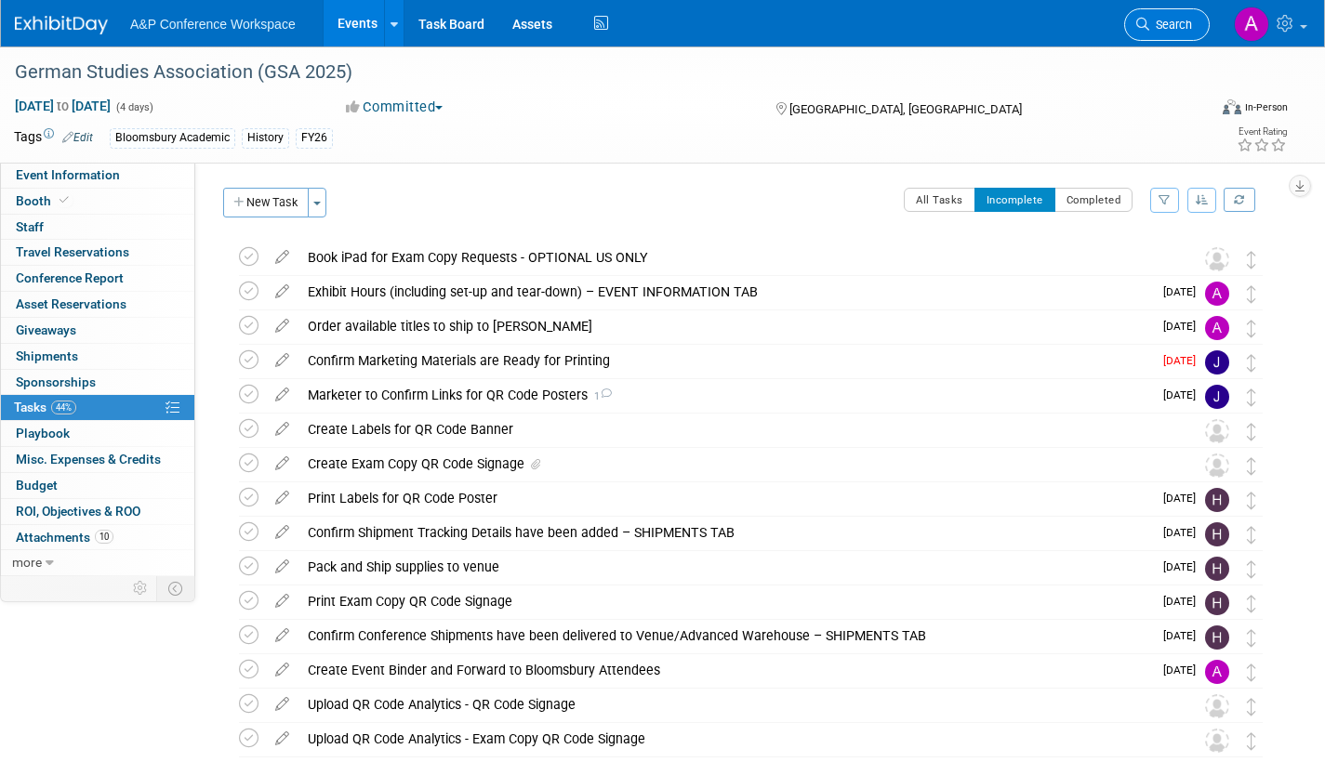
click at [1175, 26] on span "Search" at bounding box center [1170, 25] width 43 height 14
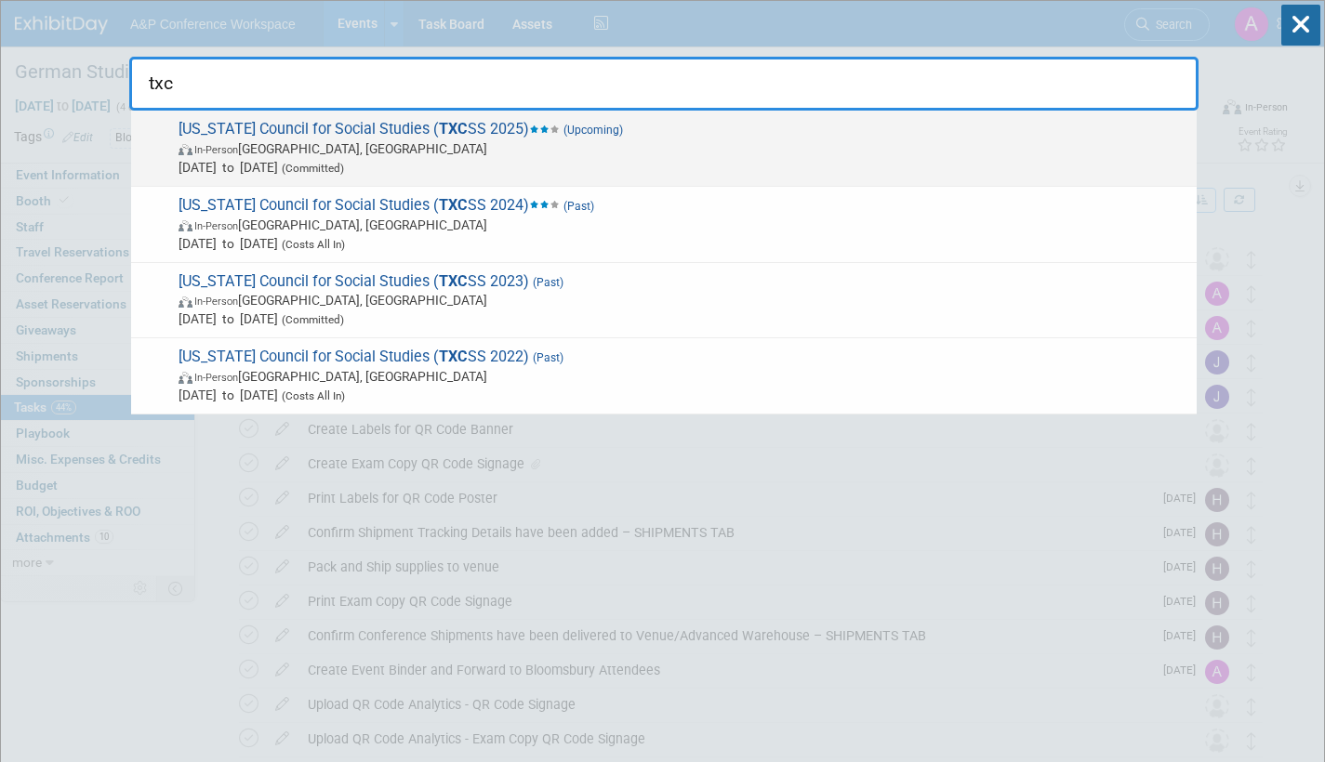
type input "txc"
click at [479, 155] on span "In-Person Frisco, TX" at bounding box center [682, 148] width 1009 height 19
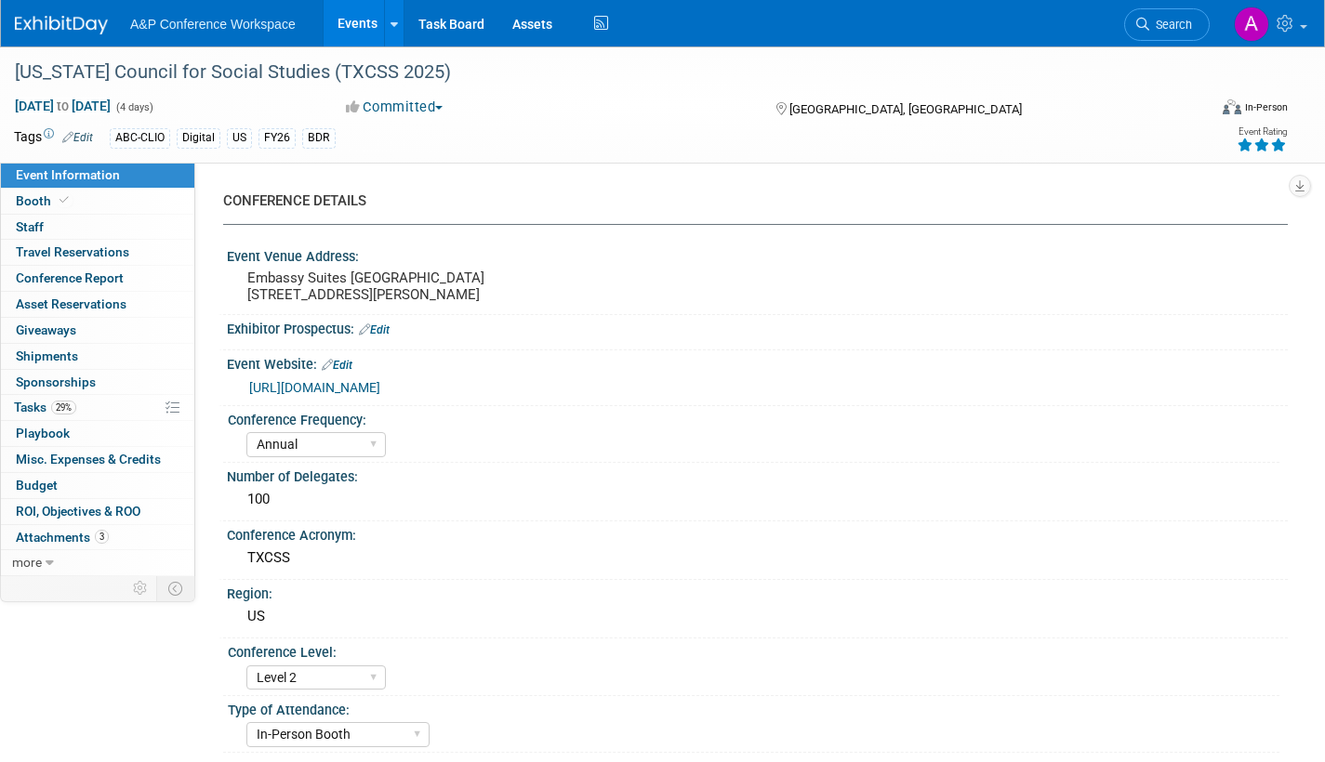
select select "Annual"
select select "Level 2"
select select "In-Person Booth"
select select "Schools"
select select "Bloomsbury Digital Resources"
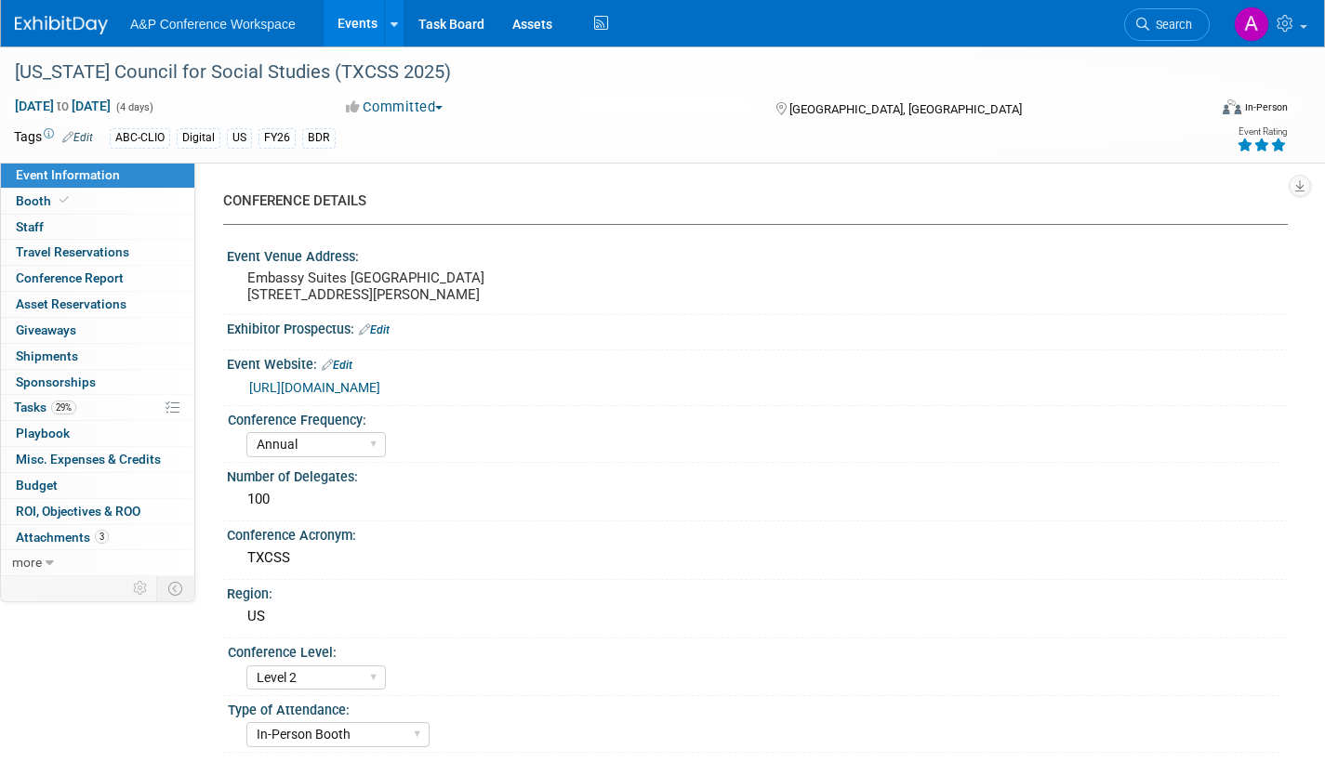
select select "[PERSON_NAME]"
select select "BDR Product Awareness and Trial Generation​"
click at [30, 405] on span "Tasks 29%" at bounding box center [45, 407] width 62 height 15
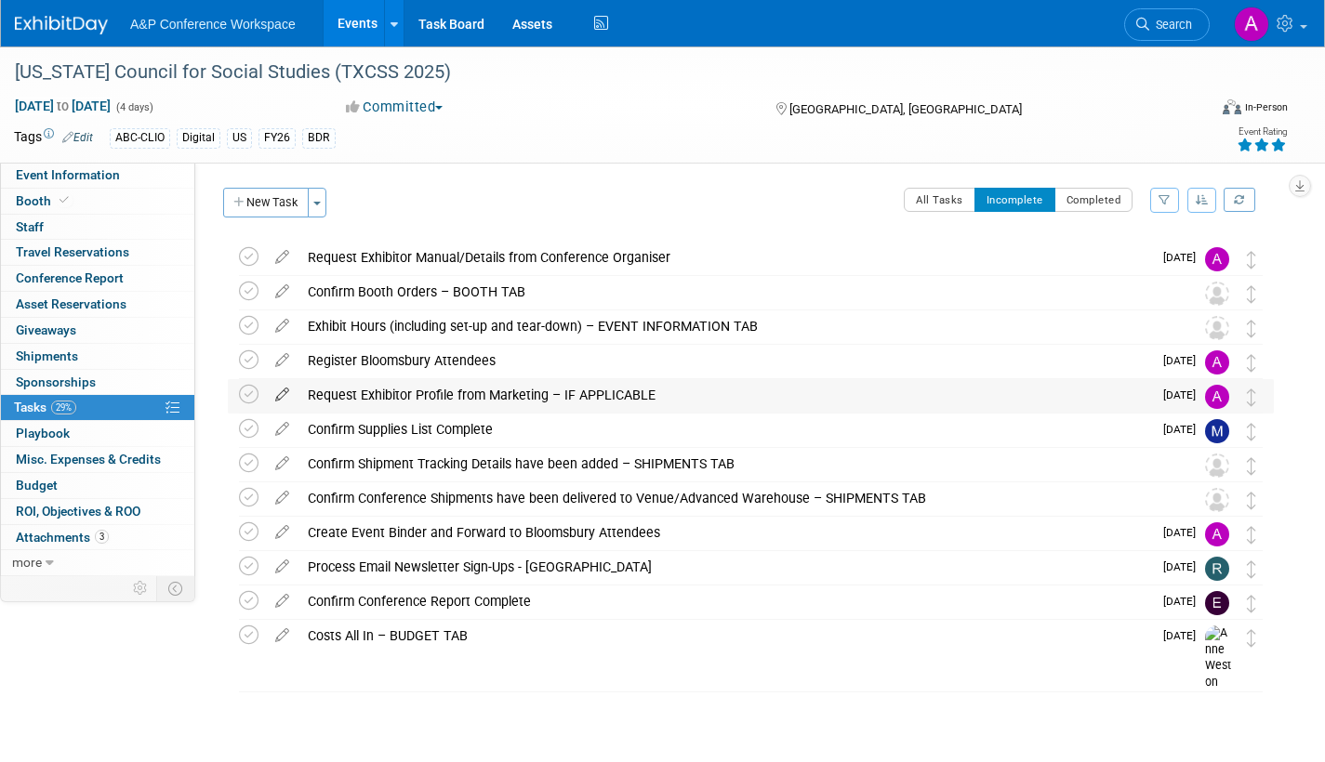
click at [283, 393] on icon at bounding box center [282, 390] width 33 height 23
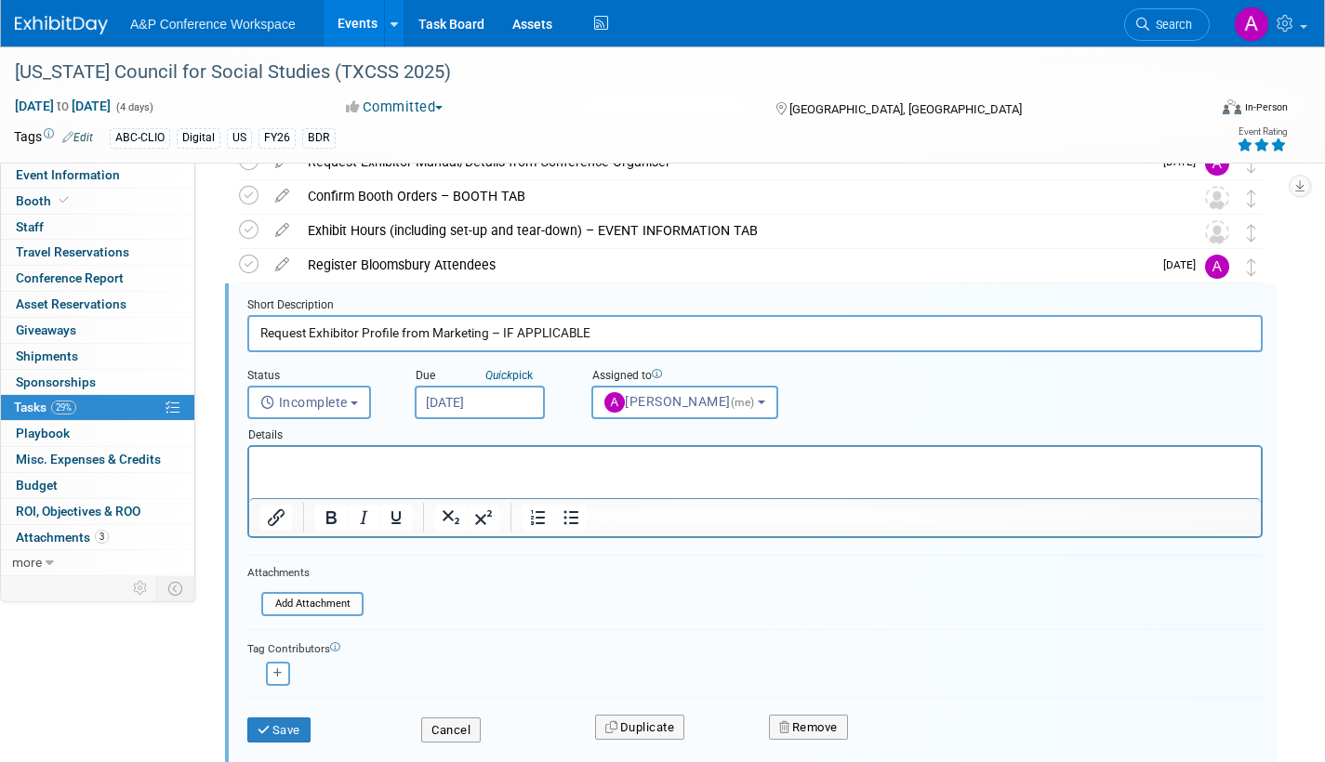
scroll to position [107, 0]
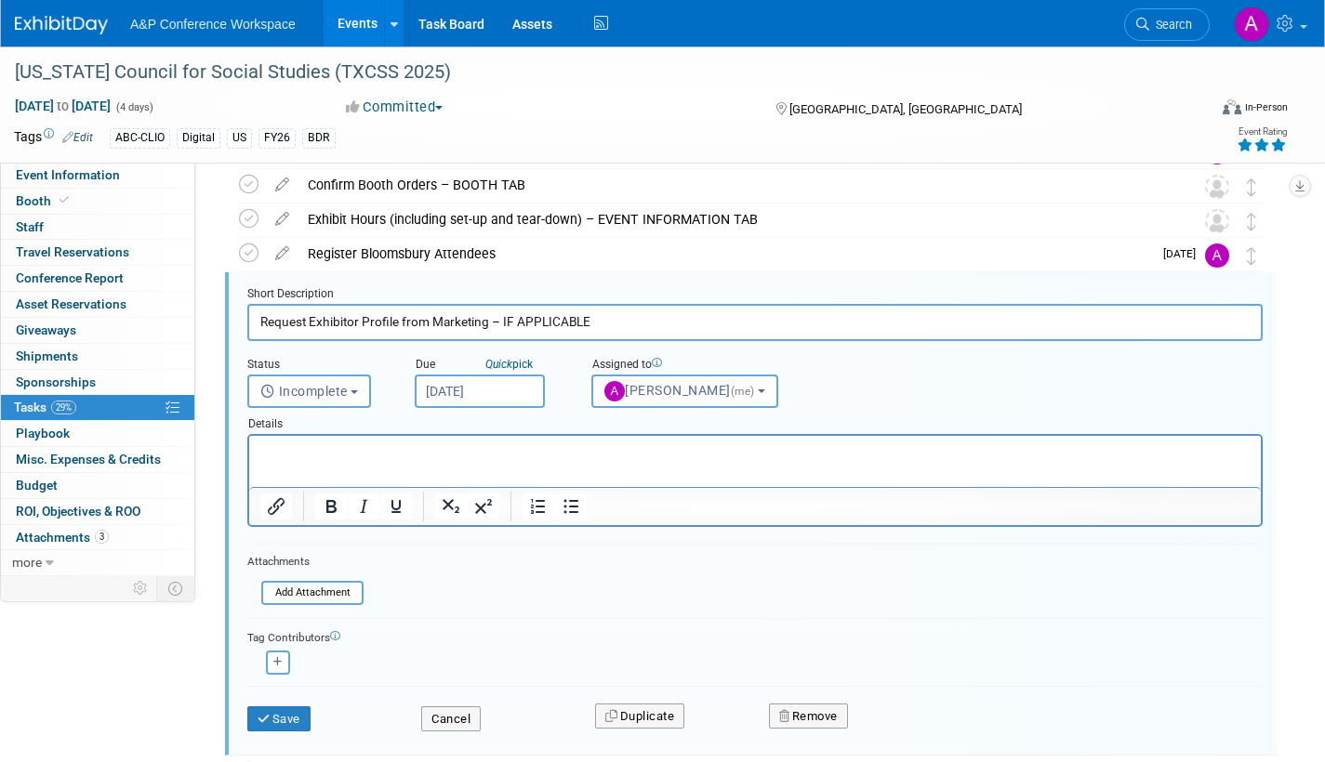
click at [541, 390] on input "[DATE]" at bounding box center [480, 391] width 130 height 33
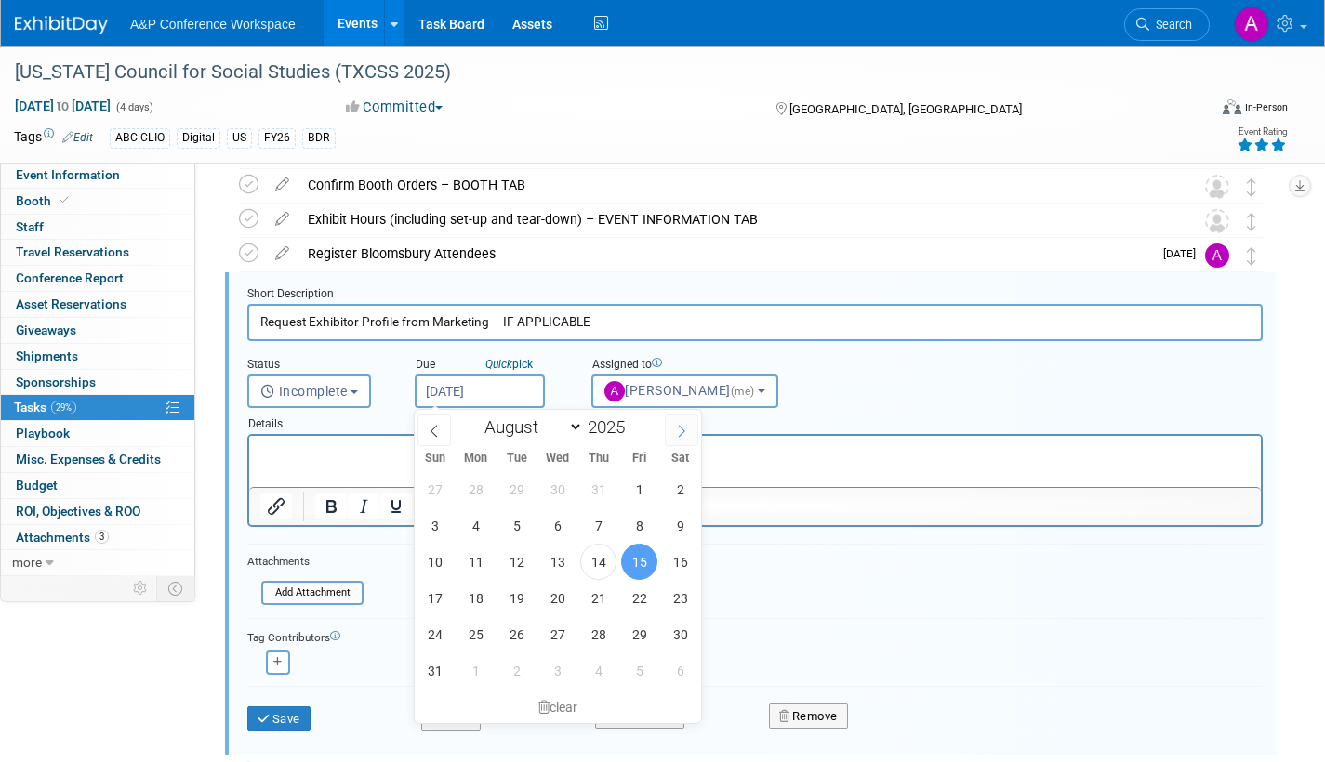
click at [682, 433] on icon at bounding box center [681, 431] width 13 height 13
select select "8"
drag, startPoint x: 472, startPoint y: 482, endPoint x: 226, endPoint y: 49, distance: 498.3
click at [472, 482] on span "1" at bounding box center [475, 489] width 36 height 36
type input "[DATE]"
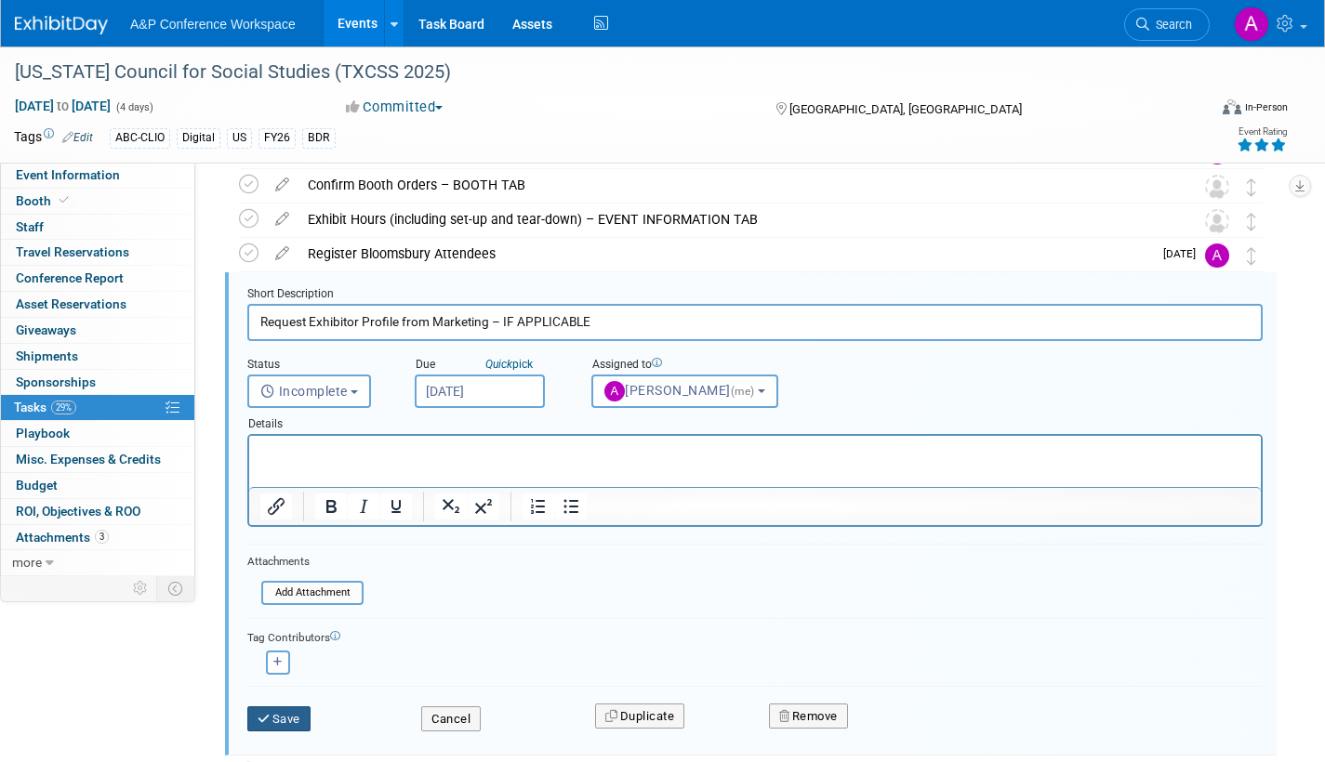
click at [299, 711] on button "Save" at bounding box center [278, 720] width 63 height 26
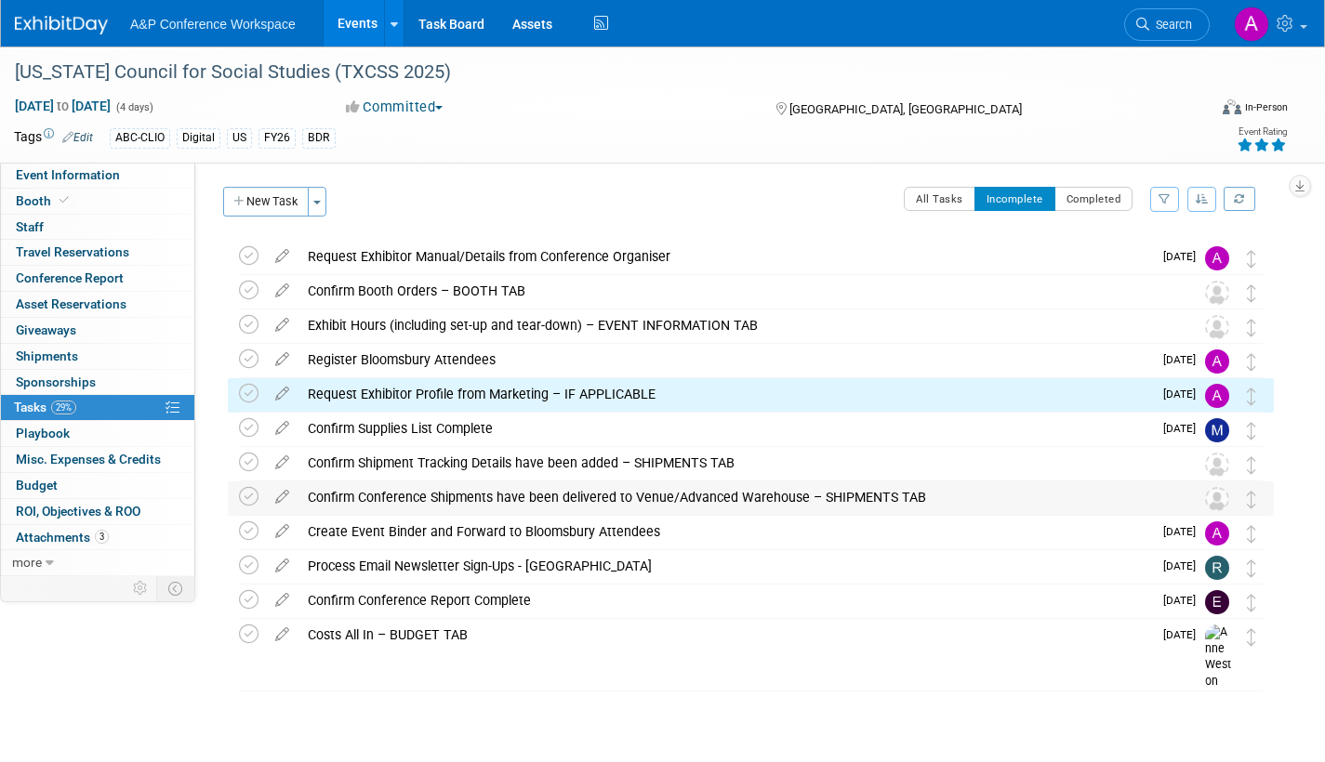
scroll to position [0, 0]
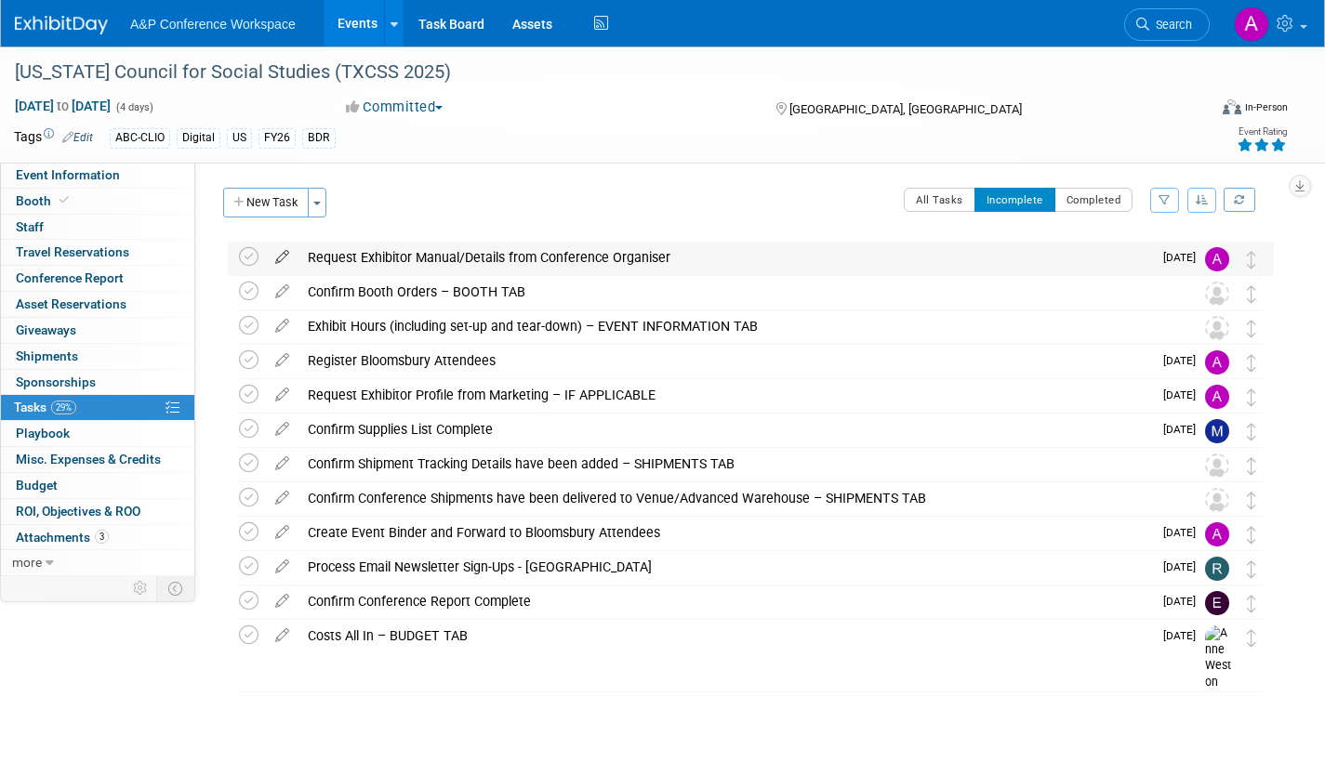
click at [278, 252] on icon at bounding box center [282, 253] width 33 height 23
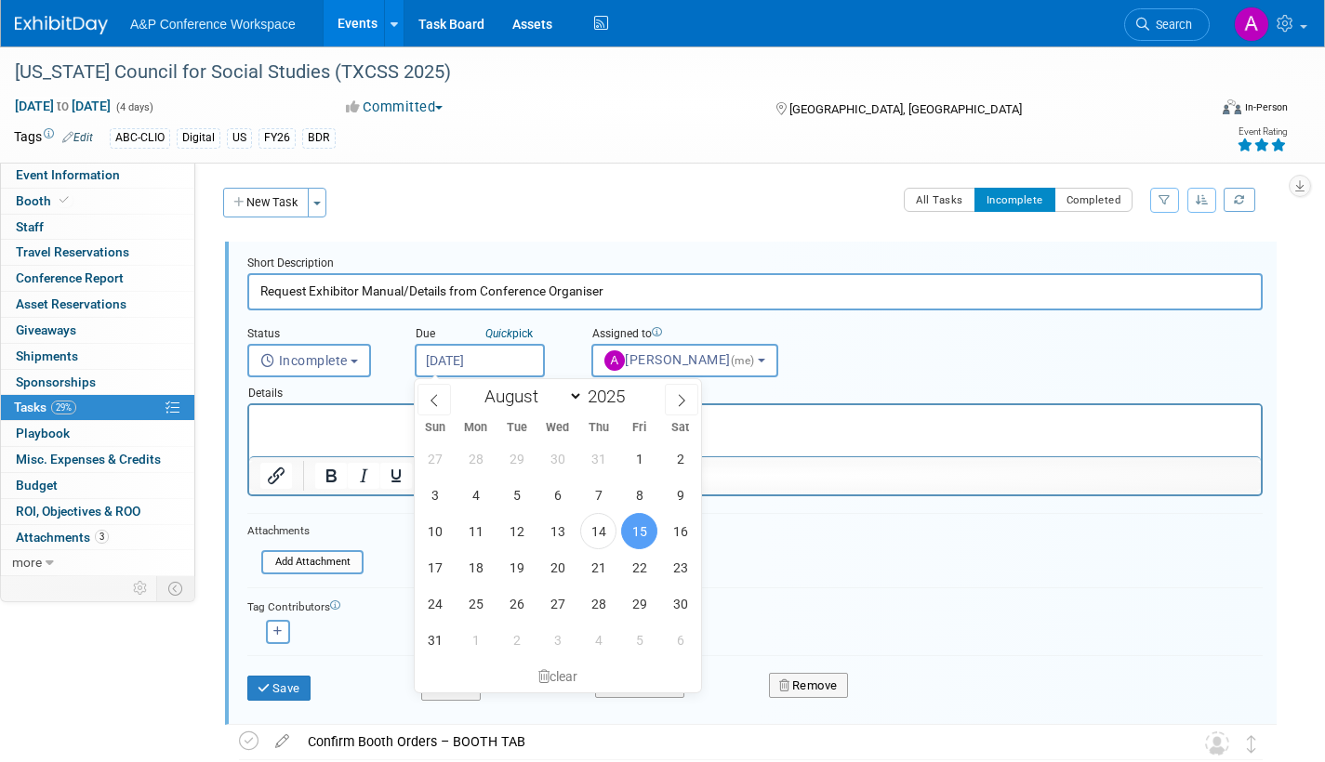
click at [518, 356] on input "[DATE]" at bounding box center [480, 360] width 130 height 33
click at [683, 396] on icon at bounding box center [681, 400] width 13 height 13
select select "8"
click at [476, 460] on span "1" at bounding box center [475, 459] width 36 height 36
type input "[DATE]"
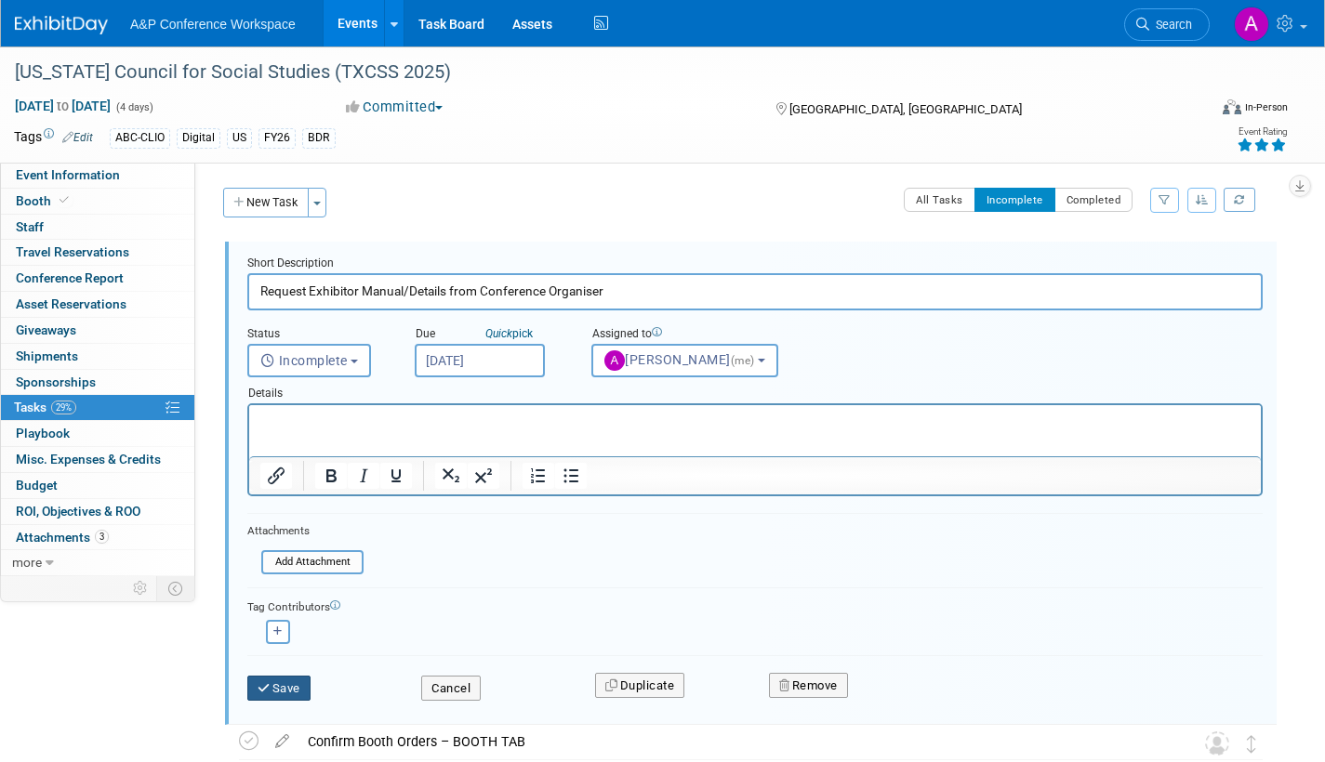
click at [294, 680] on button "Save" at bounding box center [278, 689] width 63 height 26
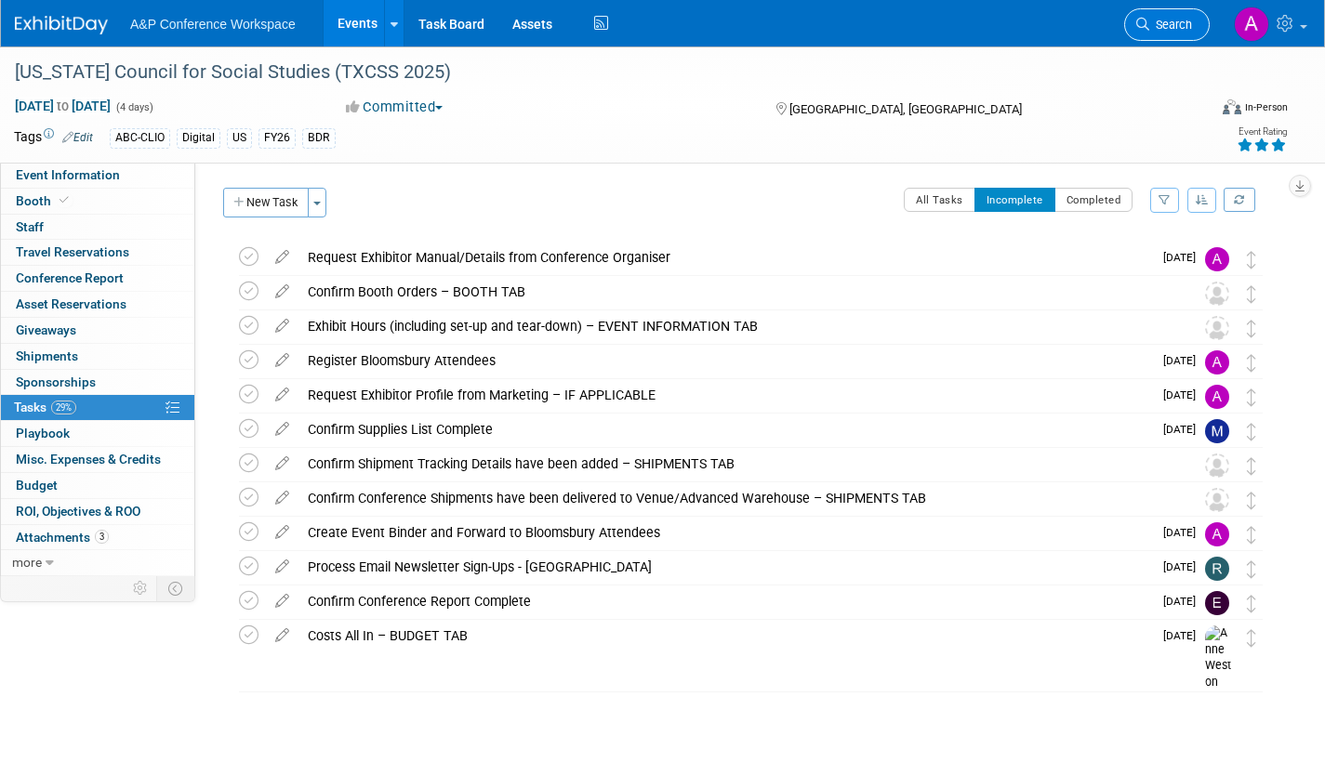
click at [1158, 26] on span "Search" at bounding box center [1170, 25] width 43 height 14
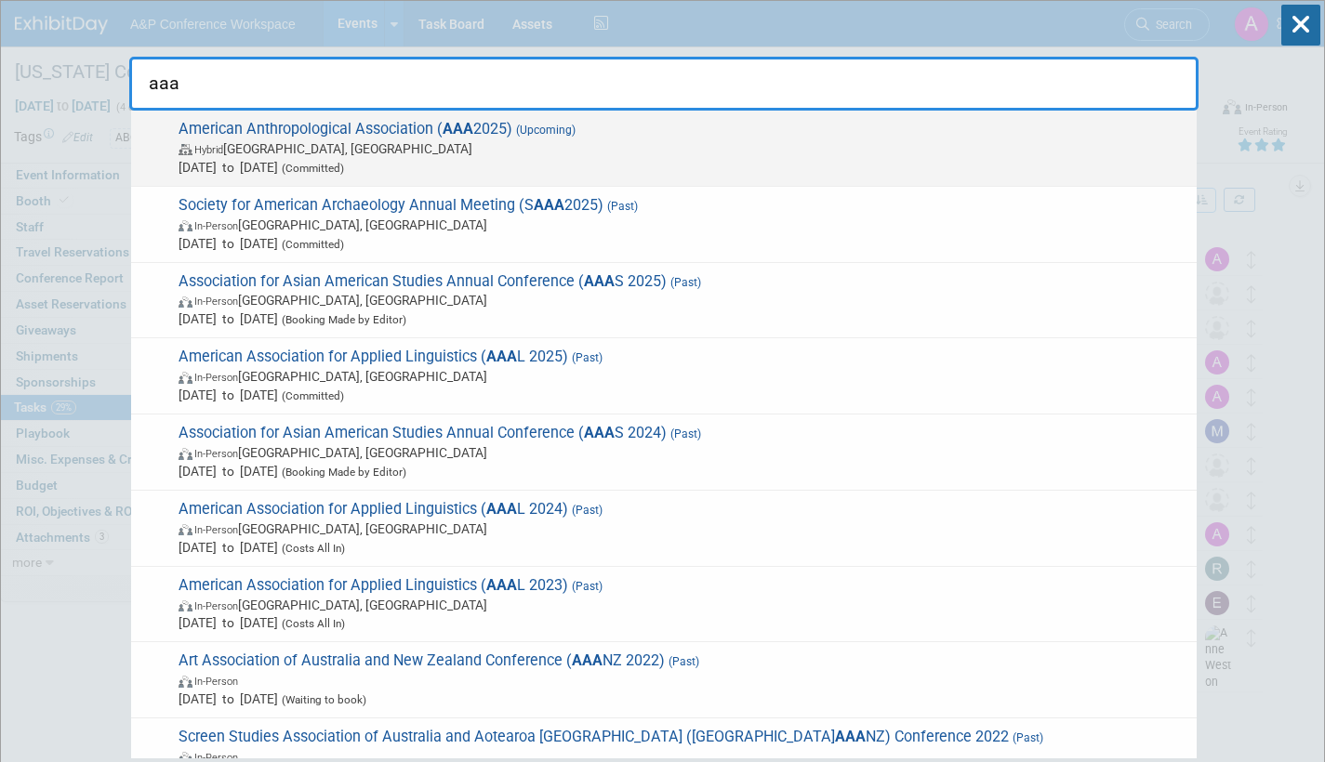
type input "aaa"
click at [478, 160] on span "Nov 20, 2025 to Nov 24, 2025 (Committed)" at bounding box center [682, 167] width 1009 height 19
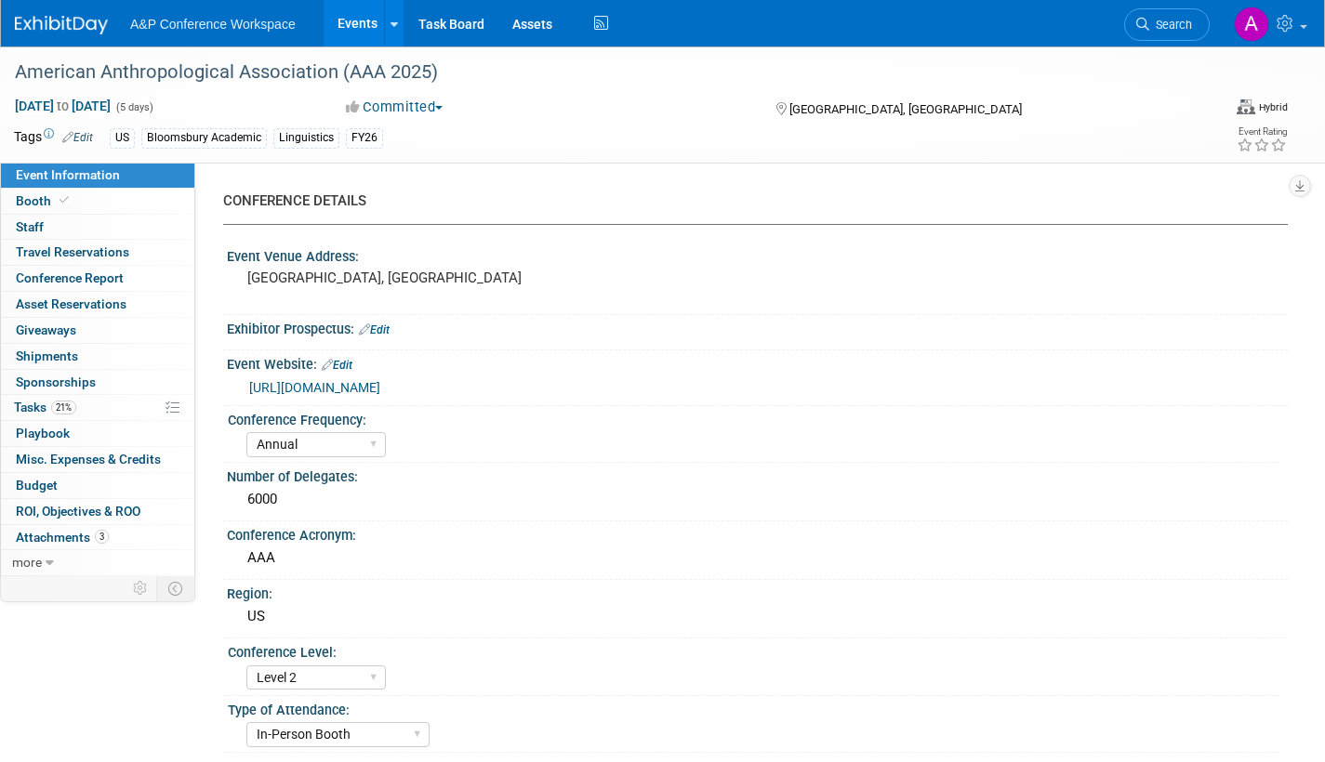
select select "Annual"
select select "Level 2"
select select "In-Person Booth"
select select "Anthropology"
select select "Bloomsbury Academic"
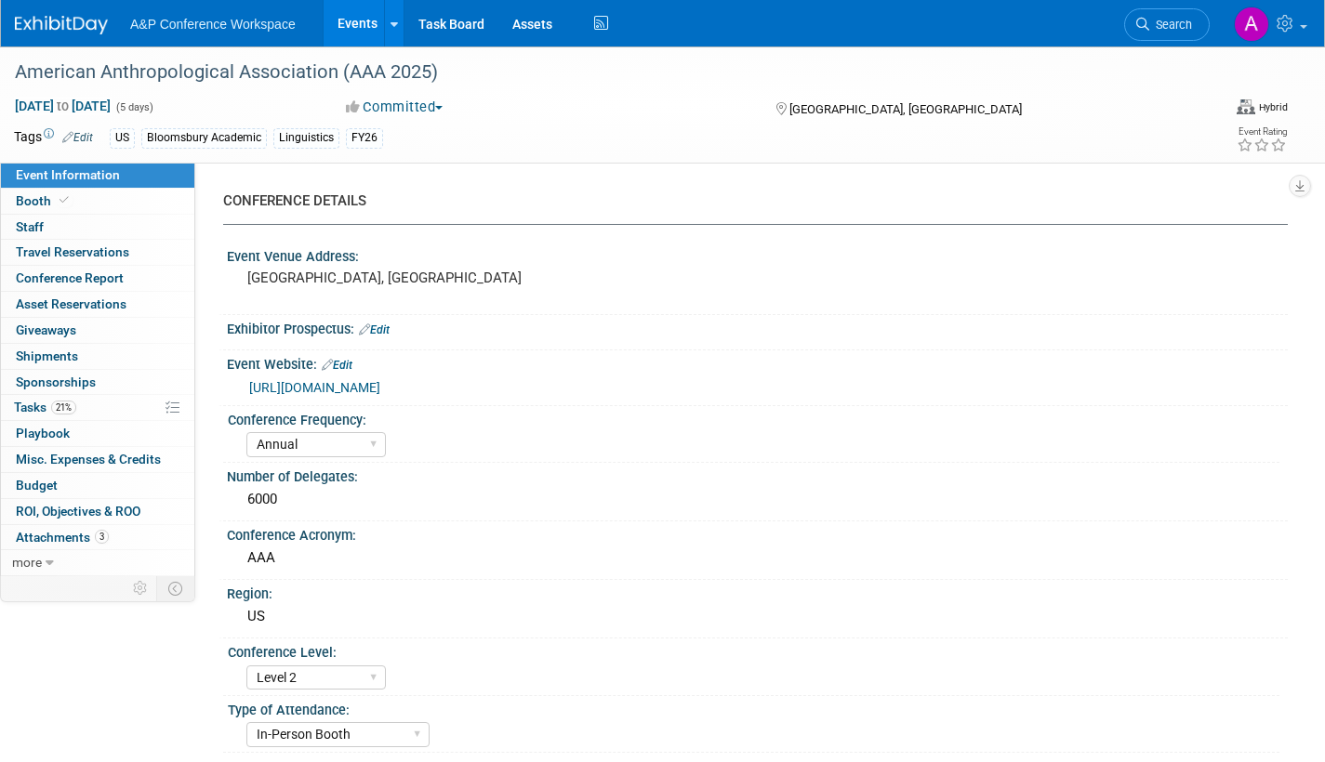
select select "[PERSON_NAME]"
select select "Networking/Commissioning"
click at [16, 400] on span "Tasks 21%" at bounding box center [45, 407] width 62 height 15
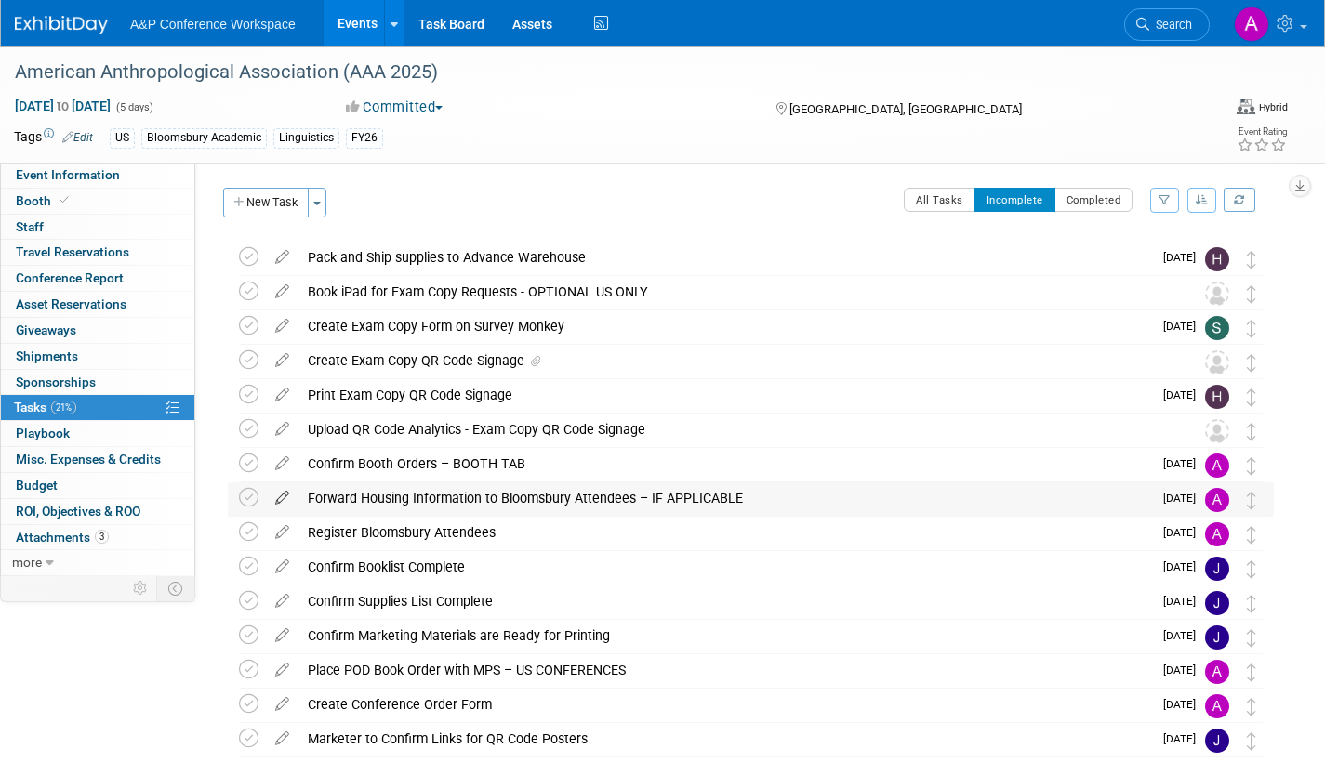
click at [283, 492] on icon at bounding box center [282, 493] width 33 height 23
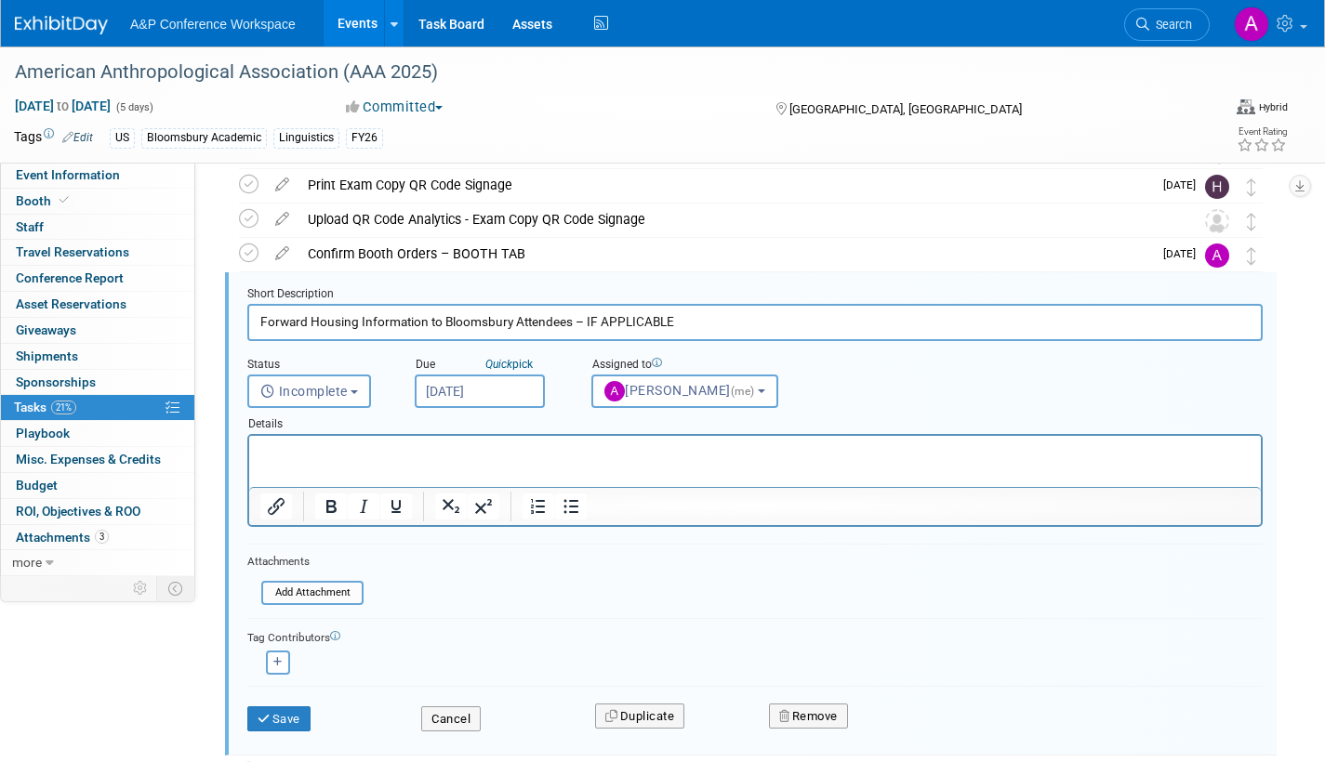
click at [526, 401] on input "[DATE]" at bounding box center [480, 391] width 130 height 33
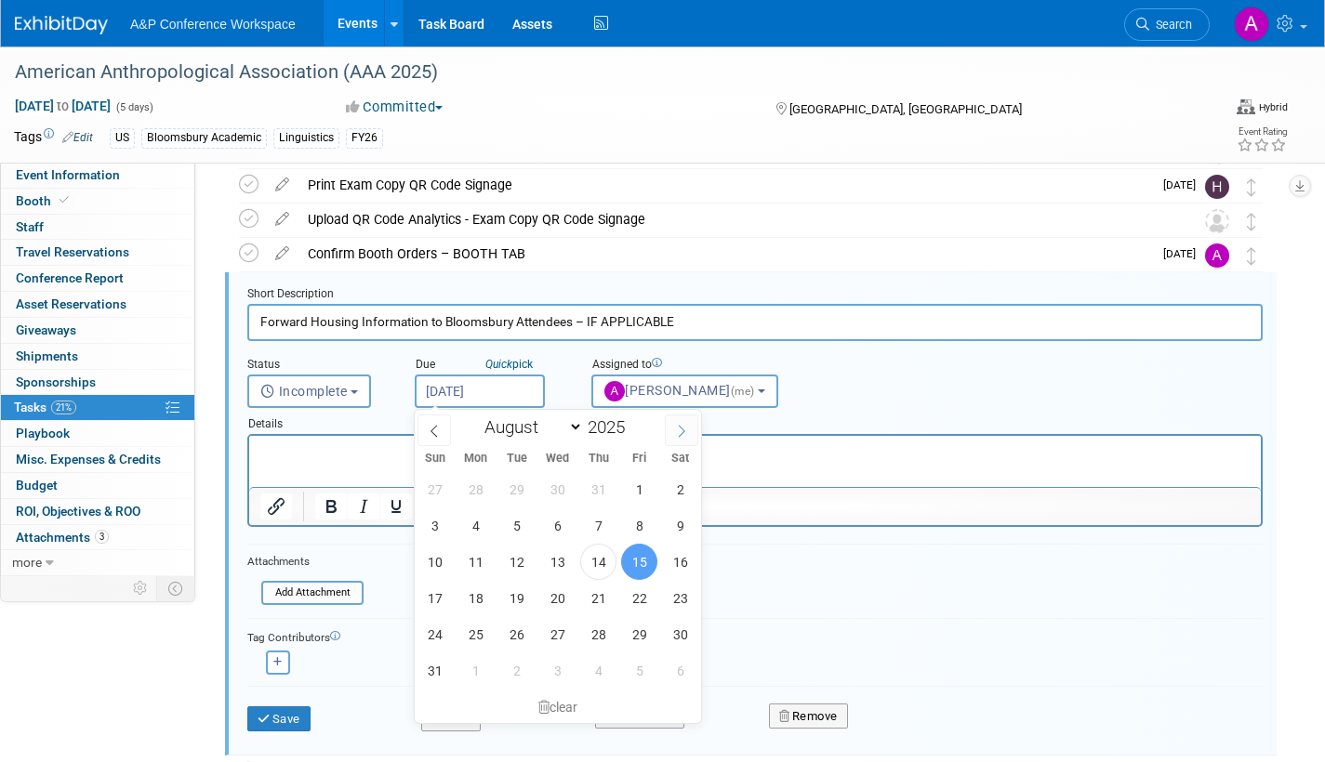
click at [677, 425] on icon at bounding box center [681, 431] width 13 height 13
select select "8"
click at [465, 486] on span "1" at bounding box center [475, 489] width 36 height 36
type input "[DATE]"
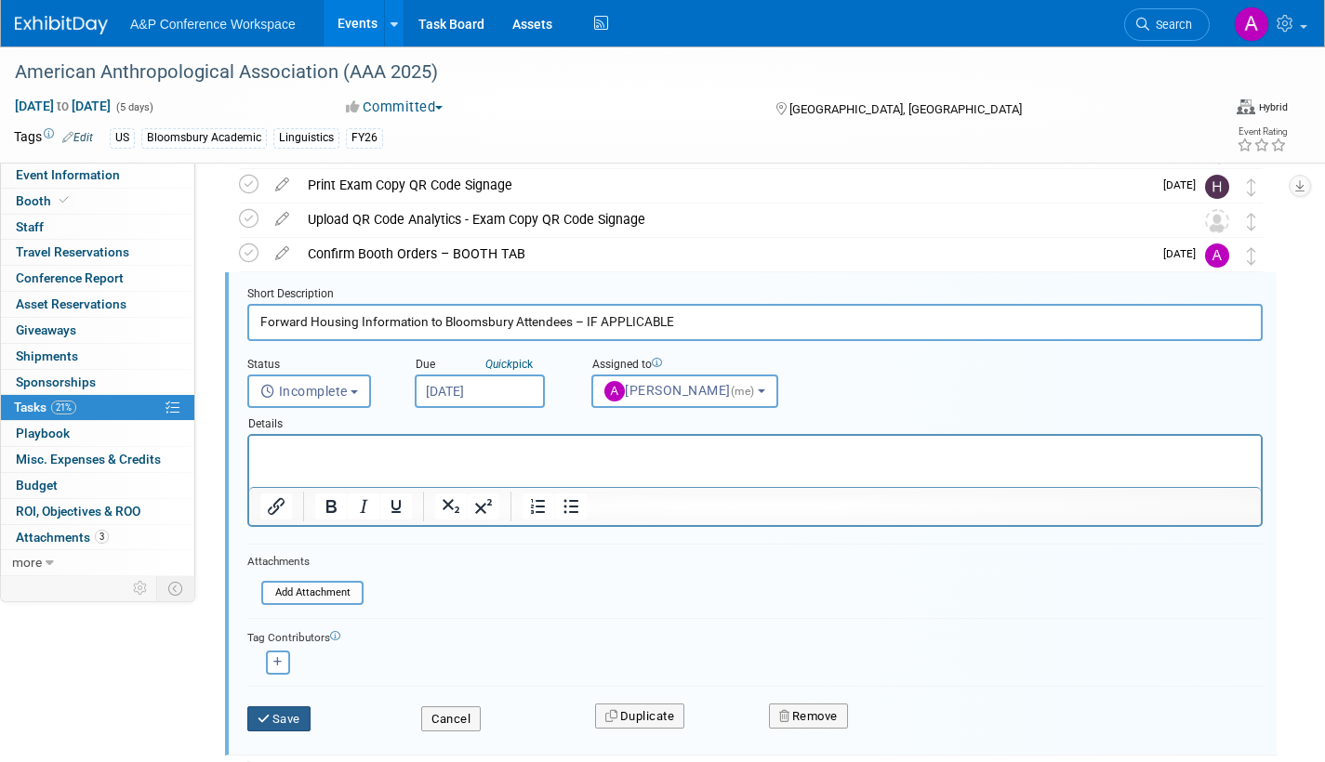
click at [297, 717] on button "Save" at bounding box center [278, 720] width 63 height 26
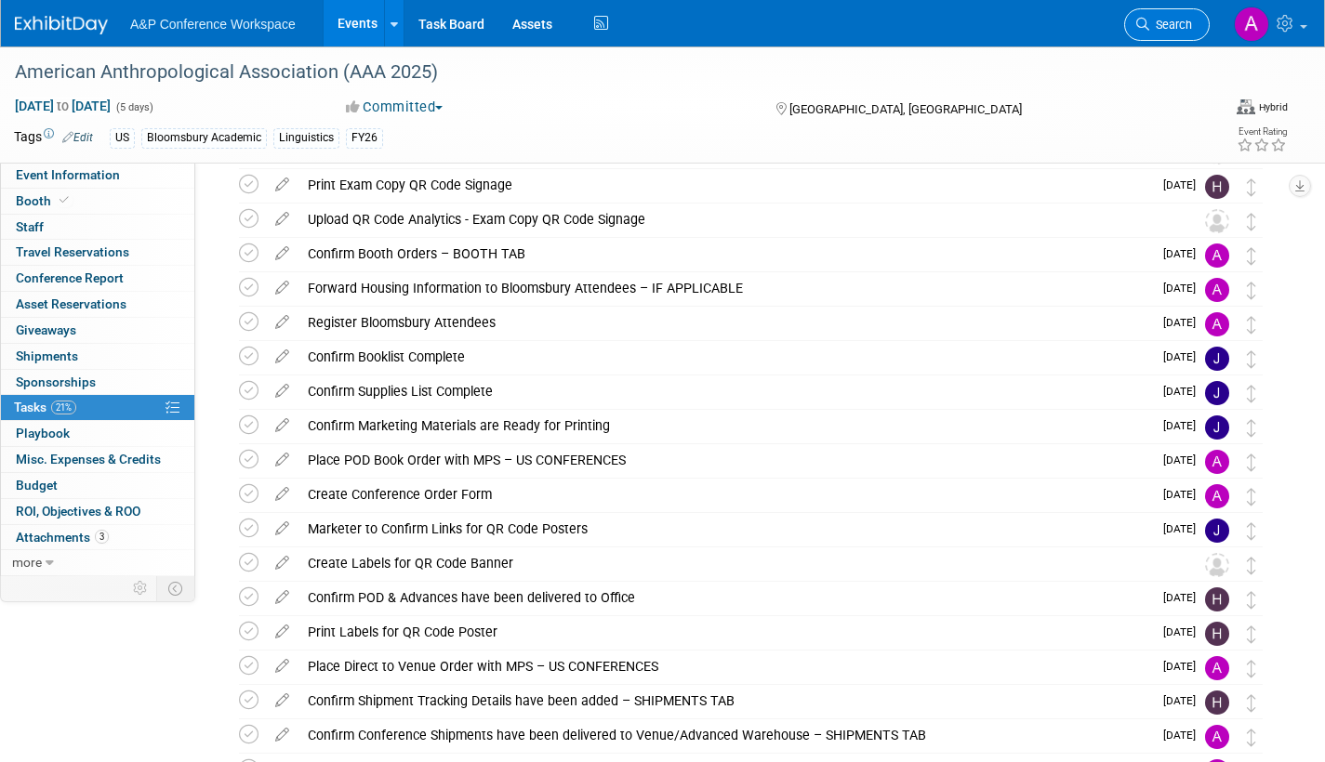
click at [1165, 24] on span "Search" at bounding box center [1170, 25] width 43 height 14
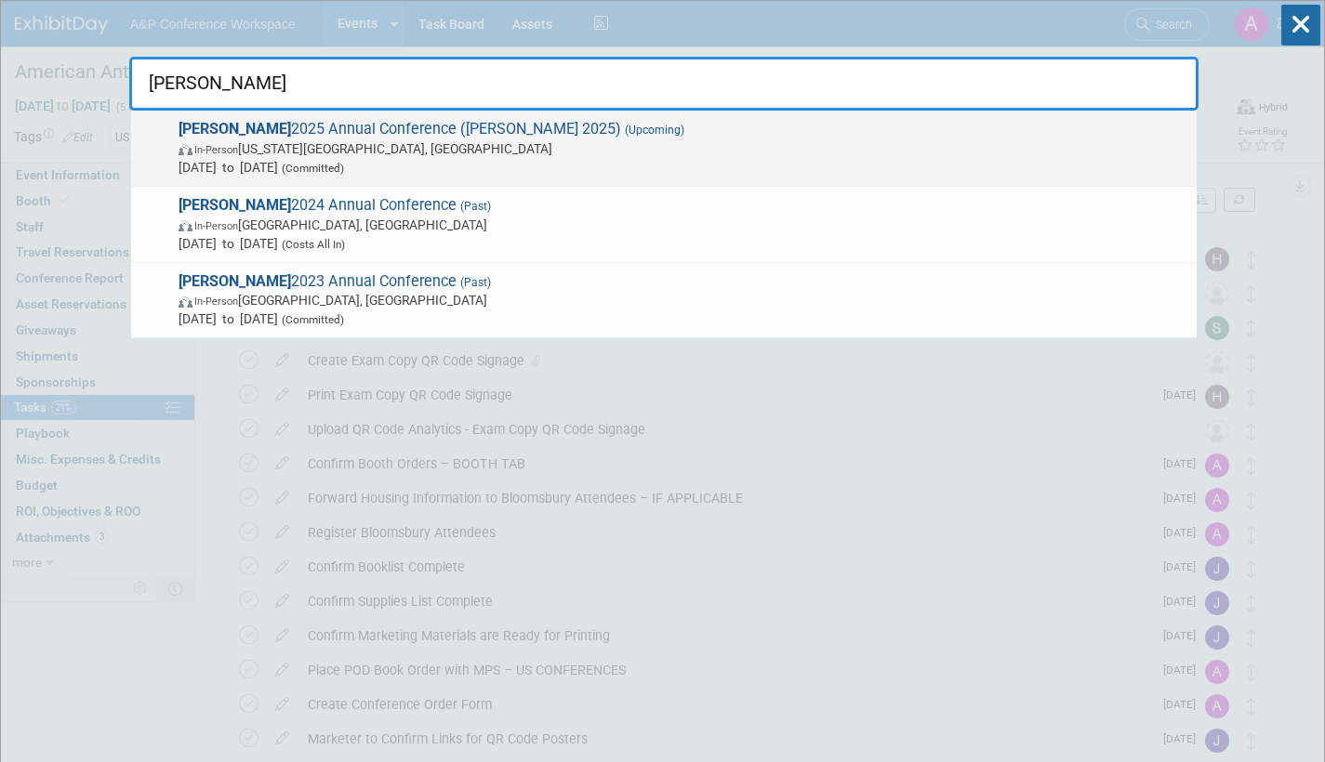
type input "alise"
click at [423, 150] on span "In-Person Kansas City, MO" at bounding box center [682, 148] width 1009 height 19
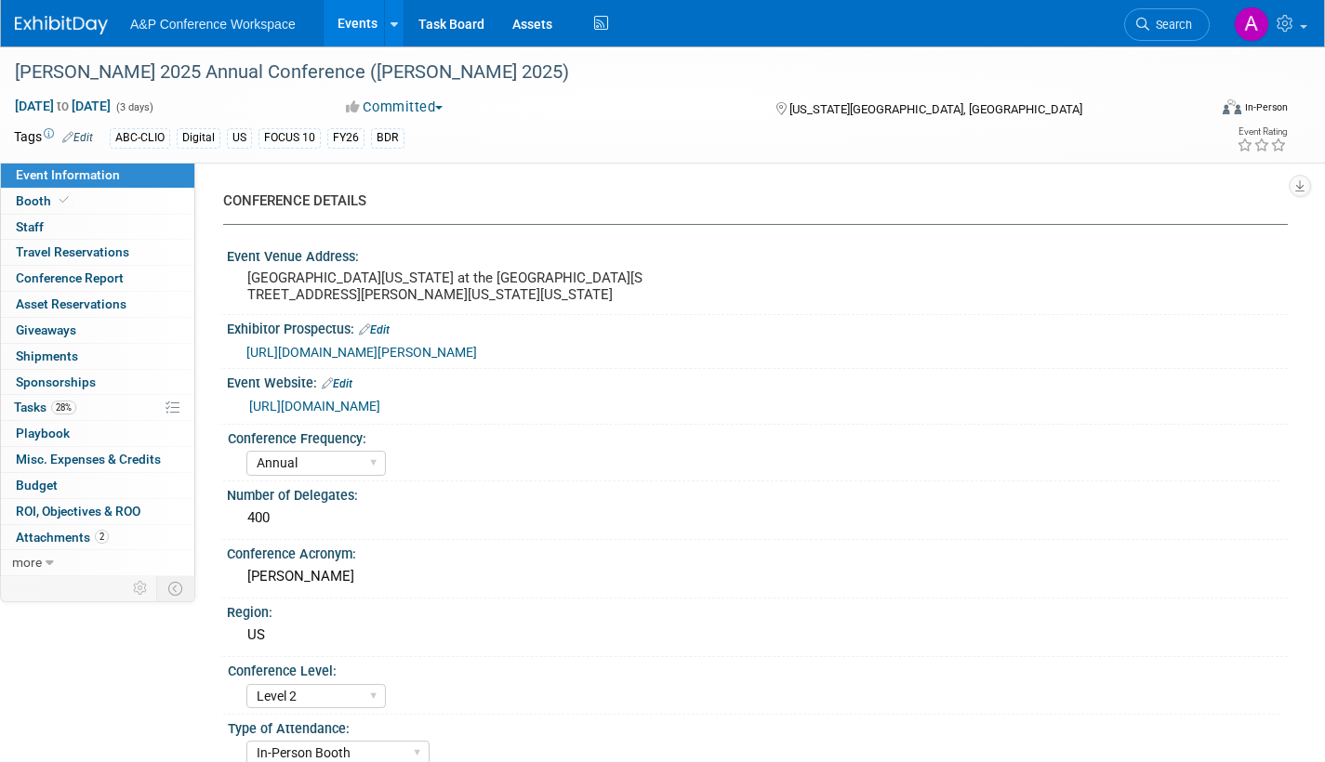
select select "Annual"
select select "Level 2"
select select "In-Person Booth"
select select "Library & Information Science"
select select "Bloomsbury Libraries Unlimited"
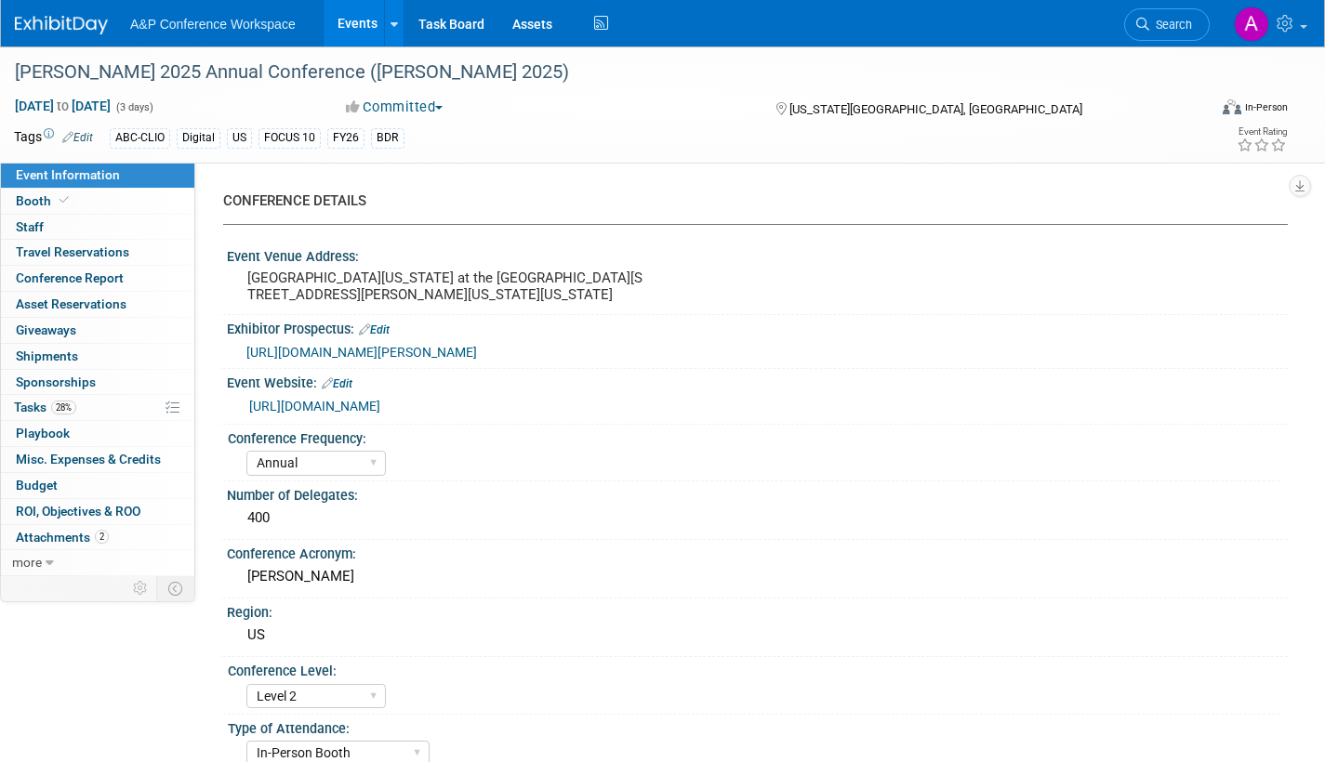
select select "[PERSON_NAME]"
select select "Brand/Subject Presence​"
click at [20, 406] on span "Tasks 28%" at bounding box center [45, 407] width 62 height 15
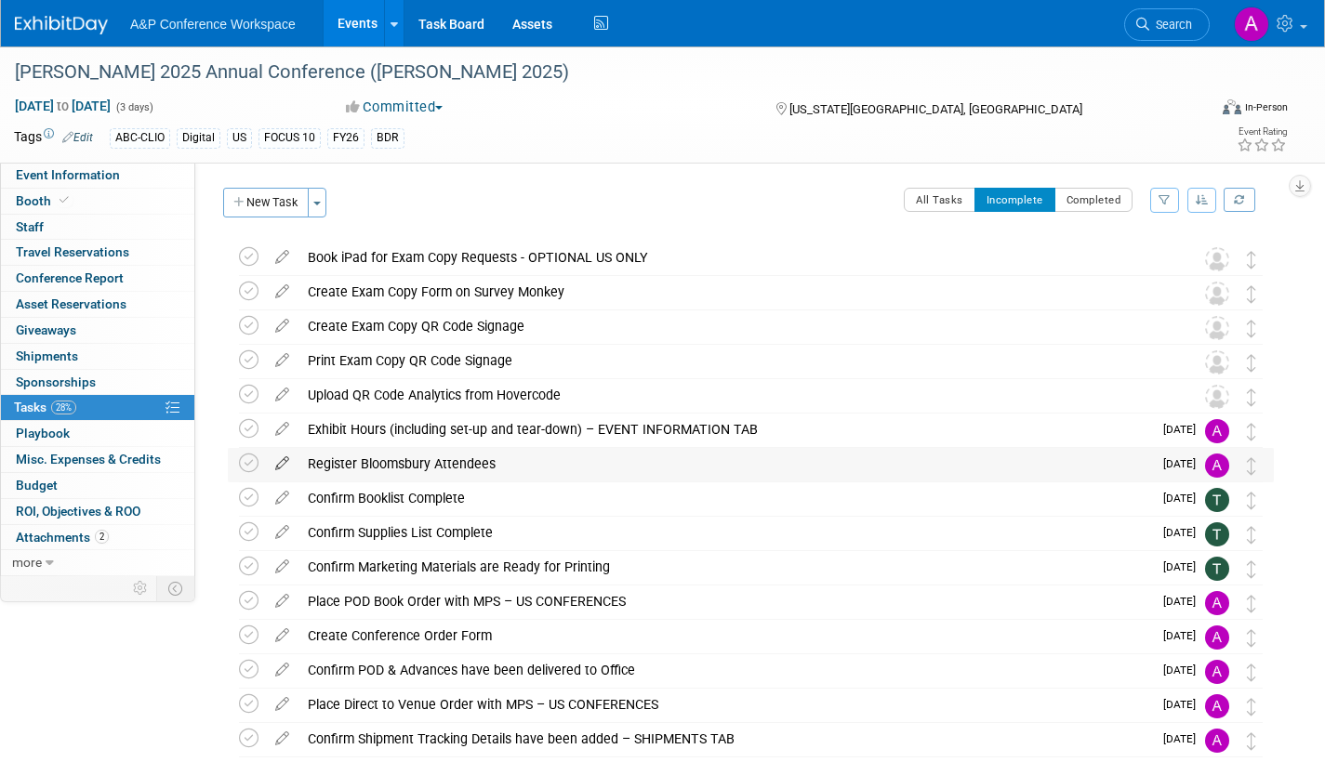
click at [283, 458] on icon at bounding box center [282, 459] width 33 height 23
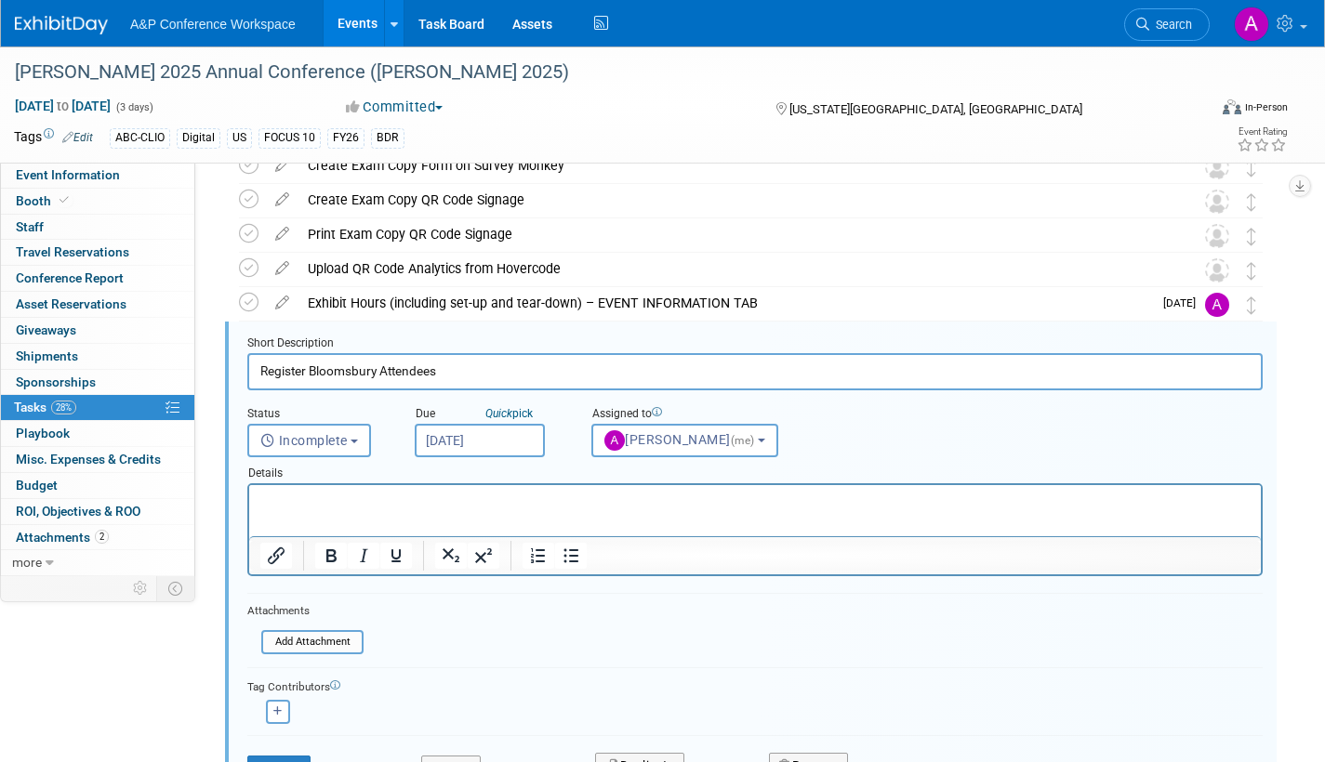
scroll to position [176, 0]
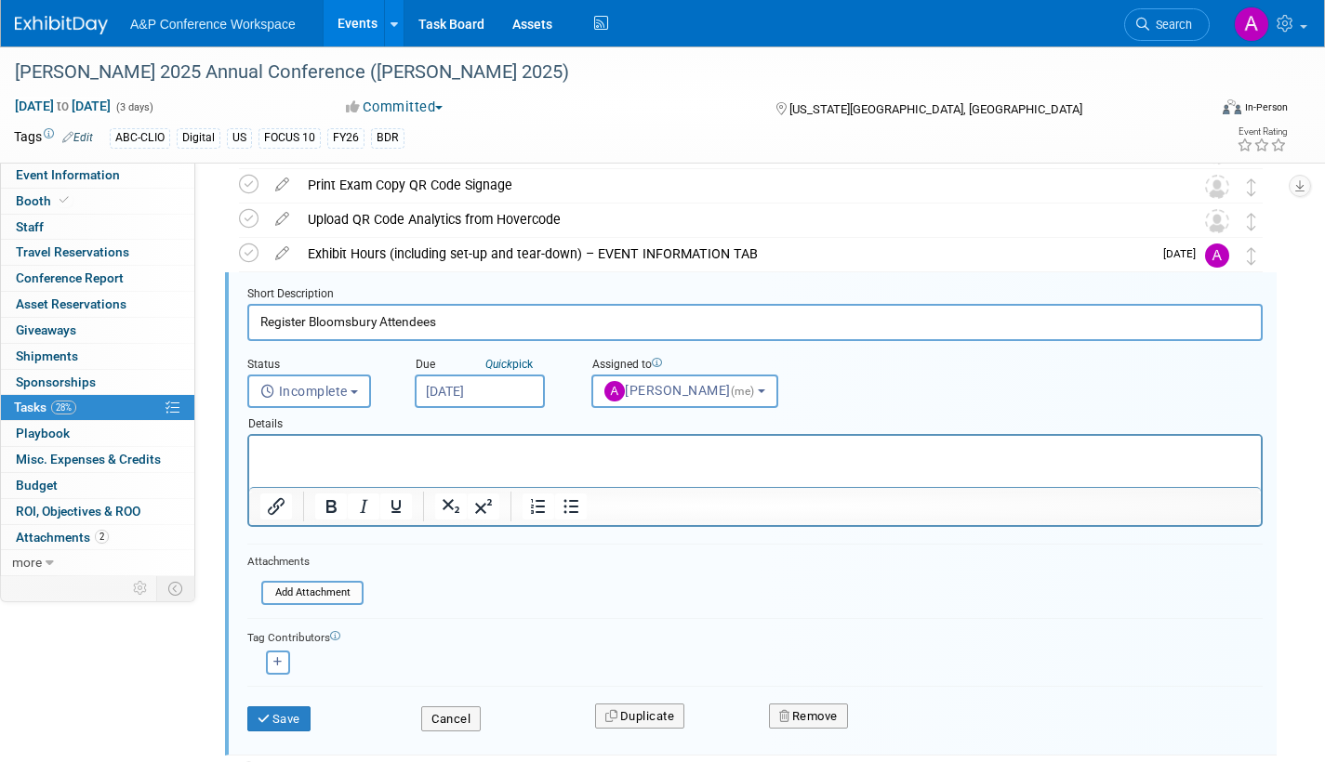
click at [520, 398] on input "[DATE]" at bounding box center [480, 391] width 130 height 33
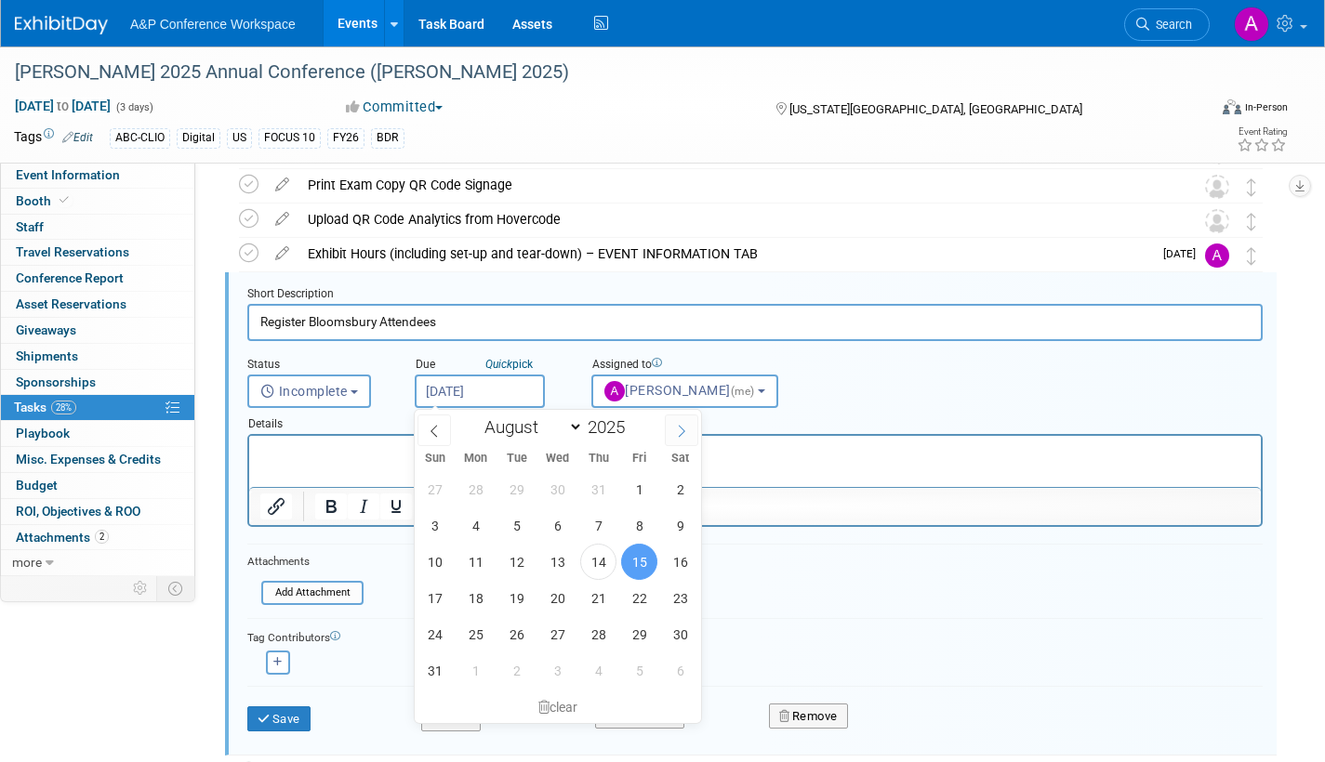
click at [680, 431] on icon at bounding box center [681, 431] width 13 height 13
select select "8"
click at [477, 486] on span "1" at bounding box center [475, 489] width 36 height 36
type input "[DATE]"
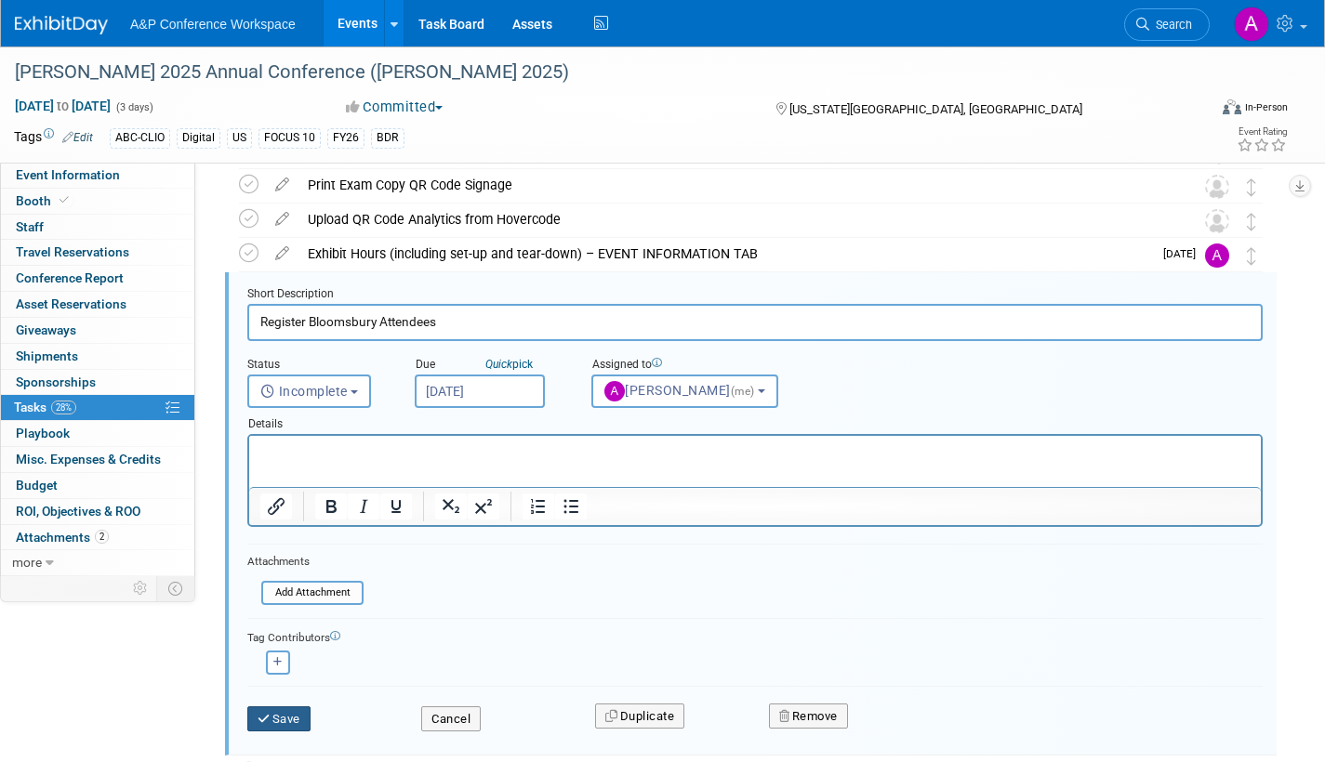
click at [295, 710] on button "Save" at bounding box center [278, 720] width 63 height 26
